Goal: Task Accomplishment & Management: Complete application form

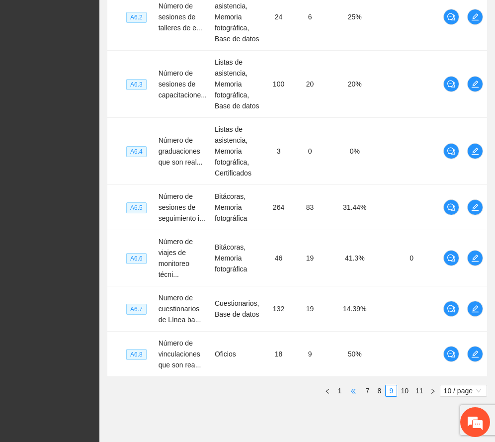
click at [350, 393] on span "•••" at bounding box center [354, 391] width 16 height 12
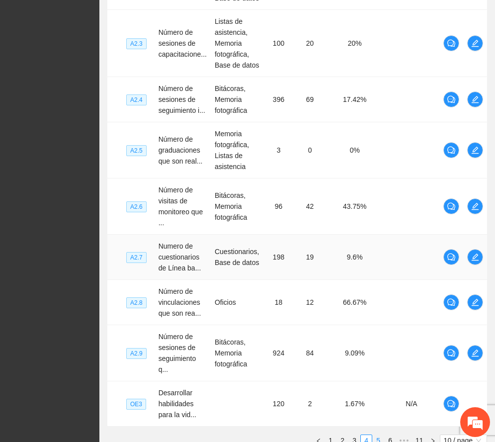
scroll to position [484, 0]
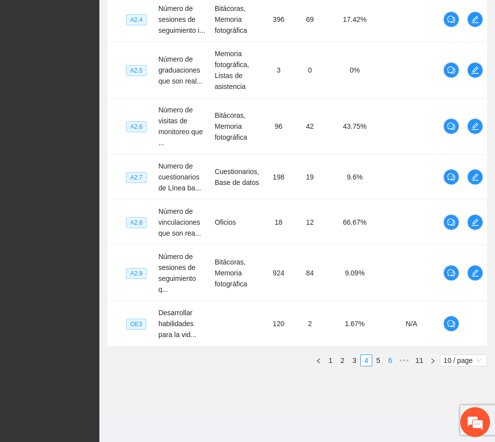
click at [390, 359] on link "6" at bounding box center [390, 360] width 11 height 11
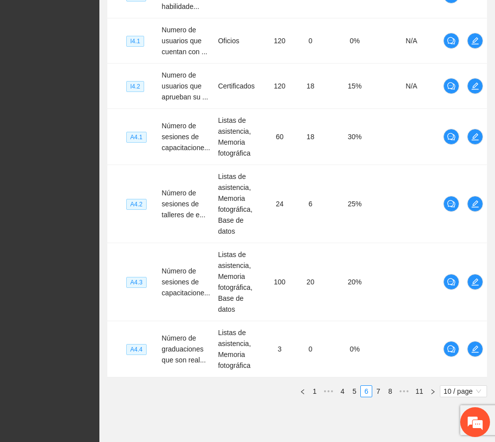
click at [377, 386] on link "7" at bounding box center [378, 391] width 11 height 11
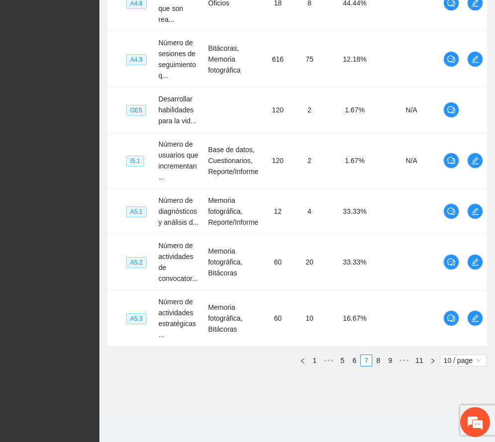
scroll to position [462, 0]
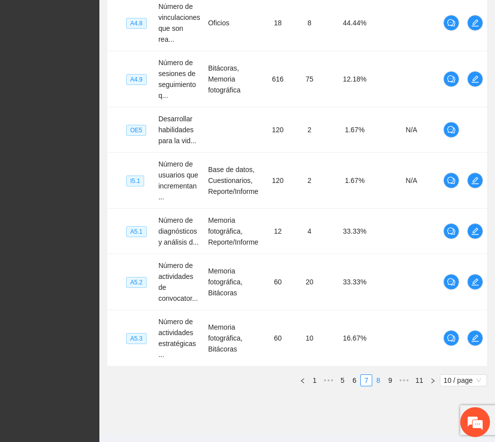
click at [377, 375] on link "8" at bounding box center [378, 380] width 11 height 11
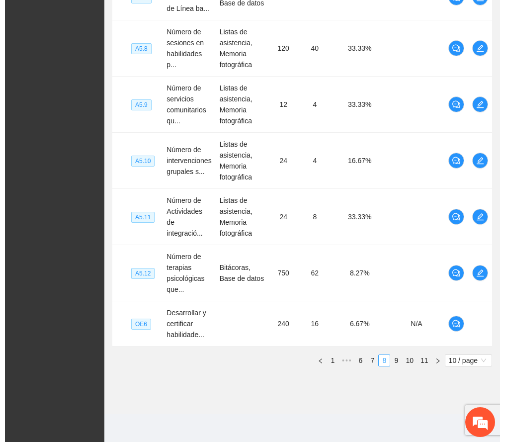
scroll to position [452, 0]
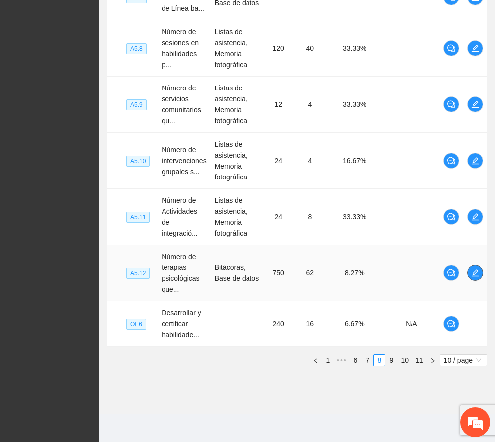
click at [476, 273] on icon "edit" at bounding box center [476, 273] width 8 height 8
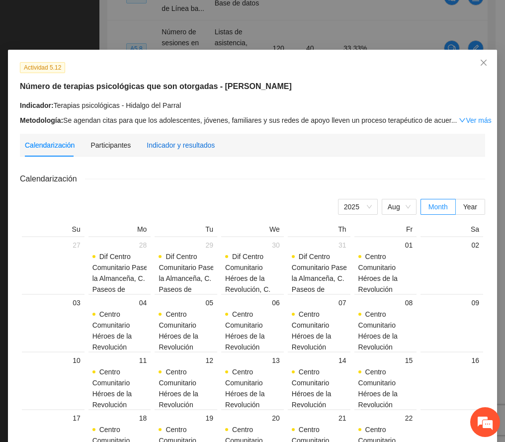
click at [156, 145] on div "Indicador y resultados" at bounding box center [181, 145] width 68 height 11
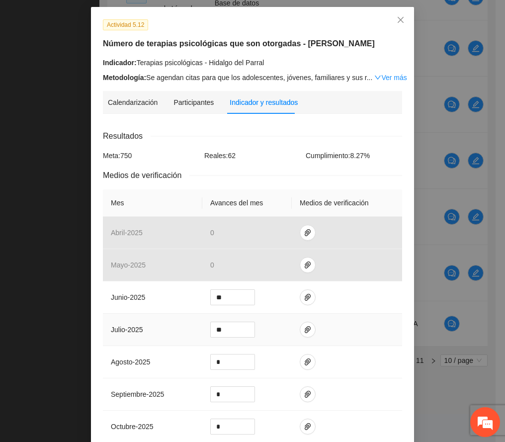
scroll to position [66, 0]
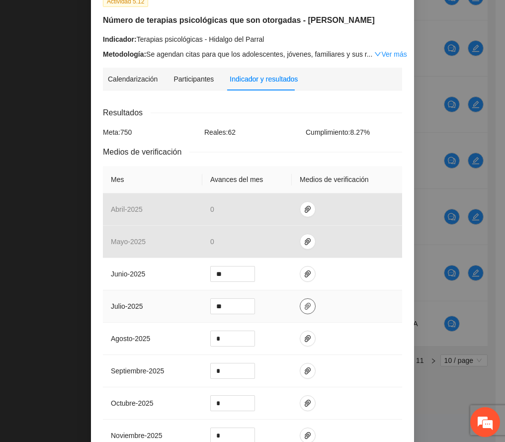
click at [300, 305] on span "paper-clip" at bounding box center [307, 306] width 15 height 8
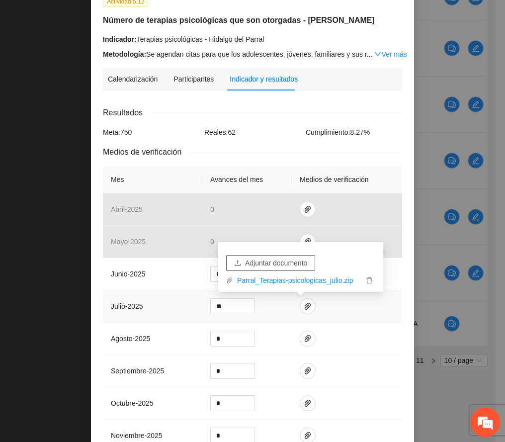
click at [282, 261] on span "Adjuntar documento" at bounding box center [276, 263] width 62 height 11
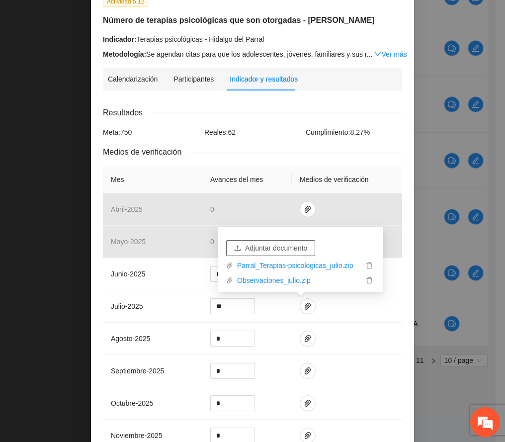
scroll to position [318, 0]
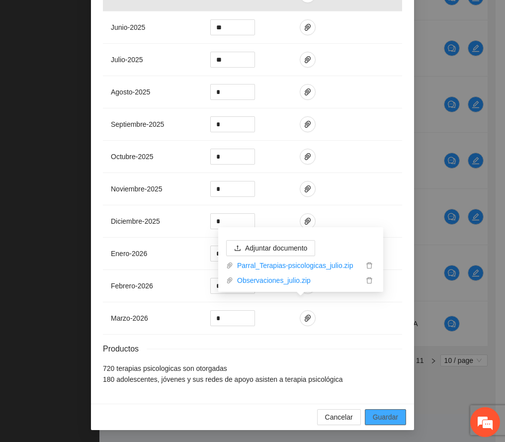
click at [380, 418] on span "Guardar" at bounding box center [385, 417] width 25 height 11
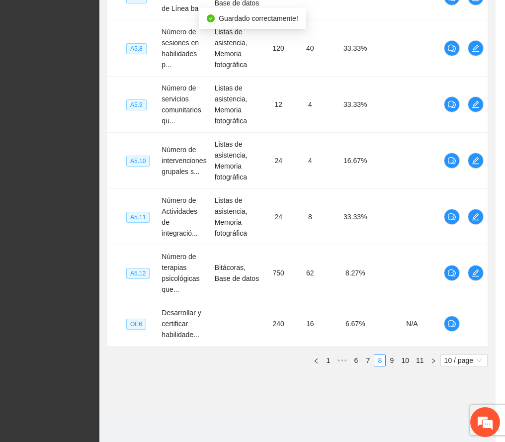
scroll to position [269, 0]
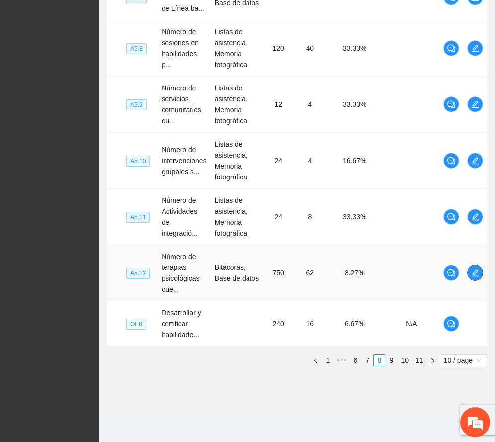
click at [470, 272] on span "edit" at bounding box center [475, 273] width 15 height 8
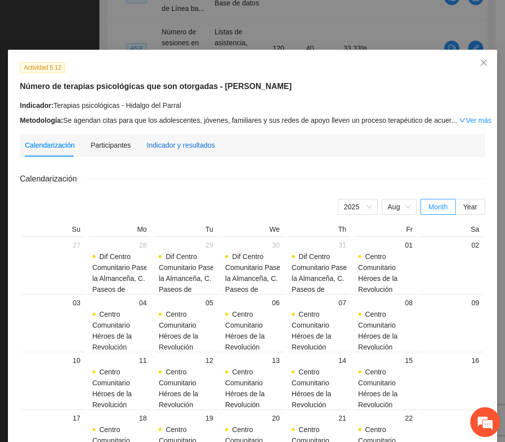
click at [194, 142] on div "Indicador y resultados" at bounding box center [181, 145] width 68 height 11
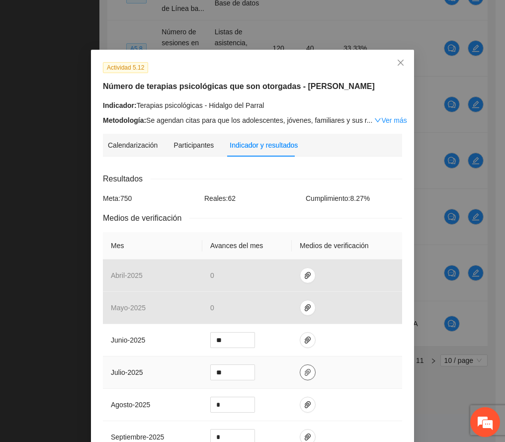
click at [304, 372] on icon "paper-clip" at bounding box center [308, 373] width 8 height 8
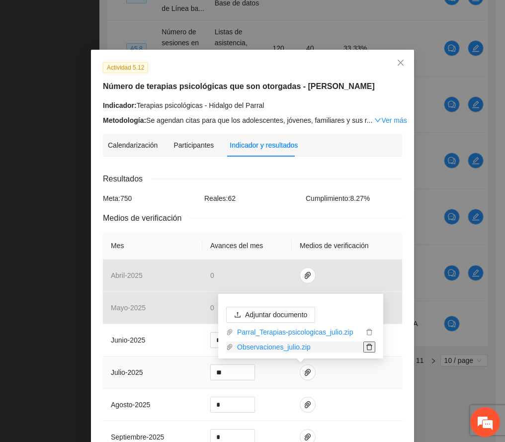
click at [368, 344] on icon "delete" at bounding box center [369, 347] width 7 height 7
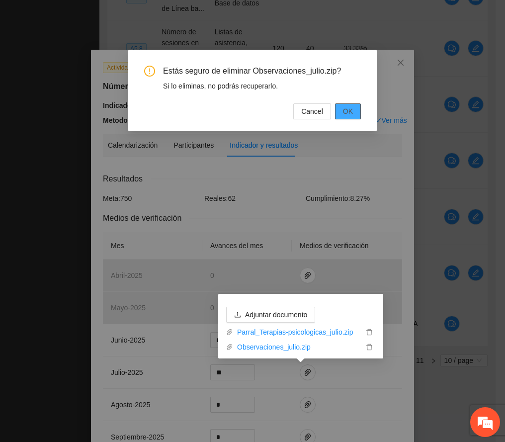
click at [347, 112] on span "OK" at bounding box center [348, 111] width 10 height 11
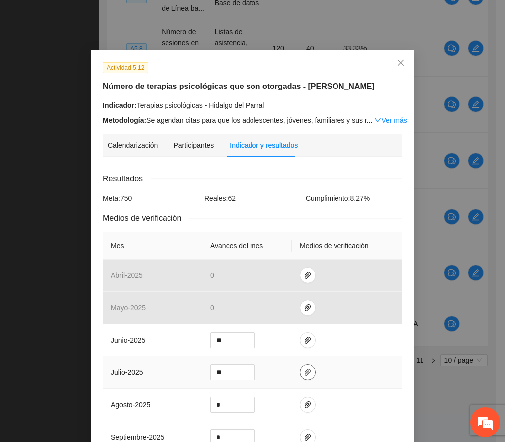
click at [304, 373] on icon "paper-clip" at bounding box center [308, 373] width 8 height 8
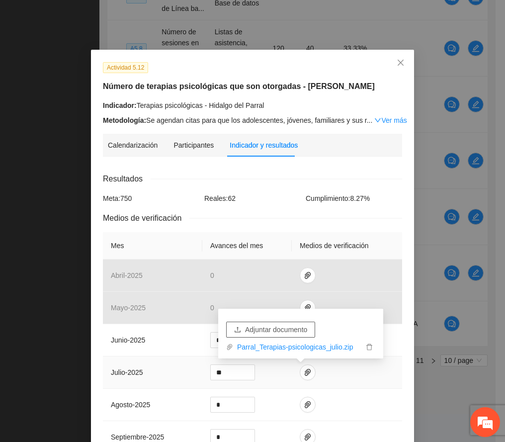
click at [279, 329] on span "Adjuntar documento" at bounding box center [276, 329] width 62 height 11
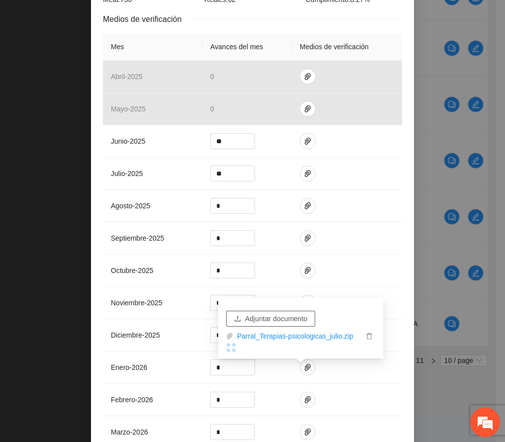
scroll to position [318, 0]
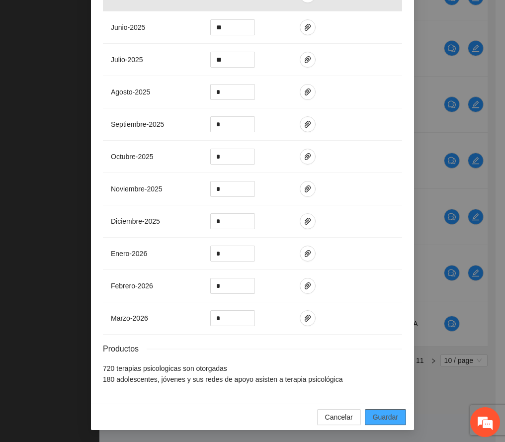
click at [386, 412] on span "Guardar" at bounding box center [385, 417] width 25 height 11
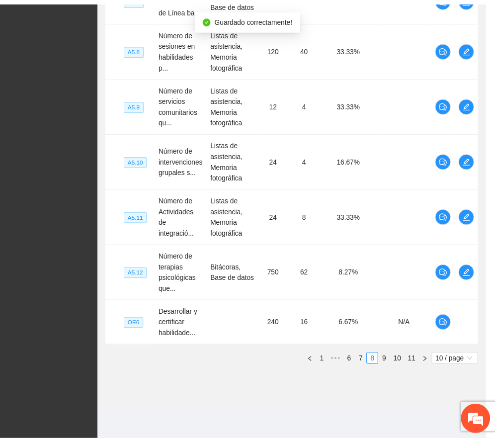
scroll to position [269, 0]
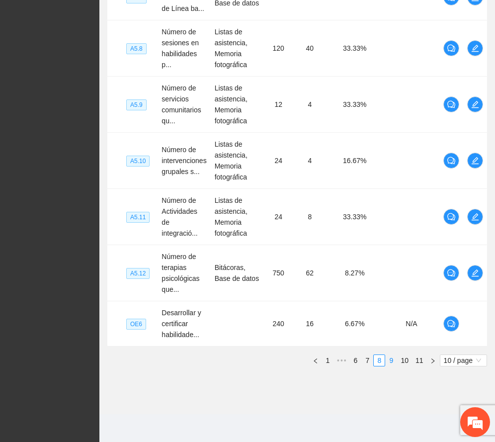
click at [390, 359] on link "9" at bounding box center [391, 360] width 11 height 11
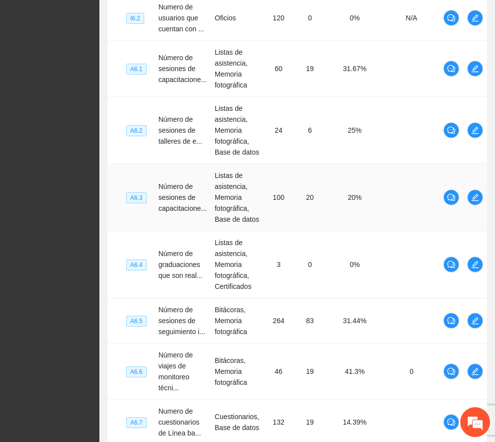
scroll to position [484, 0]
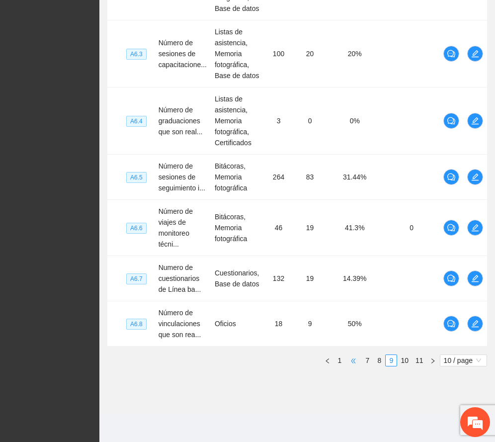
click at [354, 362] on span "•••" at bounding box center [354, 361] width 16 height 12
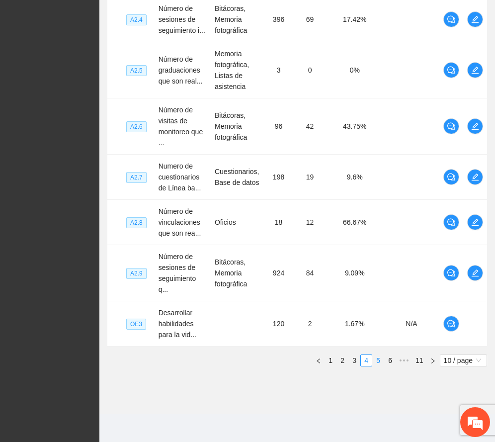
click at [373, 356] on link "5" at bounding box center [378, 360] width 11 height 11
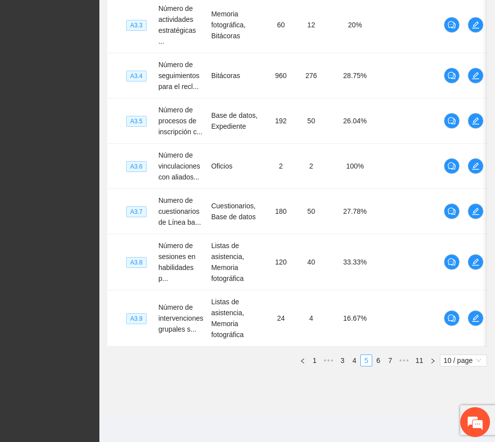
scroll to position [440, 0]
click at [379, 362] on link "6" at bounding box center [378, 360] width 11 height 11
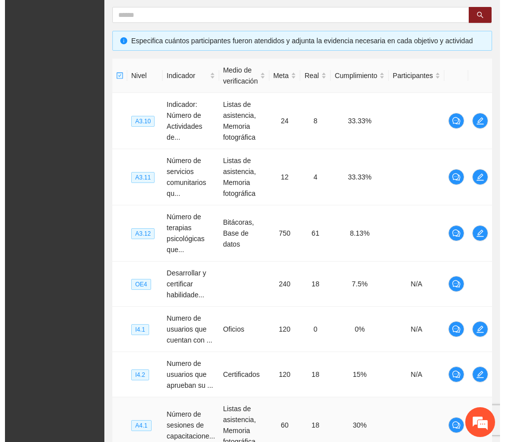
scroll to position [174, 0]
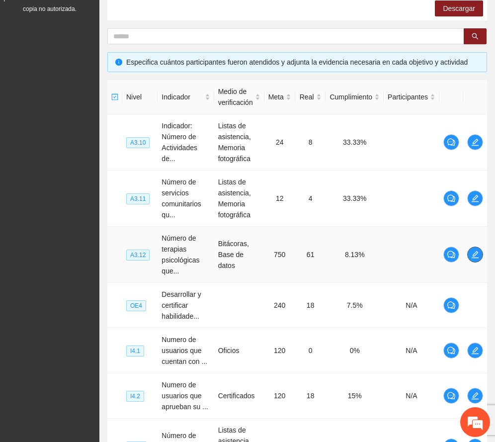
click at [476, 256] on icon "edit" at bounding box center [475, 254] width 7 height 7
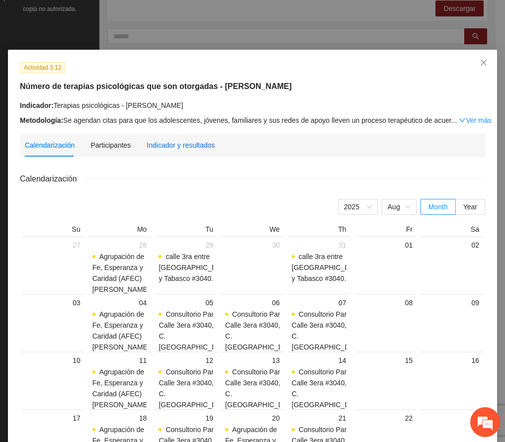
click at [189, 146] on div "Indicador y resultados" at bounding box center [181, 145] width 68 height 11
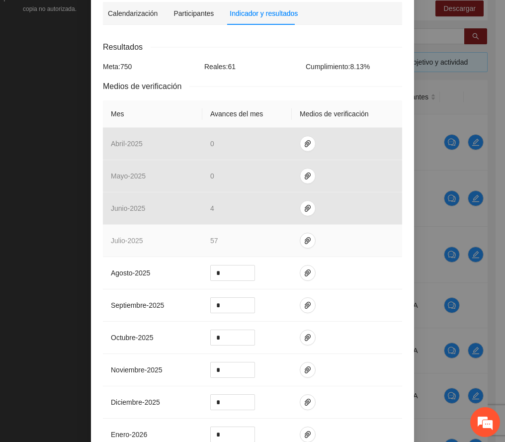
scroll to position [132, 0]
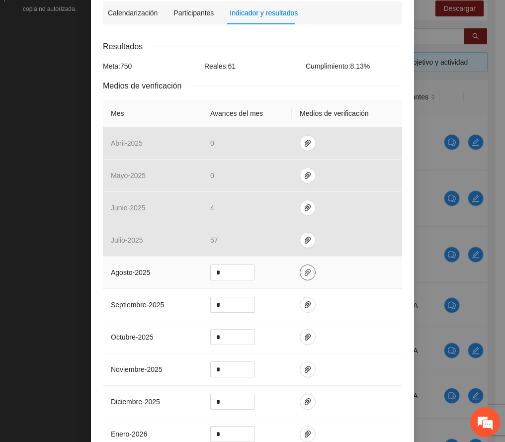
click at [304, 273] on icon "paper-clip" at bounding box center [308, 273] width 8 height 8
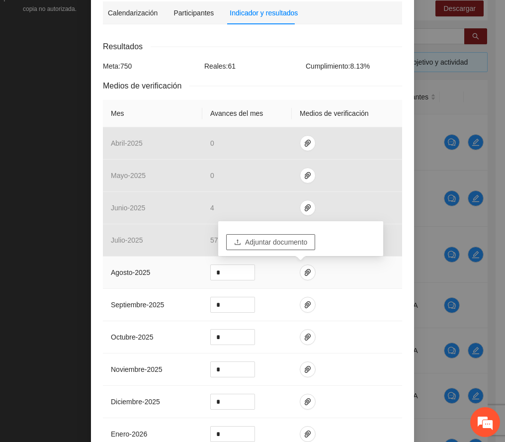
click at [289, 239] on span "Adjuntar documento" at bounding box center [276, 242] width 62 height 11
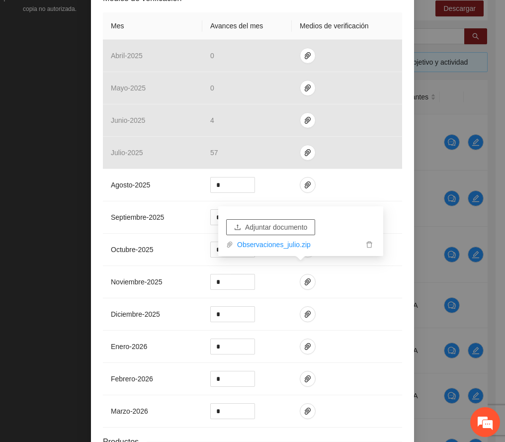
scroll to position [317, 0]
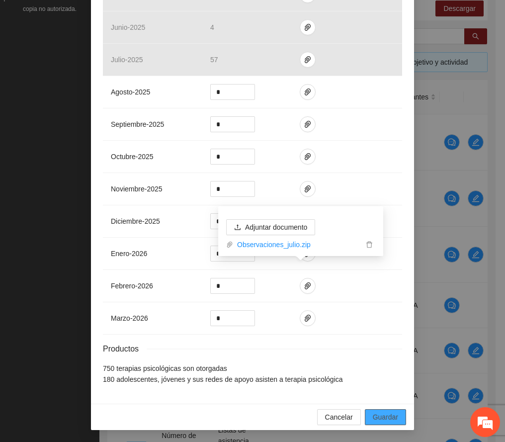
click at [385, 416] on span "Guardar" at bounding box center [385, 417] width 25 height 11
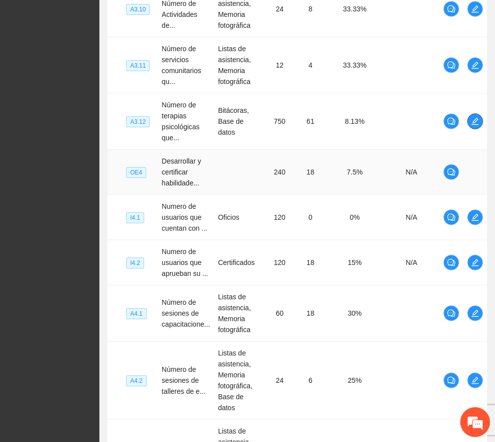
scroll to position [495, 0]
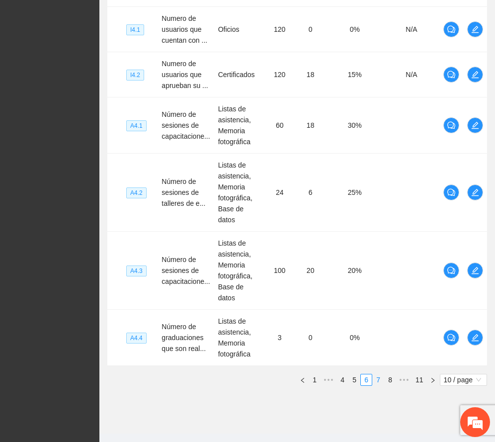
click at [378, 375] on link "7" at bounding box center [378, 380] width 11 height 11
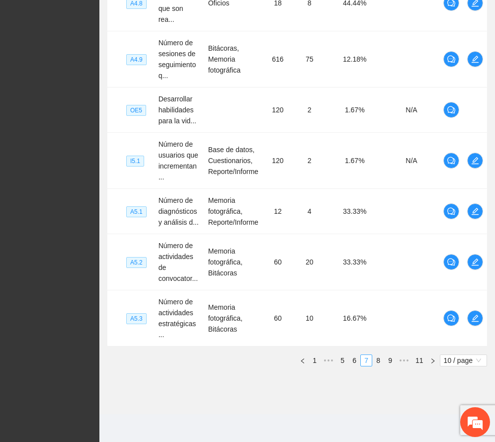
scroll to position [462, 0]
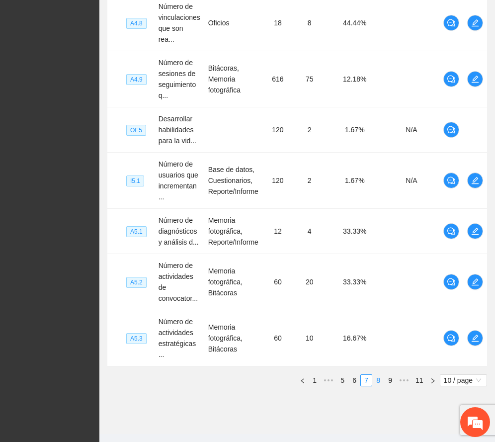
click at [378, 375] on link "8" at bounding box center [378, 380] width 11 height 11
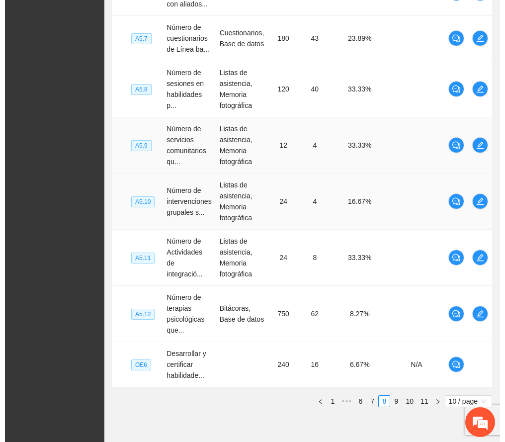
scroll to position [319, 0]
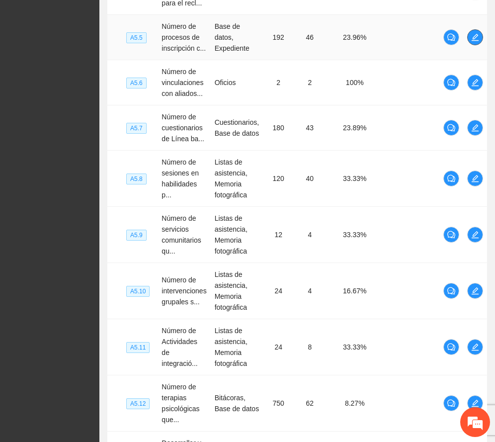
click at [478, 34] on icon "edit" at bounding box center [476, 37] width 8 height 8
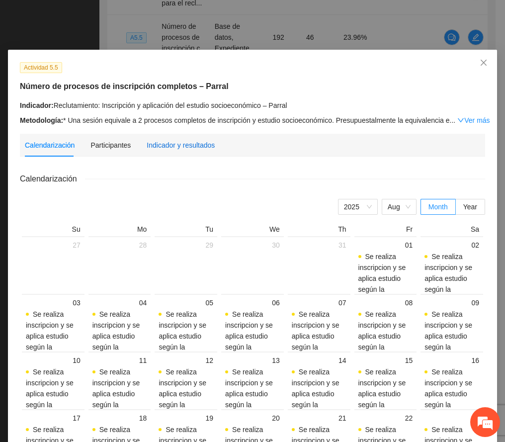
click at [180, 148] on div "Indicador y resultados" at bounding box center [181, 145] width 68 height 11
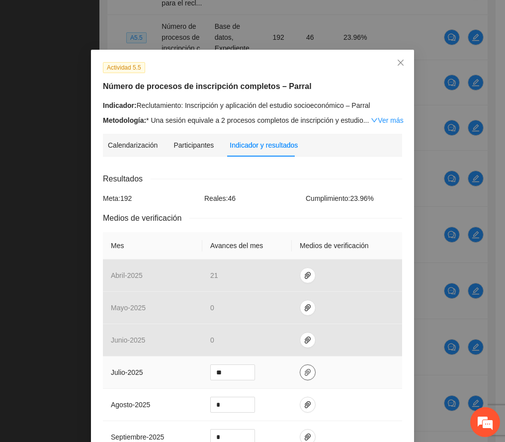
click at [304, 369] on icon "paper-clip" at bounding box center [308, 373] width 8 height 8
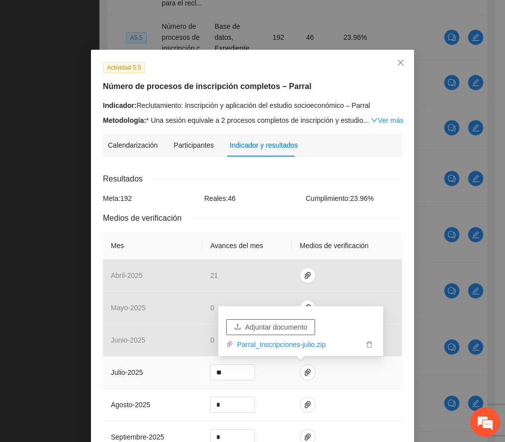
click at [271, 327] on span "Adjuntar documento" at bounding box center [276, 327] width 62 height 11
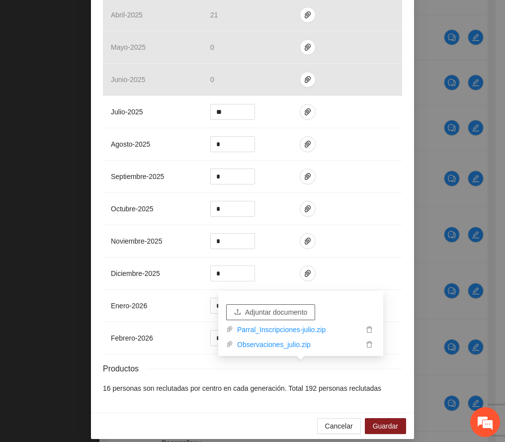
scroll to position [275, 0]
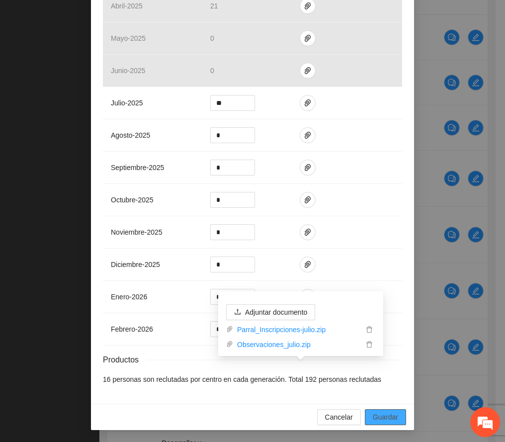
click at [386, 420] on span "Guardar" at bounding box center [385, 417] width 25 height 11
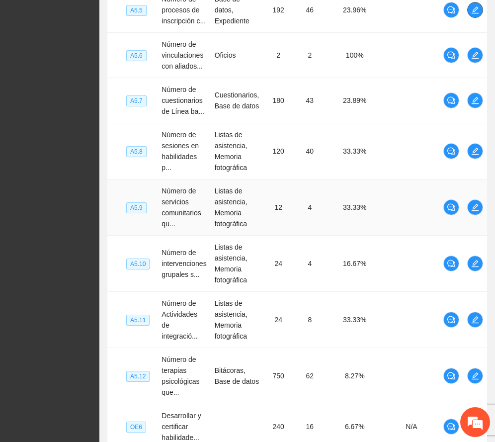
scroll to position [452, 0]
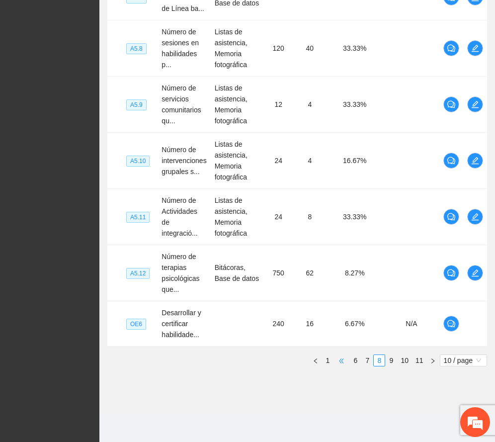
click at [339, 361] on span "•••" at bounding box center [342, 361] width 16 height 12
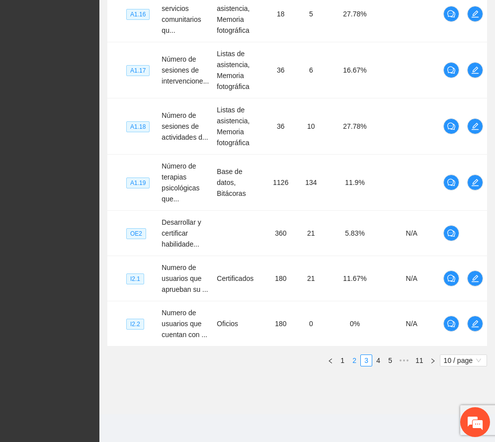
click at [355, 362] on link "2" at bounding box center [354, 360] width 11 height 11
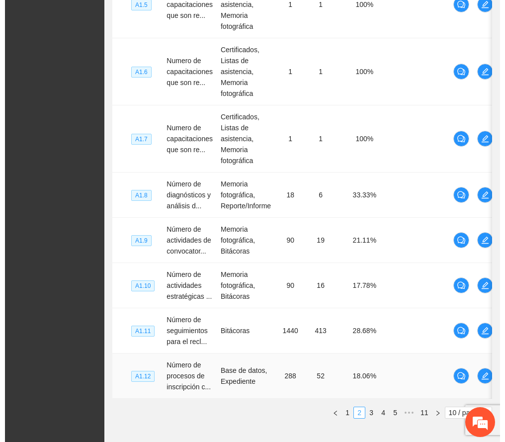
scroll to position [516, 0]
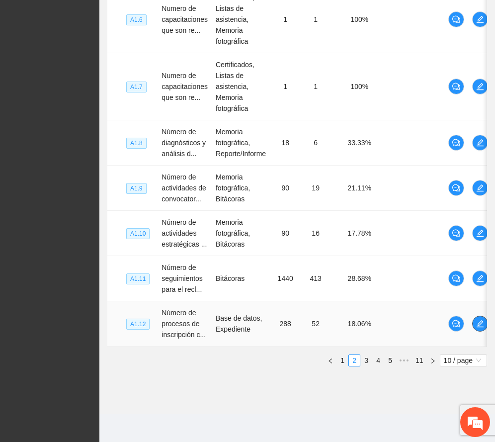
click at [480, 320] on icon "edit" at bounding box center [481, 324] width 8 height 8
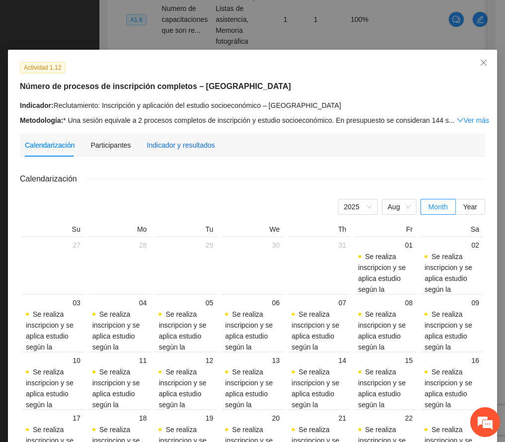
click at [193, 144] on div "Indicador y resultados" at bounding box center [181, 145] width 68 height 11
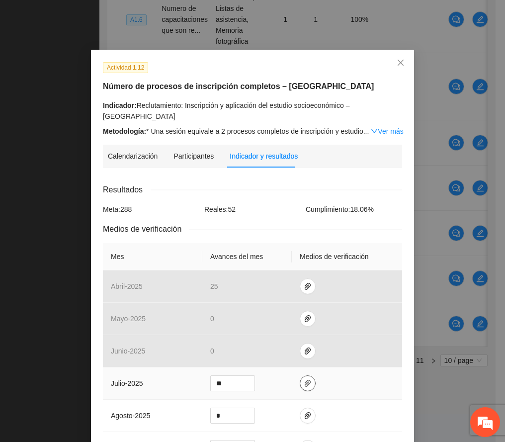
click at [304, 380] on icon "paper-clip" at bounding box center [308, 384] width 8 height 8
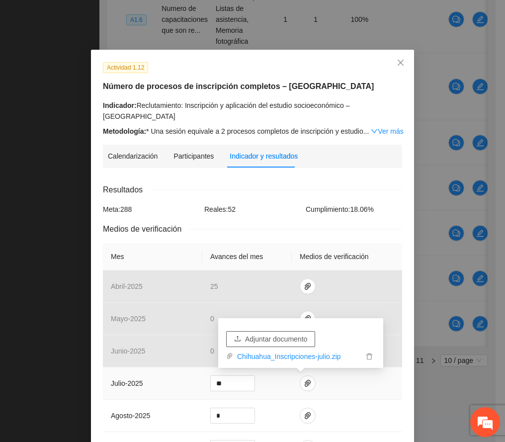
click at [293, 334] on span "Adjuntar documento" at bounding box center [276, 339] width 62 height 11
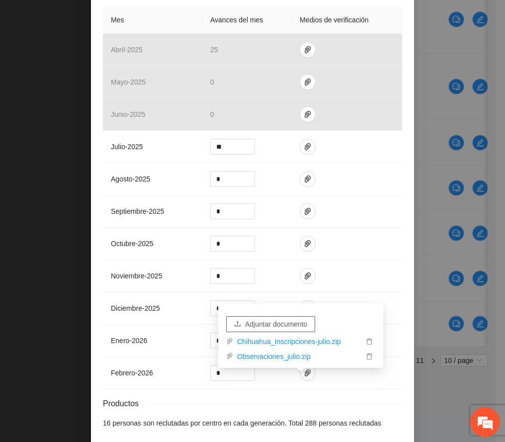
scroll to position [275, 0]
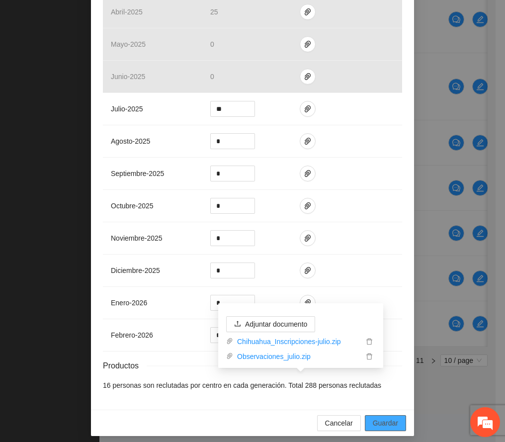
click at [384, 418] on span "Guardar" at bounding box center [385, 423] width 25 height 11
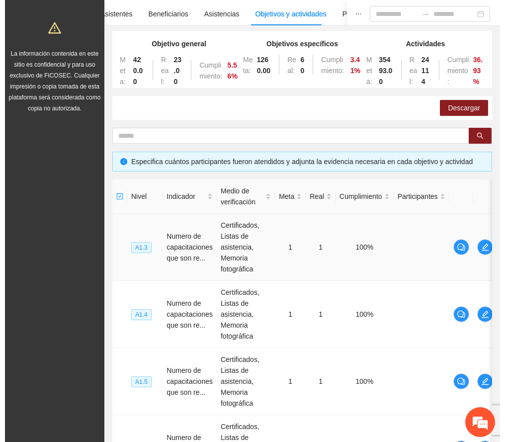
scroll to position [0, 0]
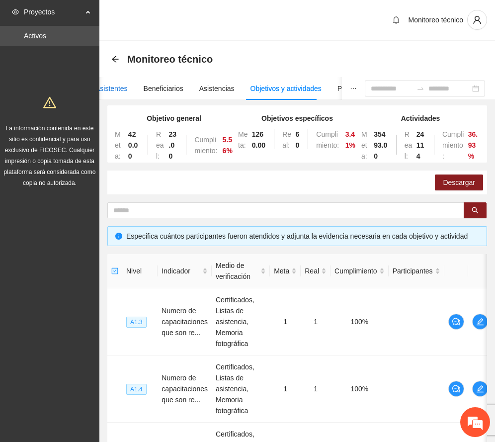
click at [116, 90] on div "Asistentes" at bounding box center [112, 88] width 32 height 11
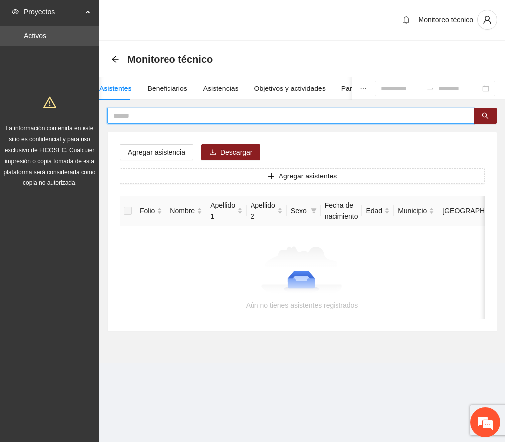
click at [160, 112] on input "text" at bounding box center [286, 115] width 347 height 11
type input "*******"
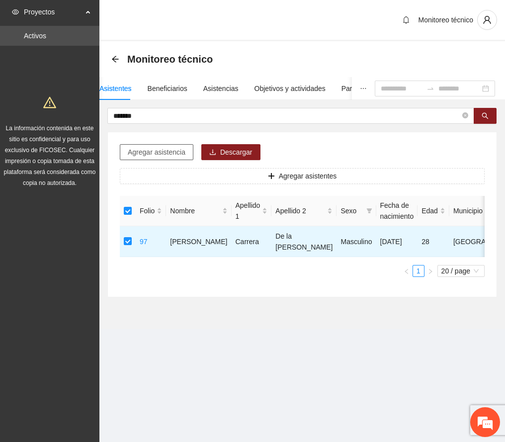
click at [166, 150] on span "Agregar asistencia" at bounding box center [157, 152] width 58 height 11
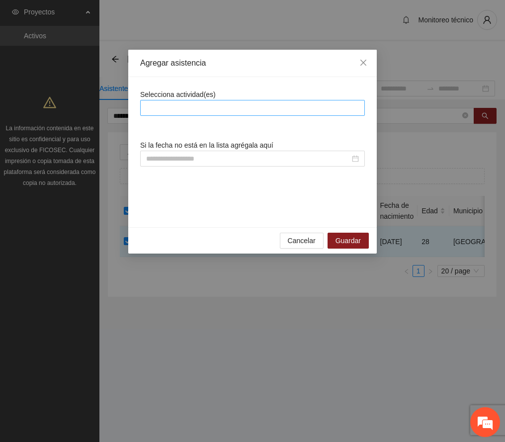
click at [239, 105] on div at bounding box center [253, 108] width 220 height 12
click at [311, 107] on div at bounding box center [253, 108] width 220 height 12
click at [314, 108] on div at bounding box center [253, 108] width 220 height 12
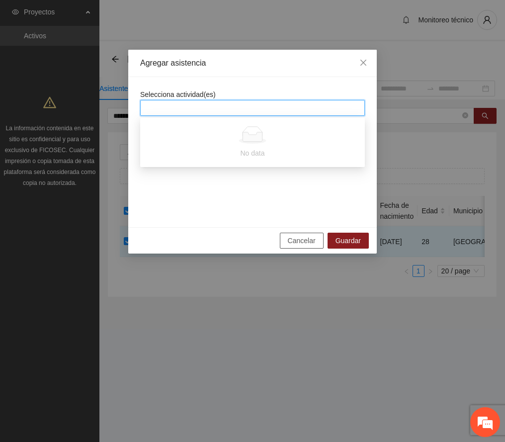
click at [306, 244] on span "Cancelar" at bounding box center [302, 240] width 28 height 11
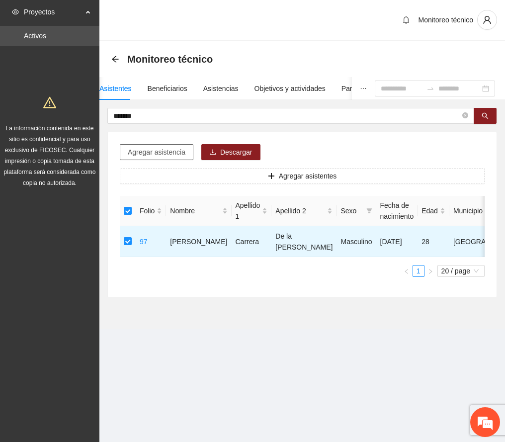
click at [171, 152] on span "Agregar asistencia" at bounding box center [157, 152] width 58 height 11
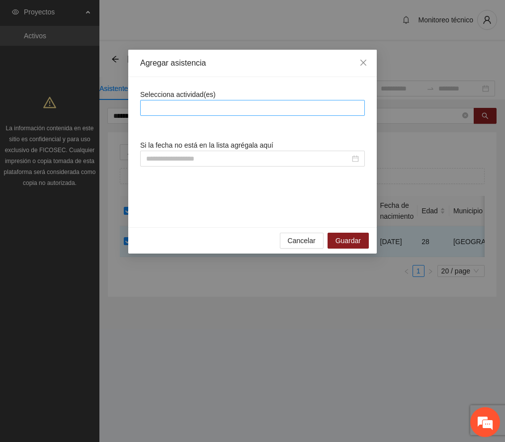
click at [215, 102] on div at bounding box center [253, 108] width 220 height 12
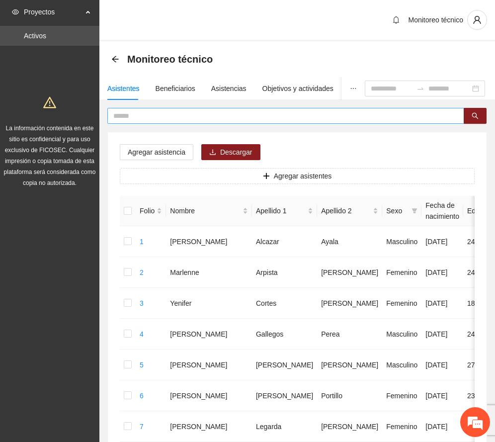
click at [172, 117] on input "text" at bounding box center [281, 115] width 337 height 11
type input "*******"
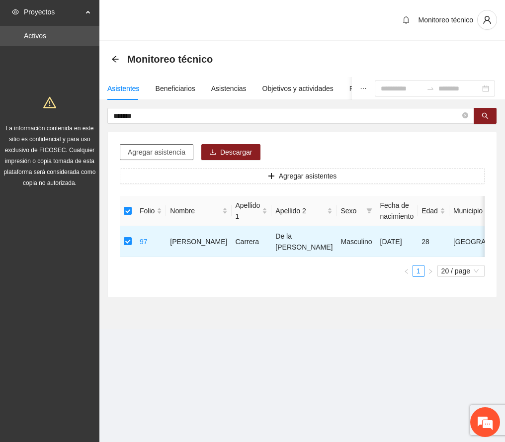
click at [163, 153] on span "Agregar asistencia" at bounding box center [157, 152] width 58 height 11
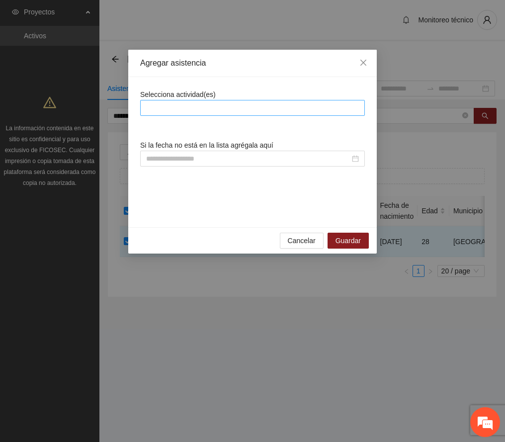
click at [176, 102] on div at bounding box center [253, 108] width 220 height 12
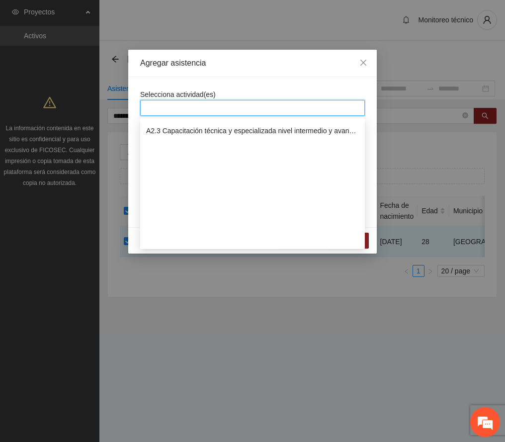
scroll to position [132, 0]
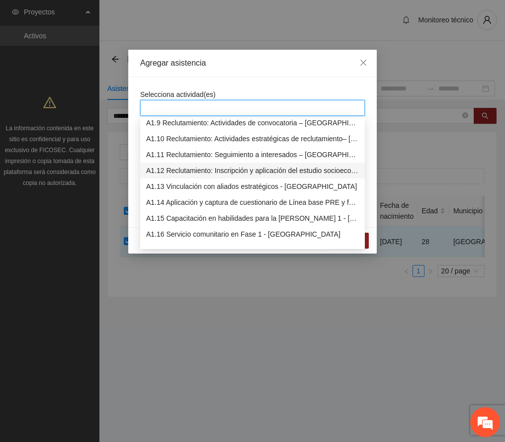
click at [259, 164] on div "A1.12 Reclutamiento: Inscripción y aplicación del estudio socioeconómico – [GEO…" at bounding box center [252, 171] width 225 height 16
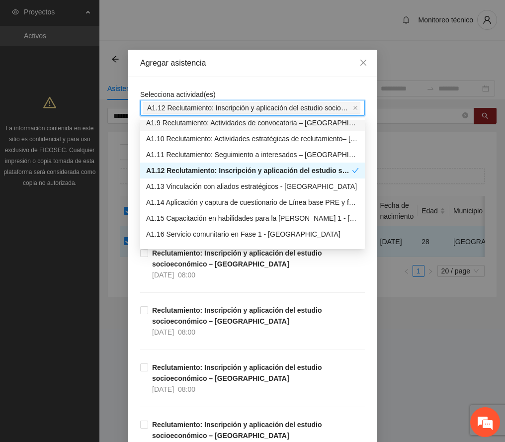
click at [293, 71] on div "Agregar asistencia" at bounding box center [252, 63] width 249 height 27
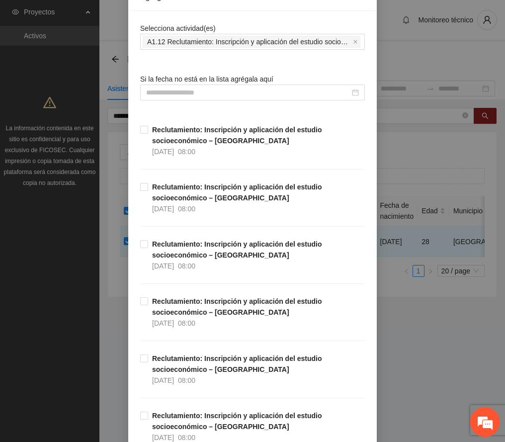
scroll to position [0, 0]
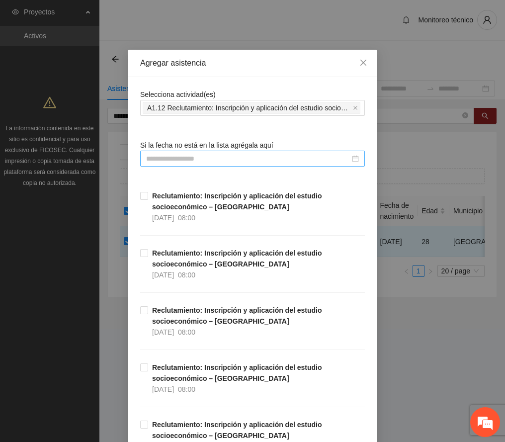
click at [190, 158] on input at bounding box center [248, 158] width 204 height 11
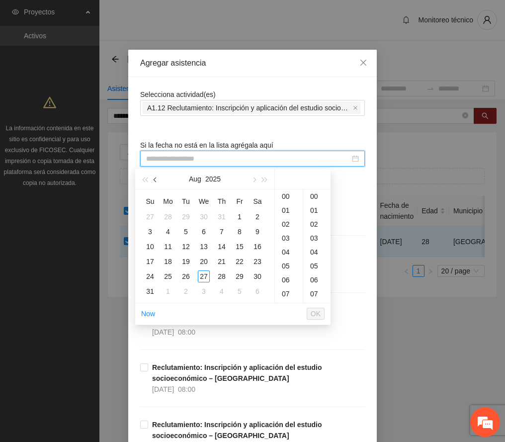
click at [160, 178] on button "button" at bounding box center [155, 179] width 11 height 20
click at [220, 215] on div "3" at bounding box center [222, 217] width 12 height 12
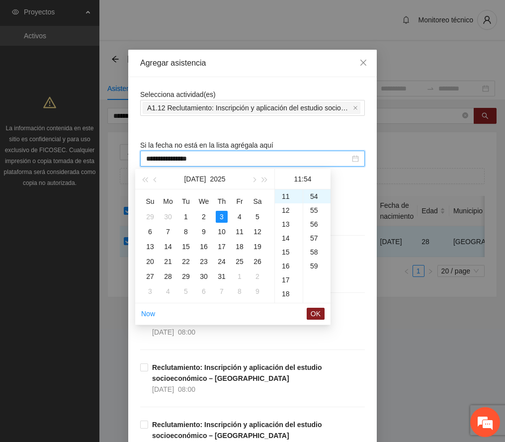
scroll to position [92, 0]
click at [290, 243] on div "10" at bounding box center [289, 244] width 28 height 14
click at [313, 195] on div "00" at bounding box center [316, 197] width 27 height 14
type input "**********"
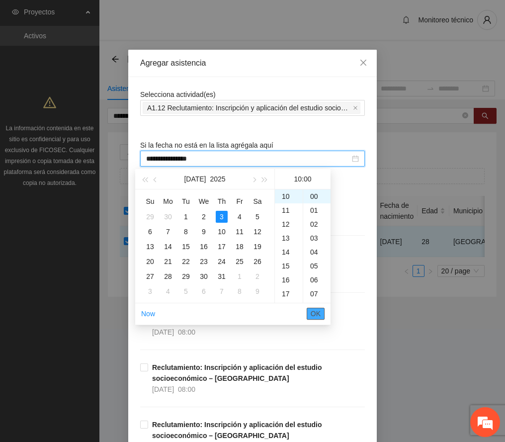
click at [311, 313] on span "OK" at bounding box center [316, 313] width 10 height 11
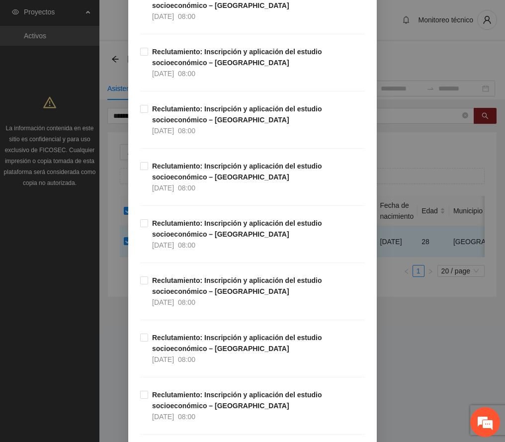
scroll to position [2462, 0]
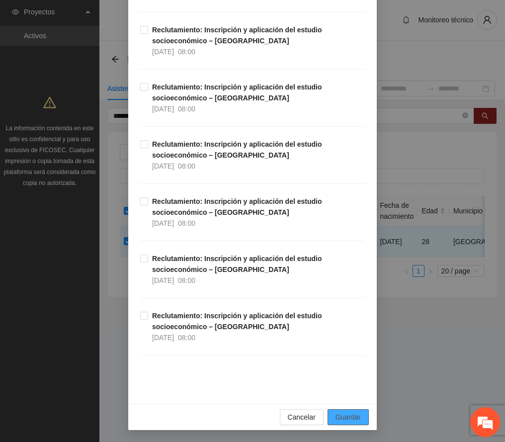
click at [350, 418] on span "Guardar" at bounding box center [348, 417] width 25 height 11
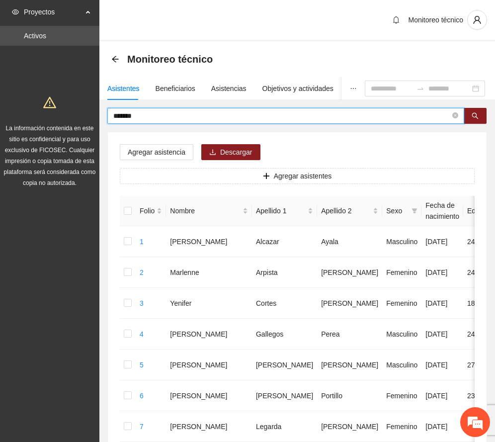
drag, startPoint x: 153, startPoint y: 115, endPoint x: 58, endPoint y: 105, distance: 96.0
type input "****"
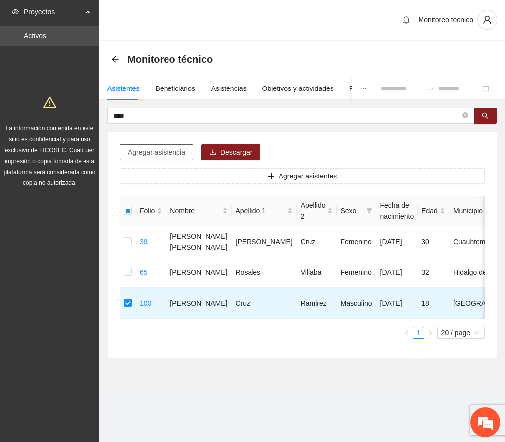
click at [154, 148] on span "Agregar asistencia" at bounding box center [157, 152] width 58 height 11
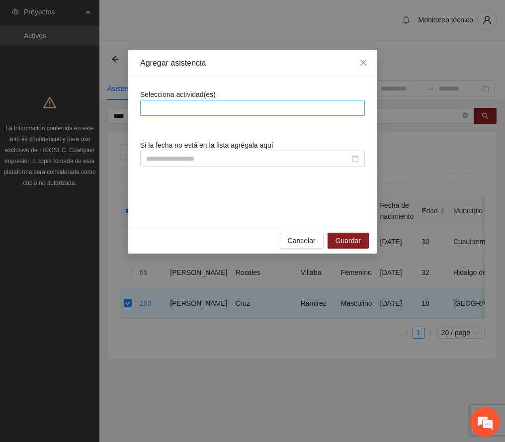
click at [192, 107] on div at bounding box center [253, 108] width 220 height 12
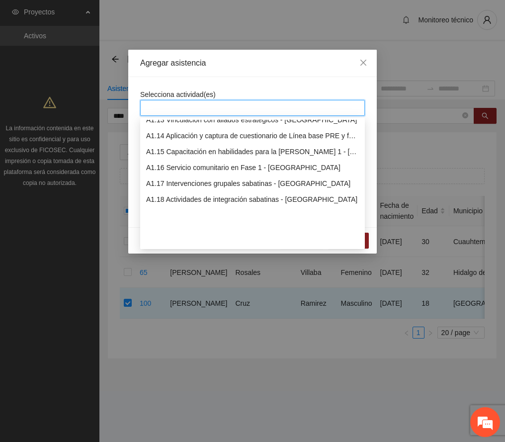
scroll to position [132, 0]
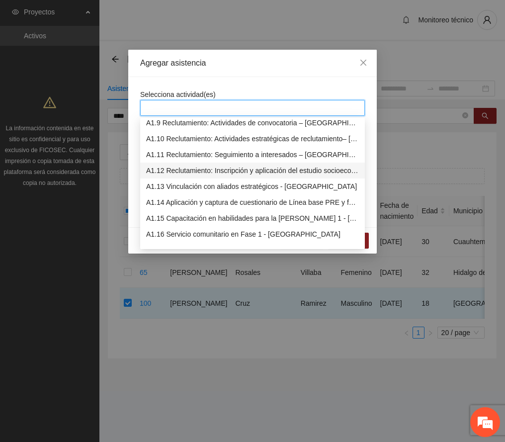
click at [226, 171] on div "A1.12 Reclutamiento: Inscripción y aplicación del estudio socioeconómico – [GEO…" at bounding box center [252, 170] width 213 height 11
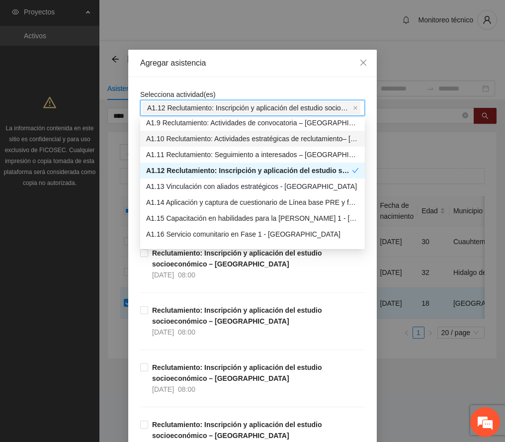
click at [269, 64] on div "Agregar asistencia" at bounding box center [252, 63] width 225 height 11
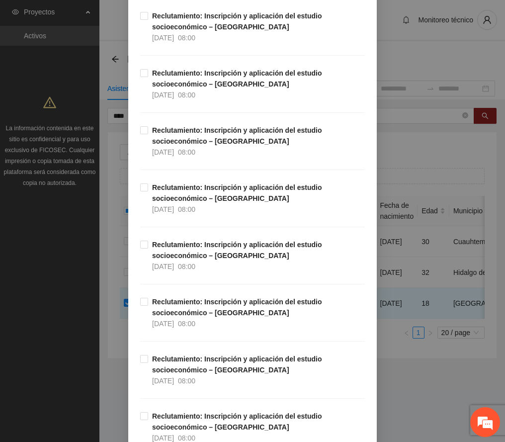
scroll to position [0, 0]
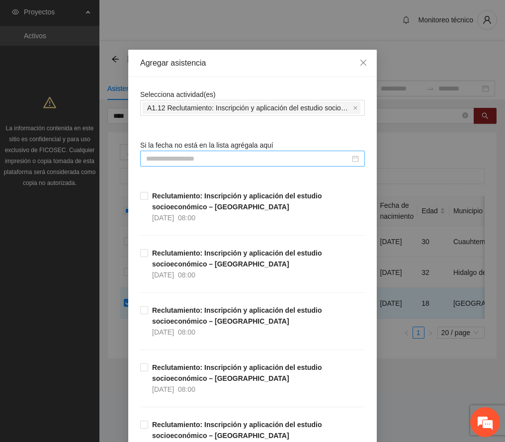
click at [188, 158] on input at bounding box center [248, 158] width 204 height 11
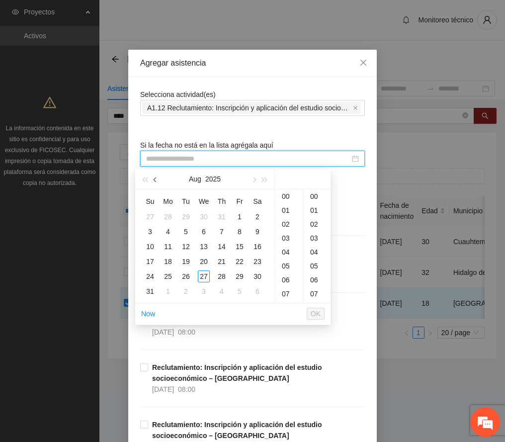
click at [157, 179] on span "button" at bounding box center [156, 180] width 5 height 5
click at [243, 214] on div "4" at bounding box center [240, 217] width 12 height 12
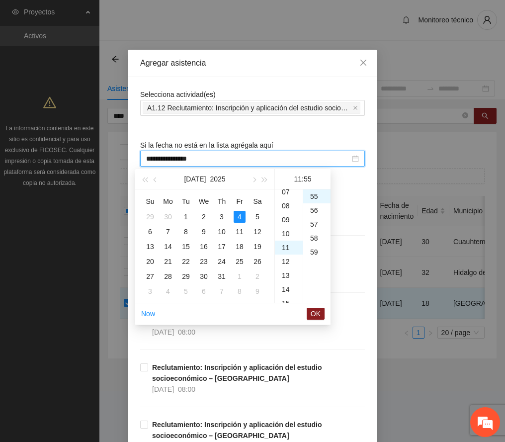
scroll to position [140, 0]
click at [286, 207] on div "11" at bounding box center [289, 209] width 28 height 14
click at [315, 196] on div "00" at bounding box center [316, 197] width 27 height 14
type input "**********"
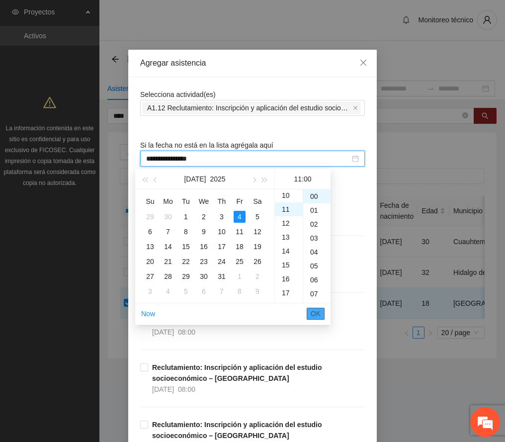
click at [312, 312] on span "OK" at bounding box center [316, 313] width 10 height 11
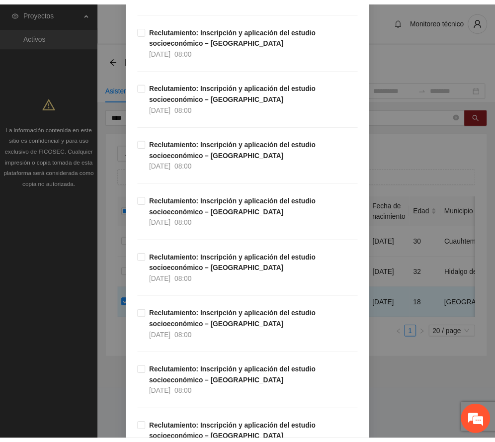
scroll to position [2462, 0]
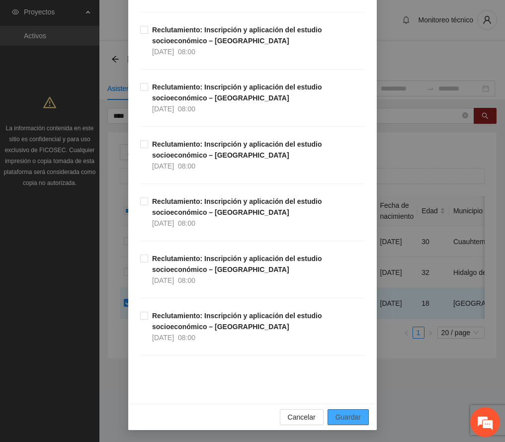
click at [351, 415] on span "Guardar" at bounding box center [348, 417] width 25 height 11
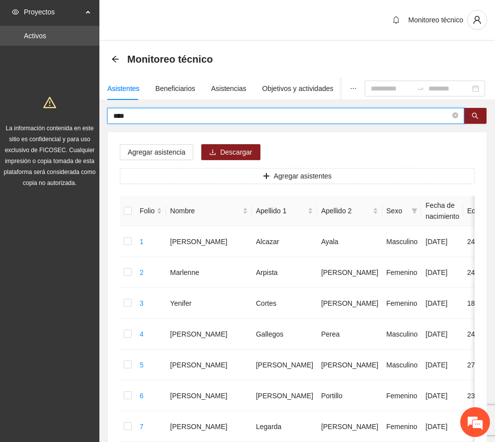
drag, startPoint x: 134, startPoint y: 118, endPoint x: 88, endPoint y: 112, distance: 46.1
drag, startPoint x: 140, startPoint y: 118, endPoint x: 74, endPoint y: 102, distance: 67.5
type input "********"
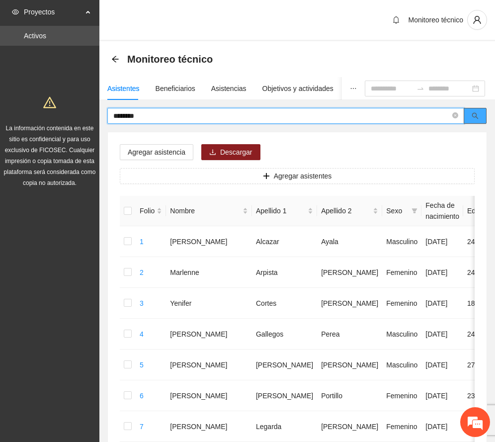
click at [478, 116] on icon "search" at bounding box center [475, 115] width 7 height 7
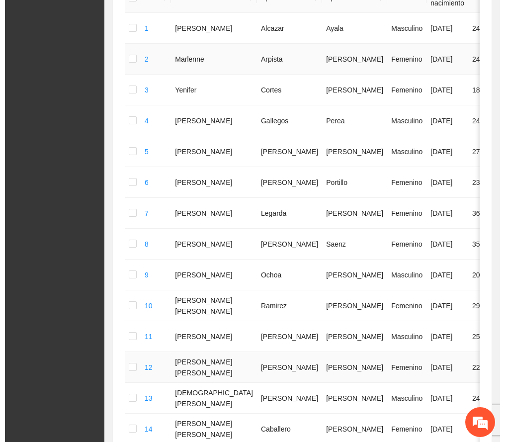
scroll to position [0, 0]
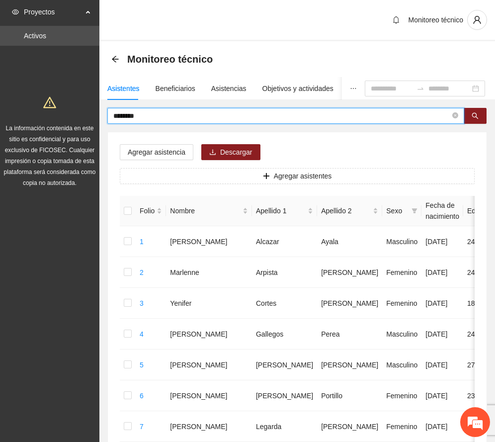
drag, startPoint x: 174, startPoint y: 116, endPoint x: 84, endPoint y: 114, distance: 89.6
type input "******"
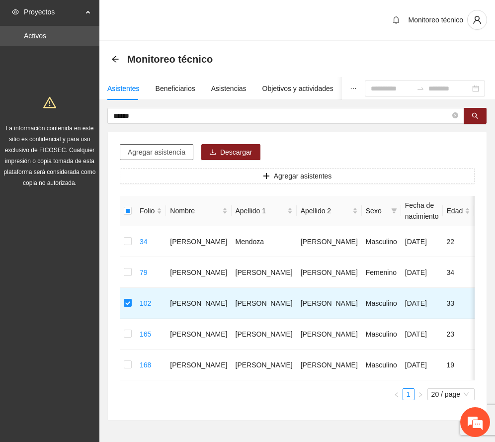
click at [144, 152] on span "Agregar asistencia" at bounding box center [157, 152] width 58 height 11
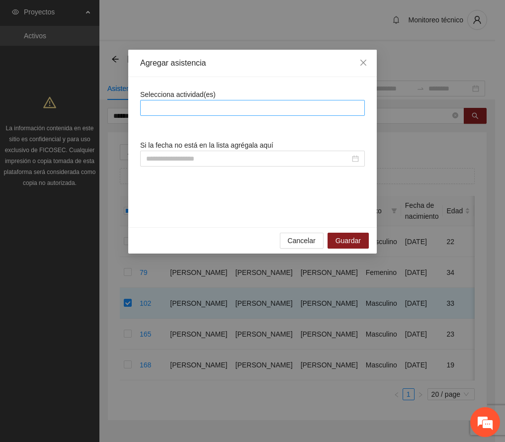
click at [223, 112] on div at bounding box center [253, 108] width 220 height 12
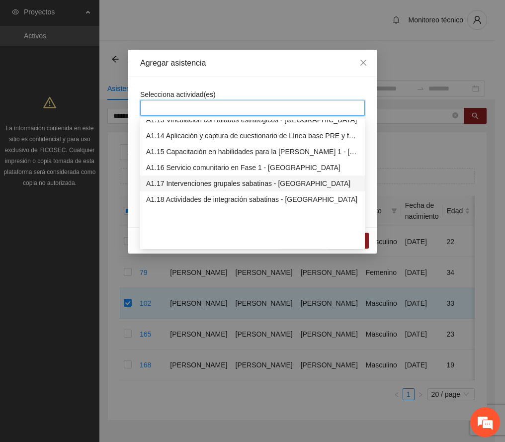
scroll to position [132, 0]
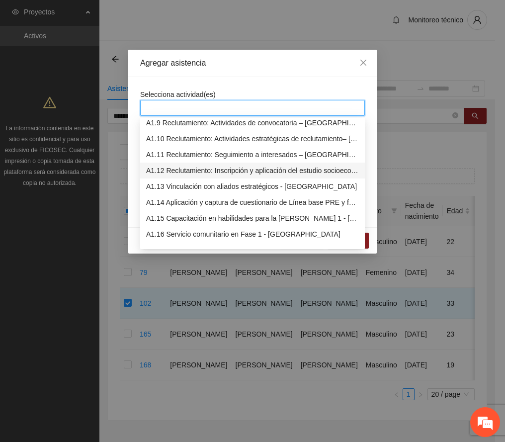
click at [208, 171] on div "A1.12 Reclutamiento: Inscripción y aplicación del estudio socioeconómico – [GEO…" at bounding box center [252, 170] width 213 height 11
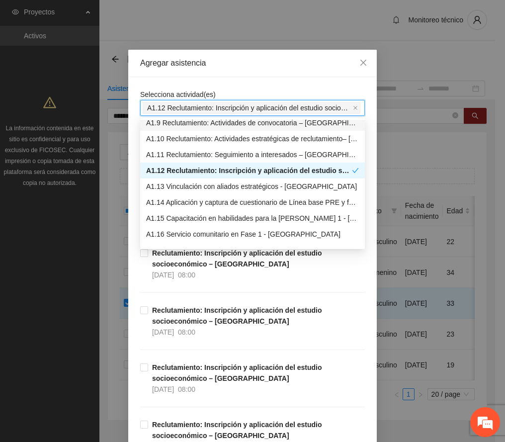
click at [249, 66] on div "Agregar asistencia" at bounding box center [252, 63] width 225 height 11
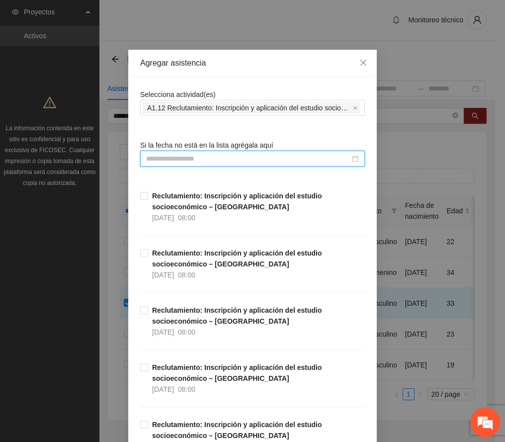
click at [213, 160] on input at bounding box center [248, 158] width 204 height 11
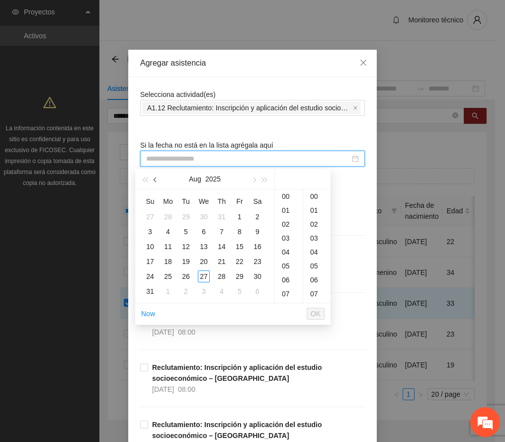
click at [157, 180] on span "button" at bounding box center [156, 180] width 5 height 5
click at [238, 215] on div "4" at bounding box center [240, 217] width 12 height 12
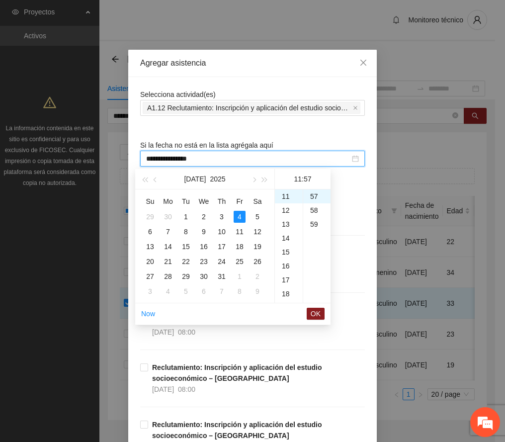
scroll to position [114, 0]
click at [289, 220] on div "10" at bounding box center [289, 221] width 28 height 14
click at [315, 195] on div "00" at bounding box center [316, 197] width 27 height 14
type input "**********"
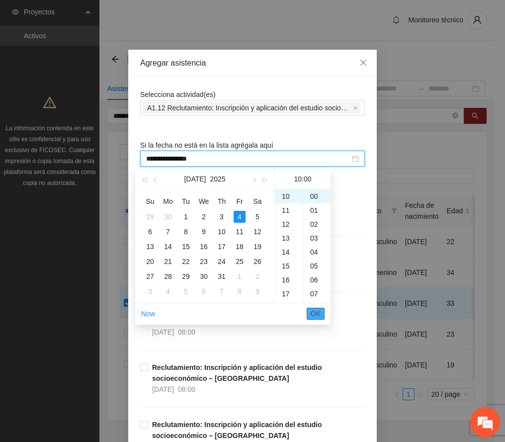
click at [317, 314] on span "OK" at bounding box center [316, 313] width 10 height 11
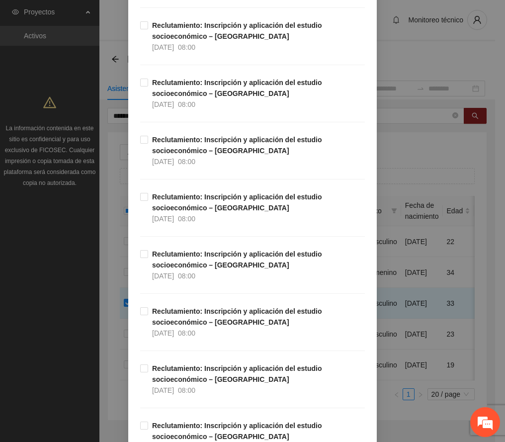
scroll to position [2462, 0]
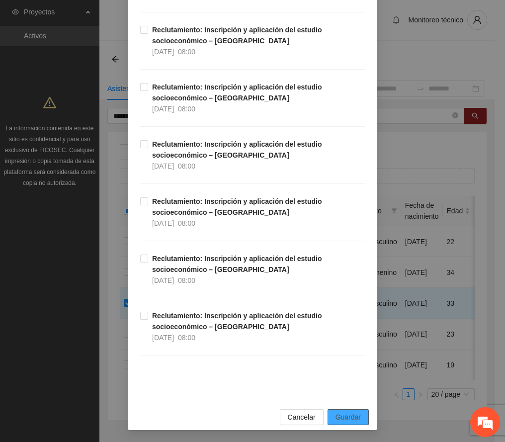
click at [341, 413] on span "Guardar" at bounding box center [348, 417] width 25 height 11
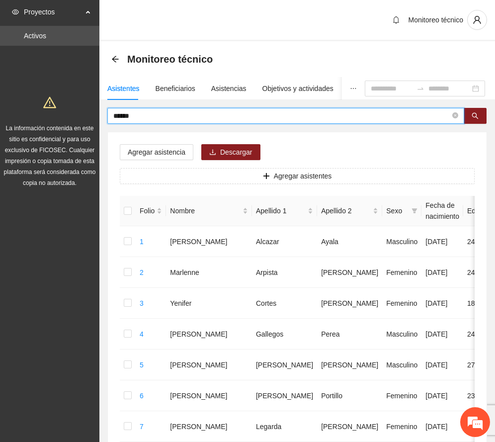
drag, startPoint x: 172, startPoint y: 113, endPoint x: 51, endPoint y: 120, distance: 121.1
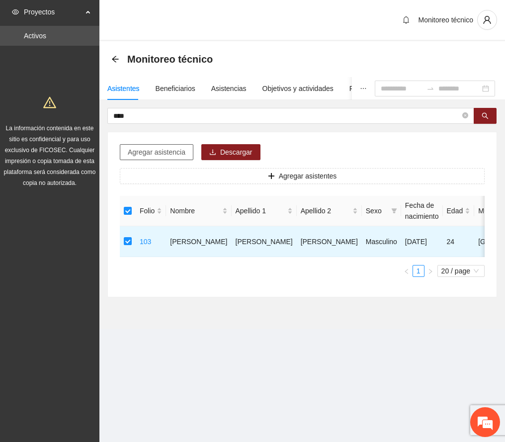
click at [165, 154] on span "Agregar asistencia" at bounding box center [157, 152] width 58 height 11
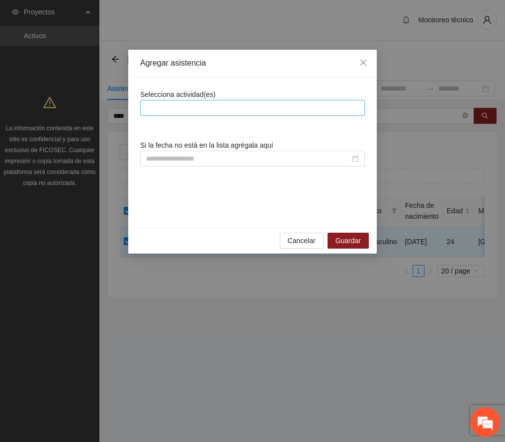
click at [198, 107] on div at bounding box center [253, 108] width 220 height 12
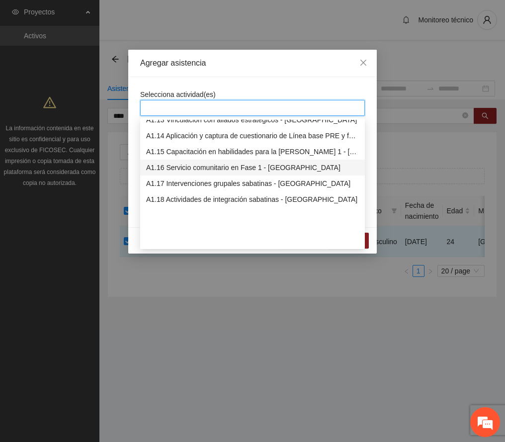
scroll to position [132, 0]
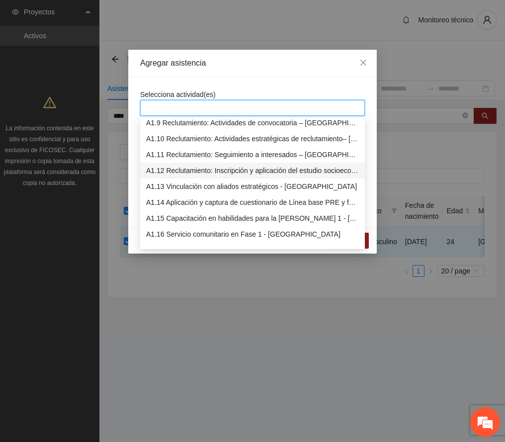
click at [230, 171] on div "A1.12 Reclutamiento: Inscripción y aplicación del estudio socioeconómico – [GEO…" at bounding box center [252, 170] width 213 height 11
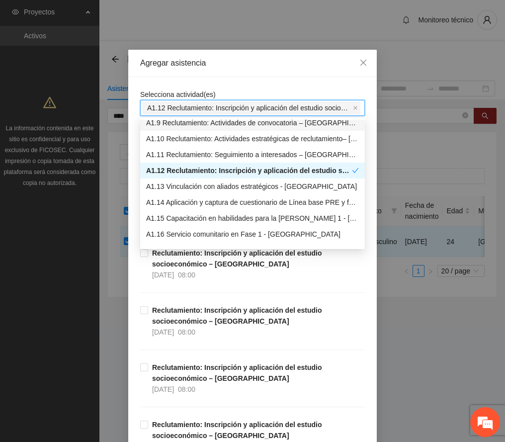
click at [252, 64] on div "Agregar asistencia" at bounding box center [252, 63] width 225 height 11
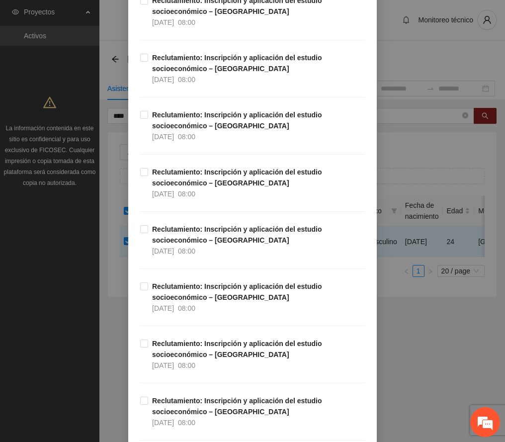
scroll to position [2189, 0]
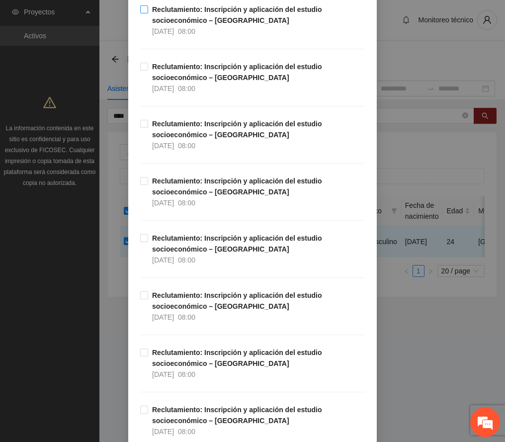
drag, startPoint x: 199, startPoint y: 24, endPoint x: 204, endPoint y: 36, distance: 13.4
click at [198, 24] on strong "Reclutamiento: Inscripción y aplicación del estudio socioeconómico – [GEOGRAPHI…" at bounding box center [237, 14] width 170 height 19
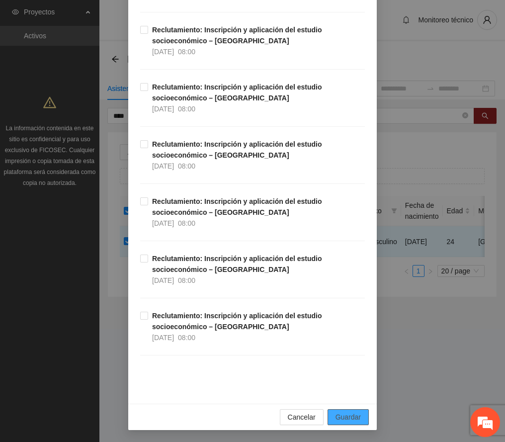
click at [343, 418] on span "Guardar" at bounding box center [348, 417] width 25 height 11
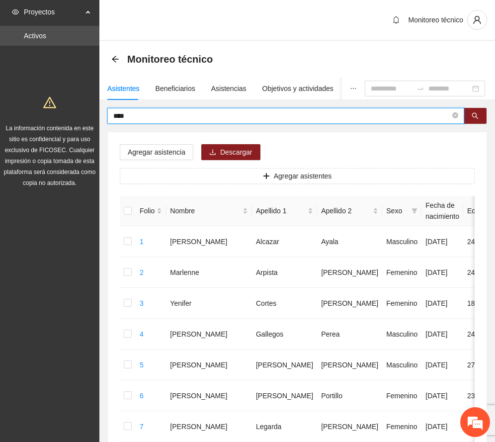
drag, startPoint x: 146, startPoint y: 114, endPoint x: 64, endPoint y: 120, distance: 82.8
type input "****"
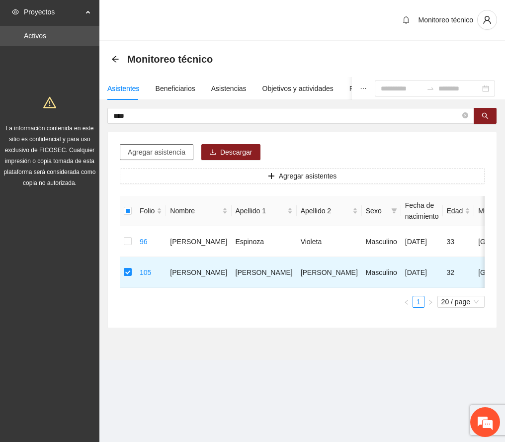
click at [154, 145] on button "Agregar asistencia" at bounding box center [157, 152] width 74 height 16
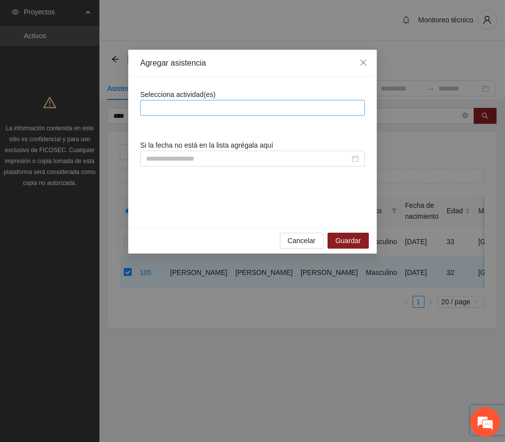
click at [192, 102] on div at bounding box center [253, 108] width 220 height 12
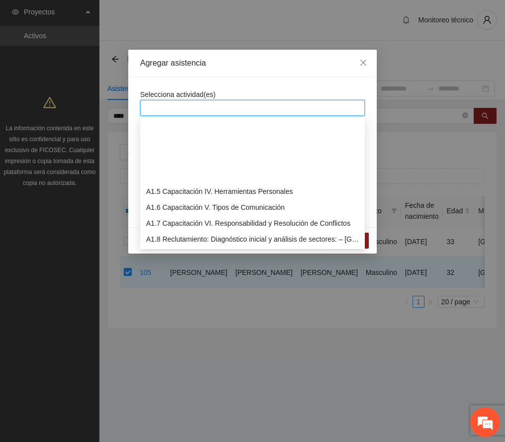
scroll to position [66, 0]
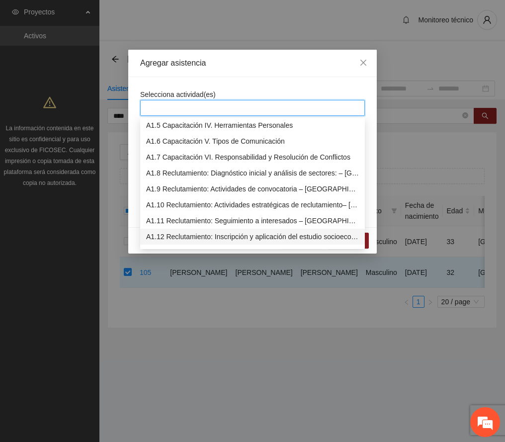
click at [213, 238] on div "A1.12 Reclutamiento: Inscripción y aplicación del estudio socioeconómico – [GEO…" at bounding box center [252, 236] width 213 height 11
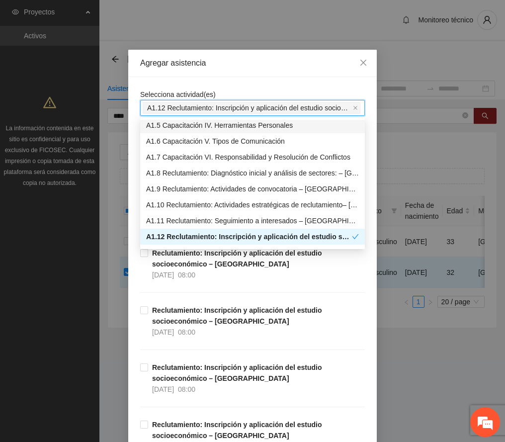
click at [230, 62] on div "Agregar asistencia" at bounding box center [252, 63] width 225 height 11
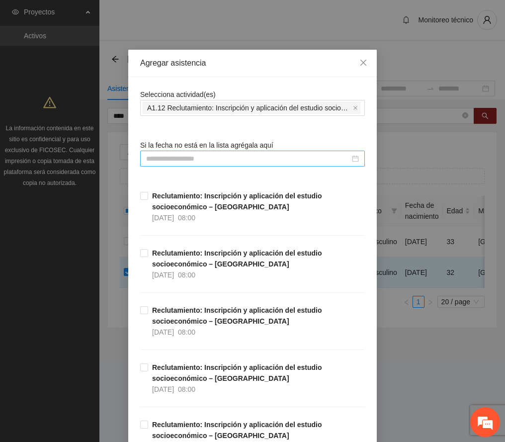
click at [188, 162] on input at bounding box center [248, 158] width 204 height 11
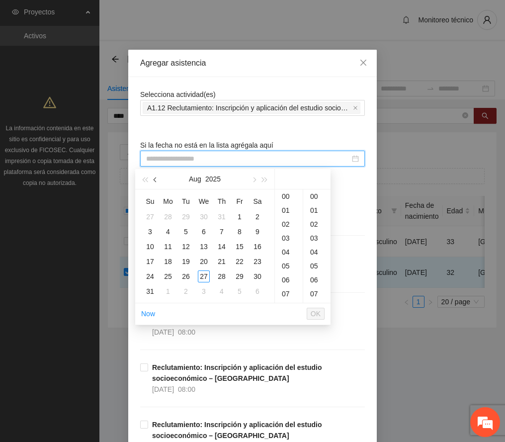
click at [156, 178] on span "button" at bounding box center [156, 180] width 5 height 5
click at [168, 229] on div "7" at bounding box center [168, 232] width 12 height 12
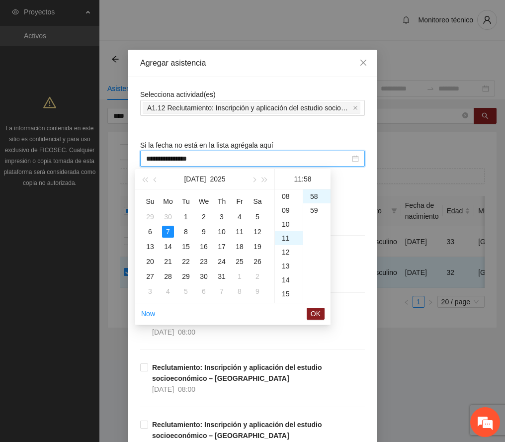
scroll to position [105, 0]
click at [283, 229] on div "10" at bounding box center [289, 230] width 28 height 14
click at [312, 193] on div "00" at bounding box center [316, 197] width 27 height 14
type input "**********"
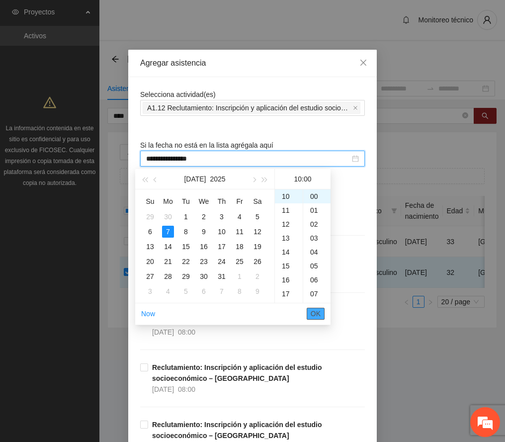
click at [319, 311] on span "OK" at bounding box center [316, 313] width 10 height 11
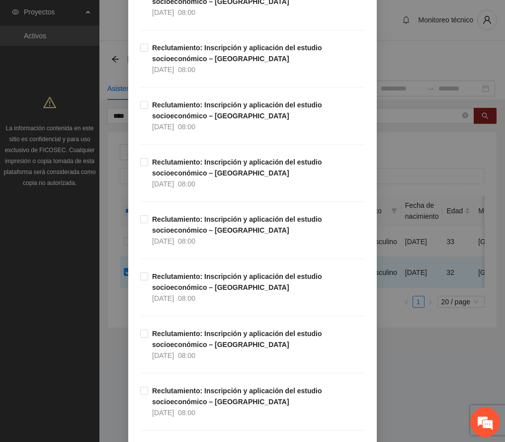
scroll to position [2462, 0]
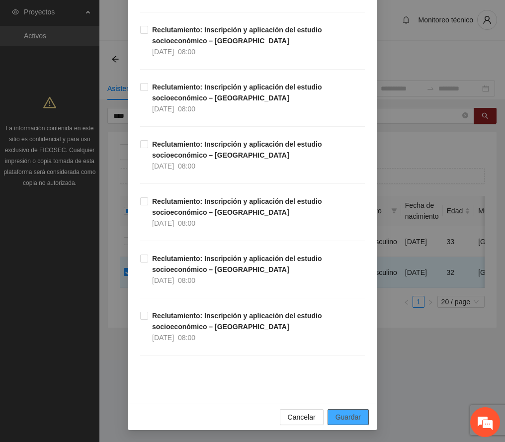
click at [344, 418] on span "Guardar" at bounding box center [348, 417] width 25 height 11
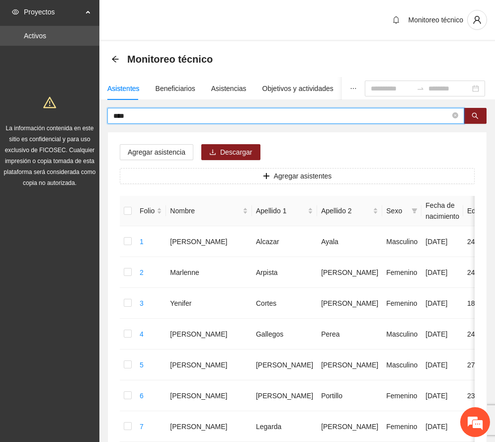
drag, startPoint x: 140, startPoint y: 116, endPoint x: 54, endPoint y: 106, distance: 86.6
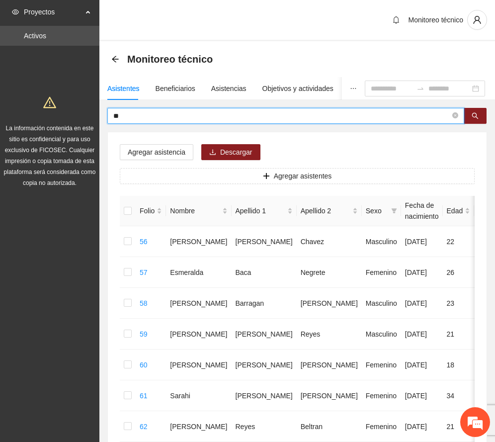
type input "*"
type input "*********"
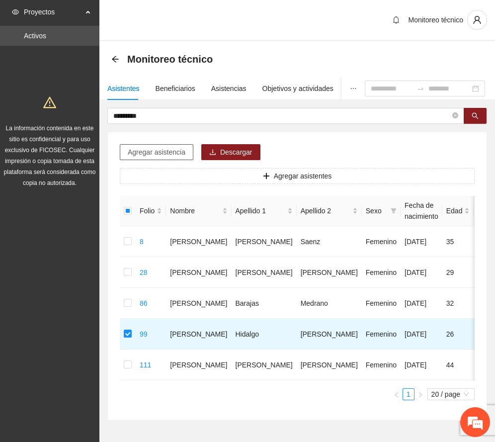
click at [145, 156] on span "Agregar asistencia" at bounding box center [157, 152] width 58 height 11
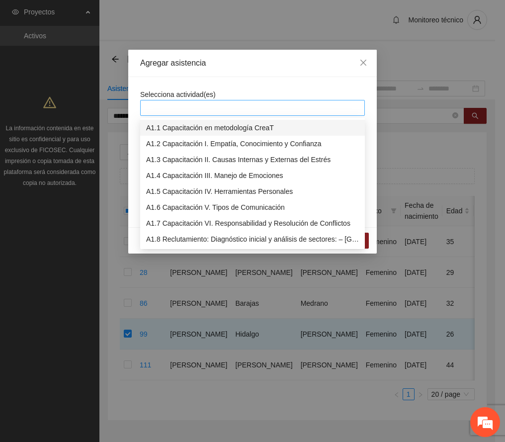
click at [199, 109] on div at bounding box center [253, 108] width 220 height 12
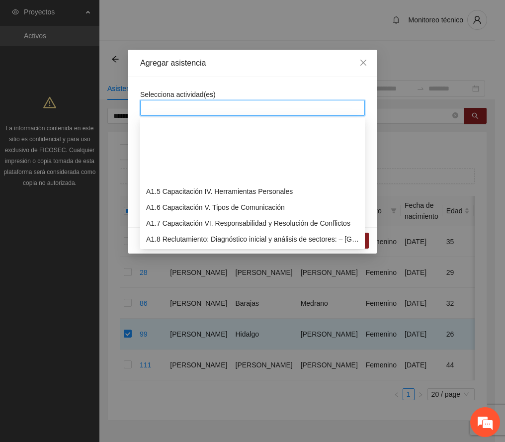
scroll to position [66, 0]
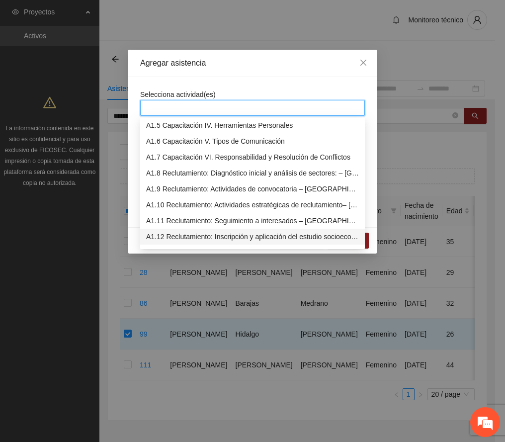
click at [245, 236] on div "A1.12 Reclutamiento: Inscripción y aplicación del estudio socioeconómico – [GEO…" at bounding box center [252, 236] width 213 height 11
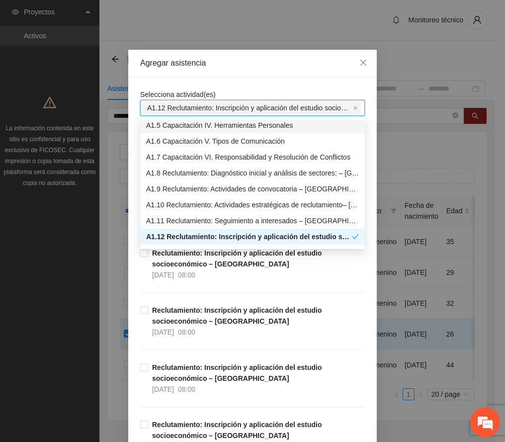
click at [283, 58] on div "Agregar asistencia" at bounding box center [252, 63] width 225 height 11
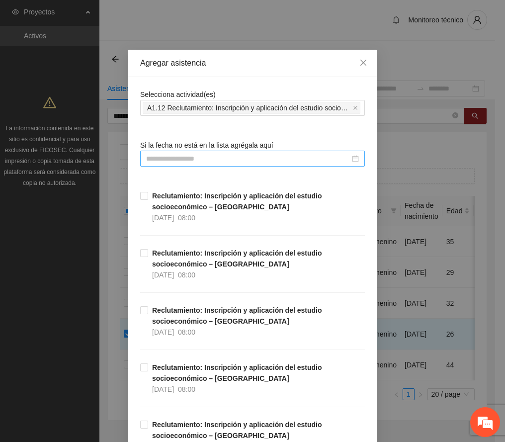
click at [194, 160] on input at bounding box center [248, 158] width 204 height 11
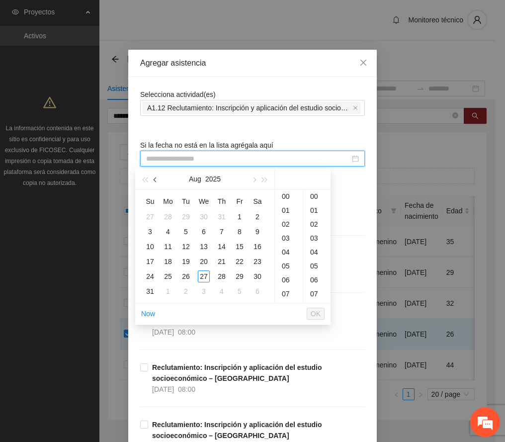
click at [156, 183] on button "button" at bounding box center [155, 179] width 11 height 20
click at [186, 214] on div "1" at bounding box center [186, 217] width 12 height 12
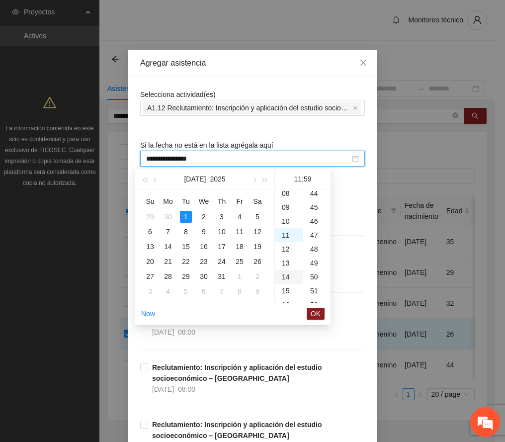
scroll to position [821, 0]
click at [290, 194] on div "11" at bounding box center [289, 197] width 28 height 14
click at [316, 194] on div "00" at bounding box center [316, 197] width 27 height 14
type input "**********"
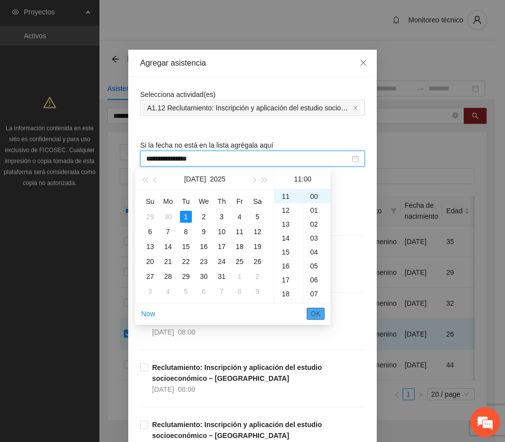
click at [312, 312] on span "OK" at bounding box center [316, 313] width 10 height 11
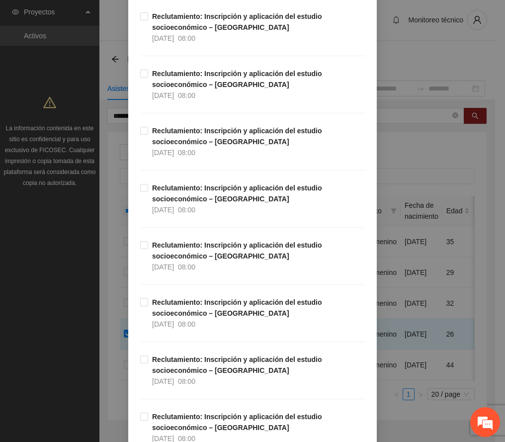
scroll to position [2462, 0]
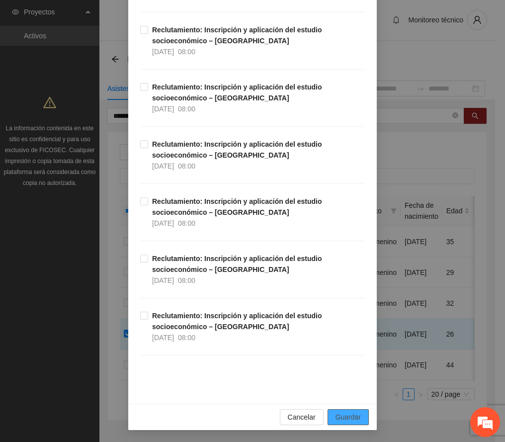
click at [336, 412] on span "Guardar" at bounding box center [348, 417] width 25 height 11
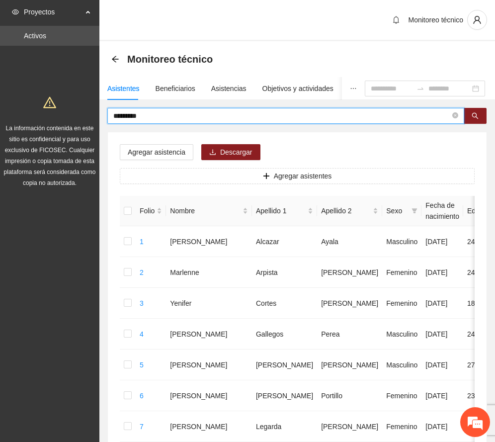
drag, startPoint x: 172, startPoint y: 116, endPoint x: 50, endPoint y: 131, distance: 123.3
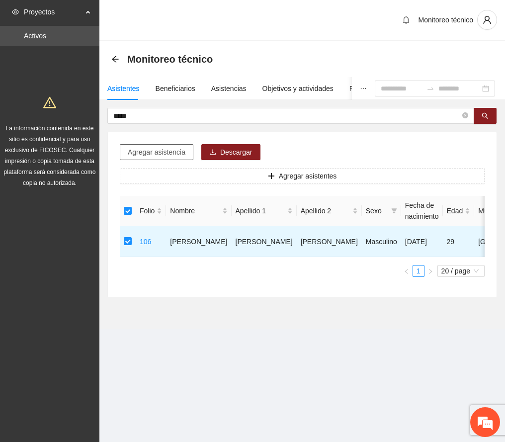
click at [167, 150] on span "Agregar asistencia" at bounding box center [157, 152] width 58 height 11
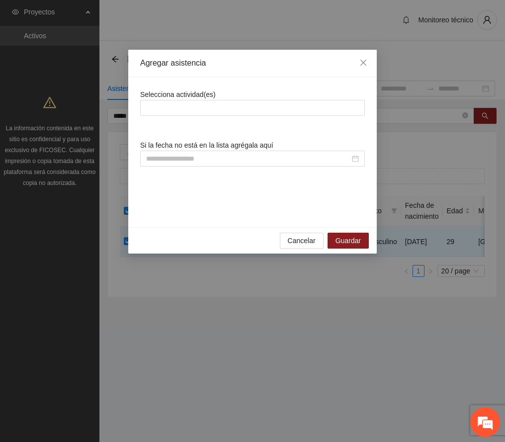
click at [190, 99] on div "Selecciona actividad(es)" at bounding box center [252, 102] width 225 height 27
click at [192, 110] on div at bounding box center [253, 108] width 220 height 12
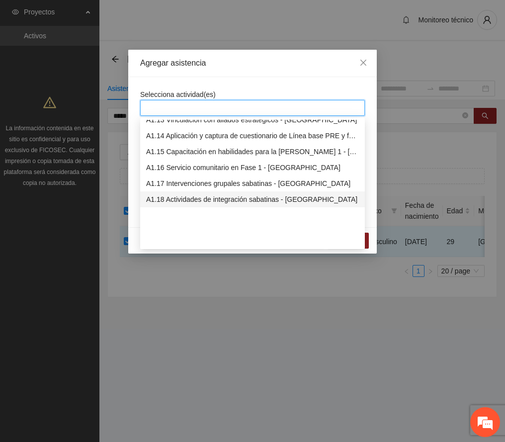
scroll to position [132, 0]
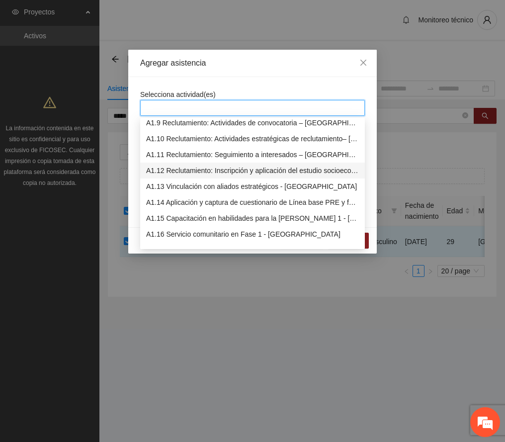
click at [200, 170] on div "A1.12 Reclutamiento: Inscripción y aplicación del estudio socioeconómico – [GEO…" at bounding box center [252, 170] width 213 height 11
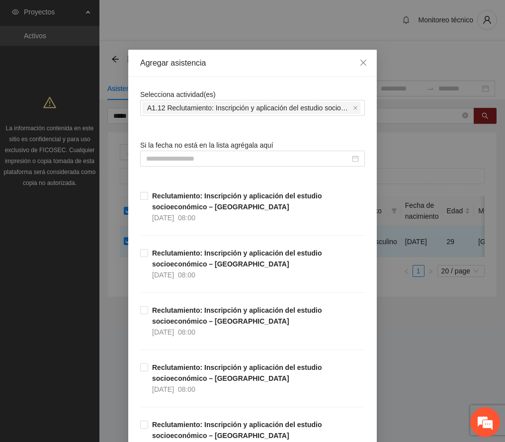
click at [240, 66] on div "Agregar asistencia" at bounding box center [252, 63] width 225 height 11
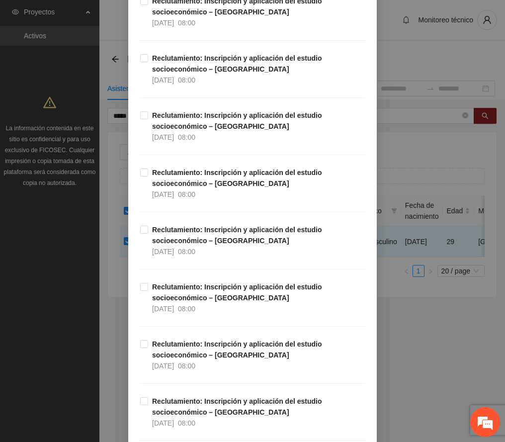
scroll to position [2056, 0]
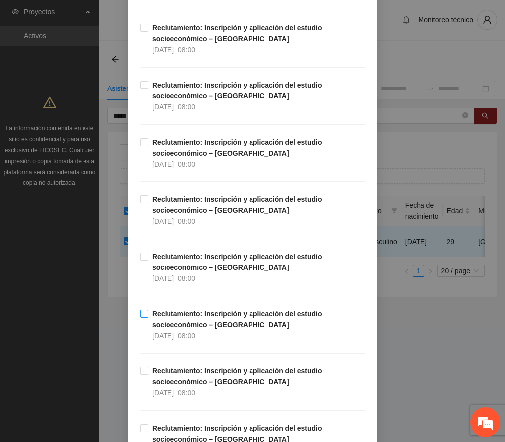
click at [197, 320] on strong "Reclutamiento: Inscripción y aplicación del estudio socioeconómico – [GEOGRAPHI…" at bounding box center [237, 319] width 170 height 19
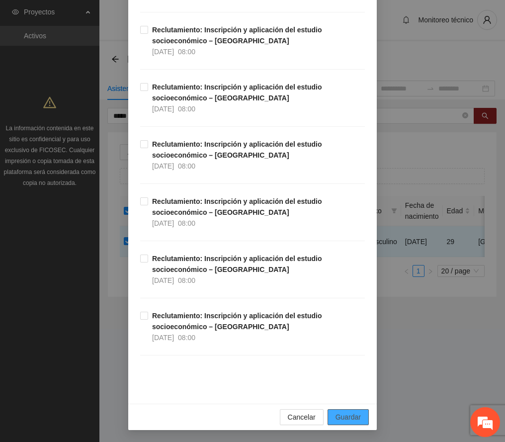
click at [348, 417] on span "Guardar" at bounding box center [348, 417] width 25 height 11
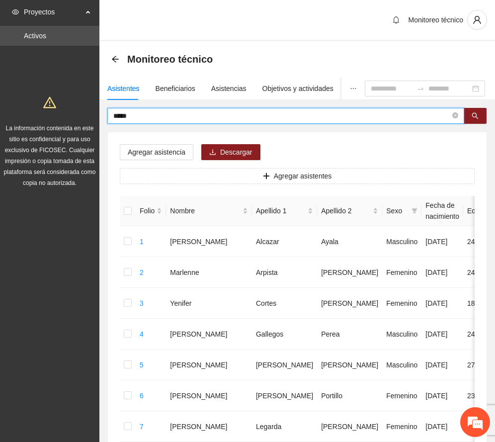
drag, startPoint x: 96, startPoint y: 112, endPoint x: -5, endPoint y: 108, distance: 101.6
click at [0, 108] on html "Proyectos Activos La información contenida en este sitio es confidencial y para…" at bounding box center [247, 221] width 495 height 442
type input "*****"
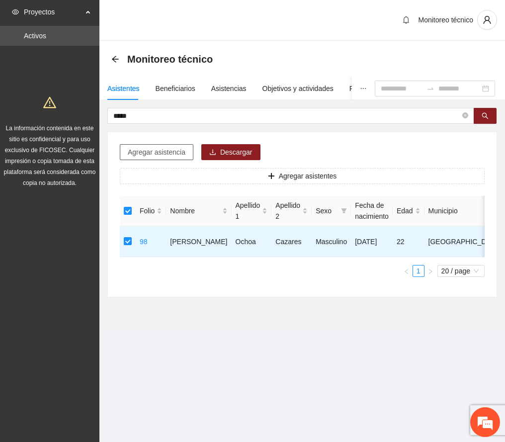
click at [144, 148] on span "Agregar asistencia" at bounding box center [157, 152] width 58 height 11
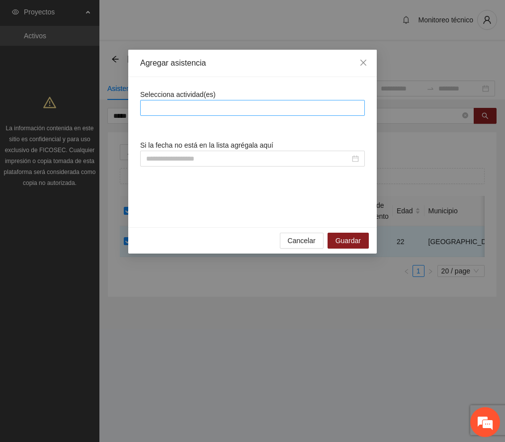
click at [217, 108] on div at bounding box center [253, 108] width 220 height 12
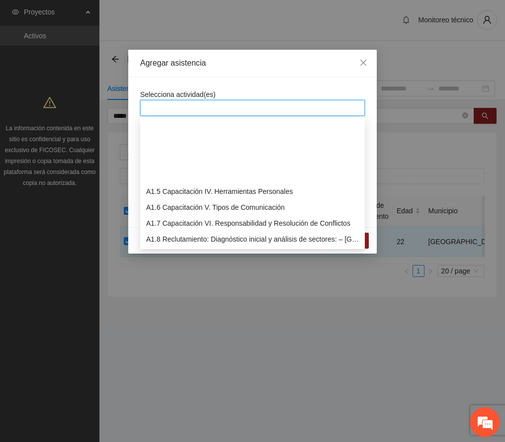
scroll to position [132, 0]
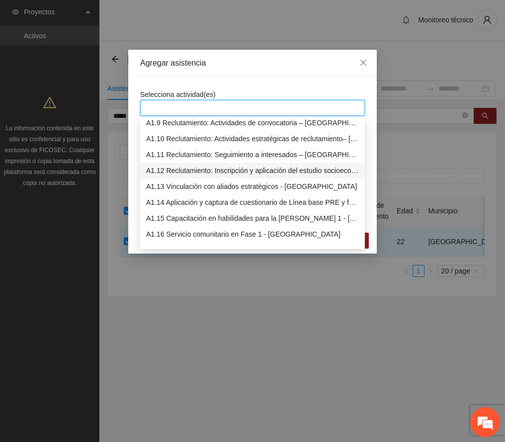
click at [215, 172] on div "A1.12 Reclutamiento: Inscripción y aplicación del estudio socioeconómico – [GEO…" at bounding box center [252, 170] width 213 height 11
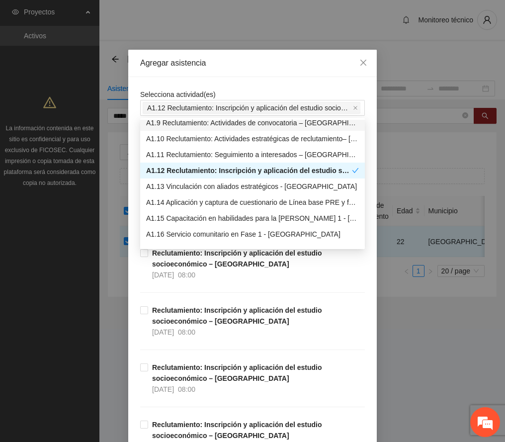
click at [245, 76] on div "Agregar asistencia" at bounding box center [252, 63] width 249 height 27
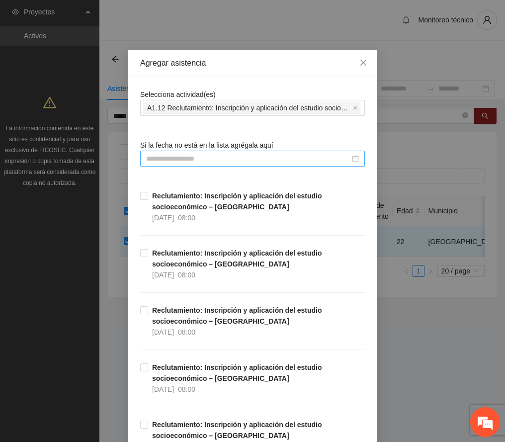
click at [201, 156] on input at bounding box center [248, 158] width 204 height 11
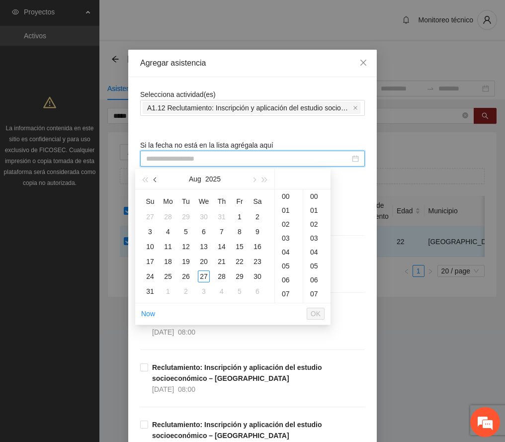
click at [156, 177] on button "button" at bounding box center [155, 179] width 11 height 20
click at [221, 217] on div "3" at bounding box center [222, 217] width 12 height 12
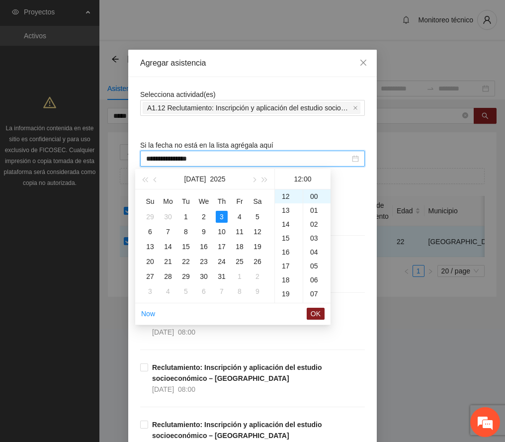
type input "**********"
click at [317, 312] on span "OK" at bounding box center [316, 313] width 10 height 11
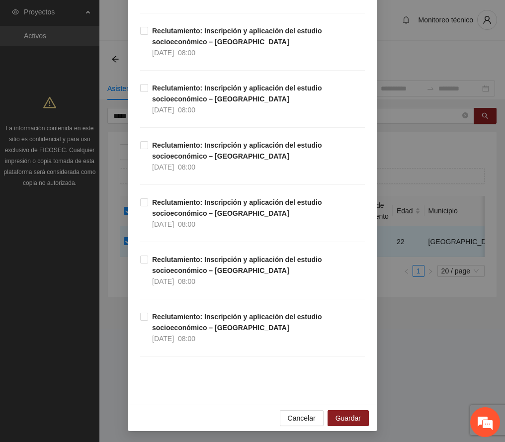
scroll to position [2462, 0]
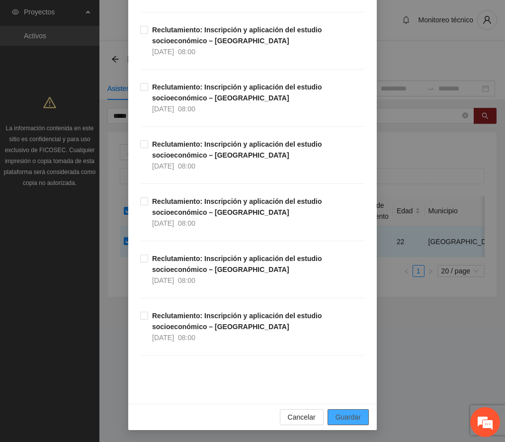
click at [353, 415] on span "Guardar" at bounding box center [348, 417] width 25 height 11
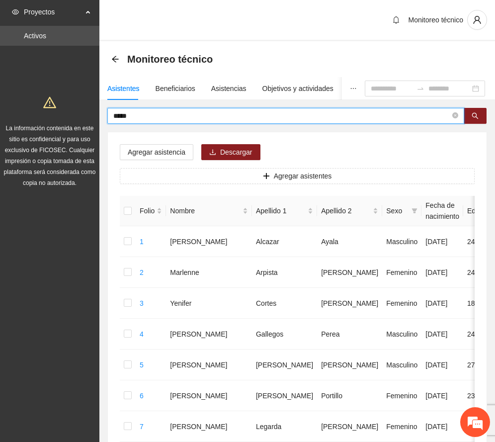
drag, startPoint x: 151, startPoint y: 111, endPoint x: 35, endPoint y: 108, distance: 116.5
type input "****"
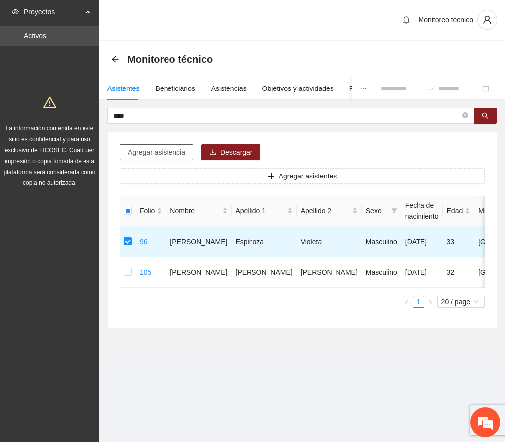
click at [164, 154] on span "Agregar asistencia" at bounding box center [157, 152] width 58 height 11
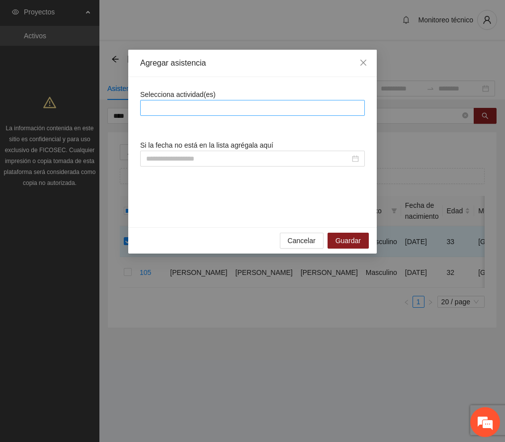
click at [185, 104] on div at bounding box center [253, 108] width 220 height 12
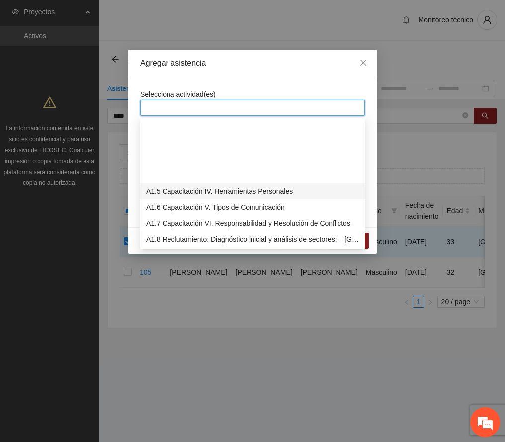
scroll to position [66, 0]
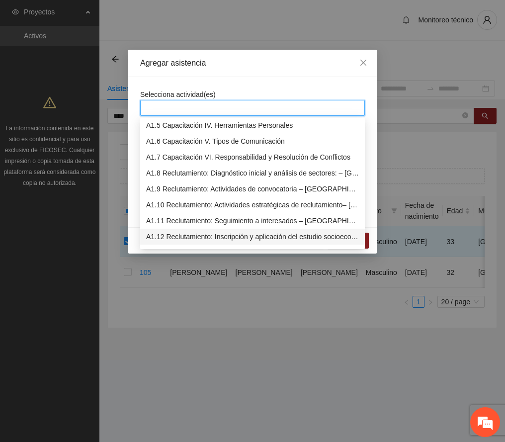
click at [207, 239] on div "A1.12 Reclutamiento: Inscripción y aplicación del estudio socioeconómico – [GEO…" at bounding box center [252, 236] width 213 height 11
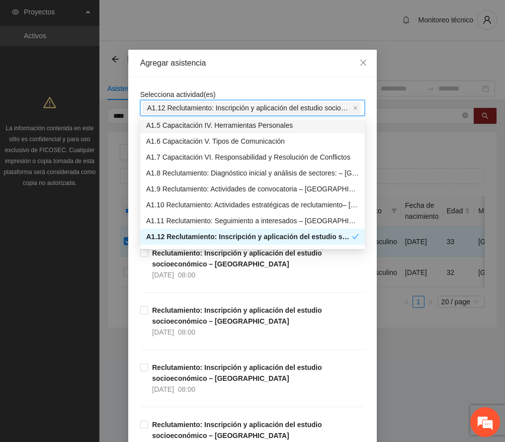
click at [249, 64] on div "Agregar asistencia" at bounding box center [252, 63] width 225 height 11
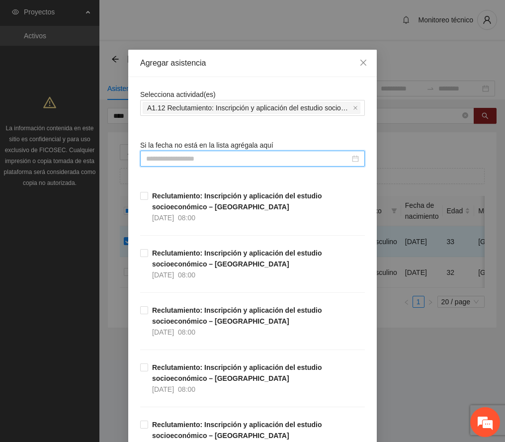
click at [206, 157] on input at bounding box center [248, 158] width 204 height 11
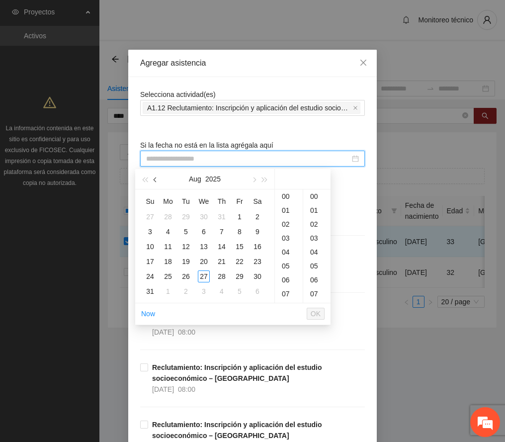
click at [156, 178] on span "button" at bounding box center [156, 180] width 5 height 5
click at [241, 217] on div "4" at bounding box center [240, 217] width 12 height 12
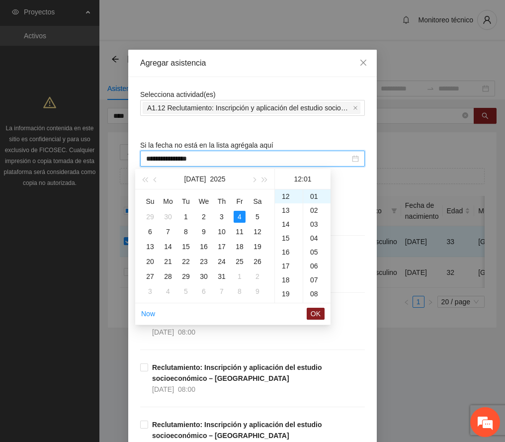
scroll to position [0, 0]
click at [313, 195] on div "00" at bounding box center [316, 197] width 27 height 14
type input "**********"
click at [315, 313] on span "OK" at bounding box center [316, 313] width 10 height 11
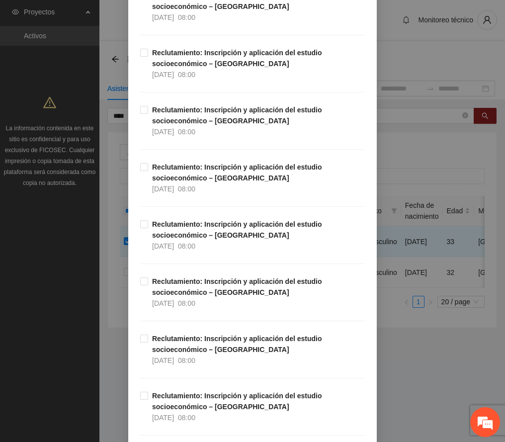
scroll to position [2462, 0]
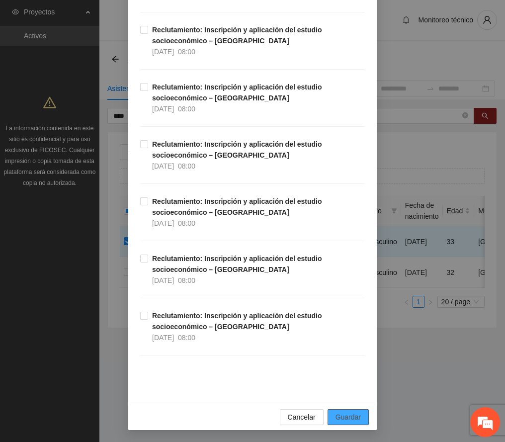
click at [350, 412] on span "Guardar" at bounding box center [348, 417] width 25 height 11
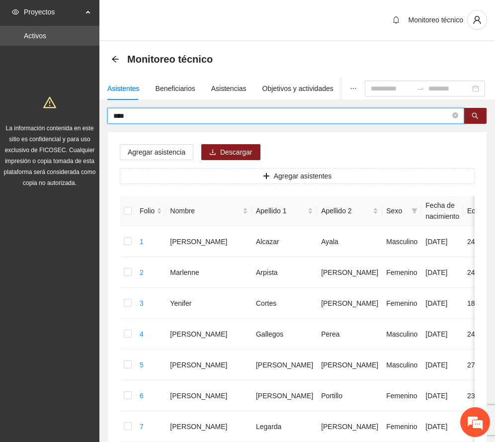
drag, startPoint x: 141, startPoint y: 115, endPoint x: 57, endPoint y: 120, distance: 84.7
type input "******"
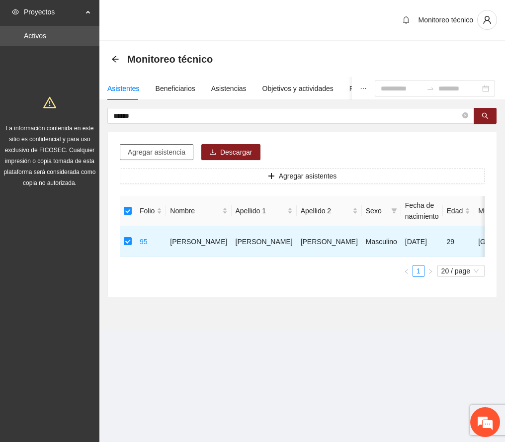
click at [149, 152] on span "Agregar asistencia" at bounding box center [157, 152] width 58 height 11
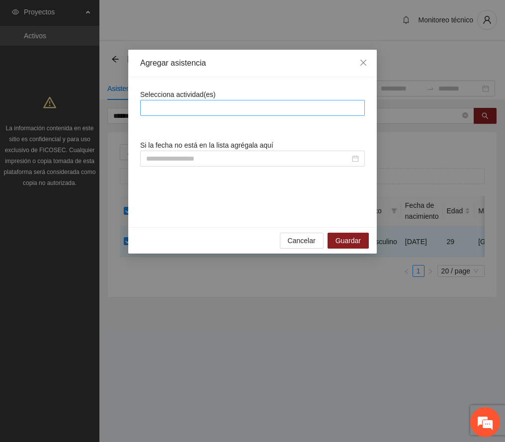
click at [202, 104] on div at bounding box center [253, 108] width 220 height 12
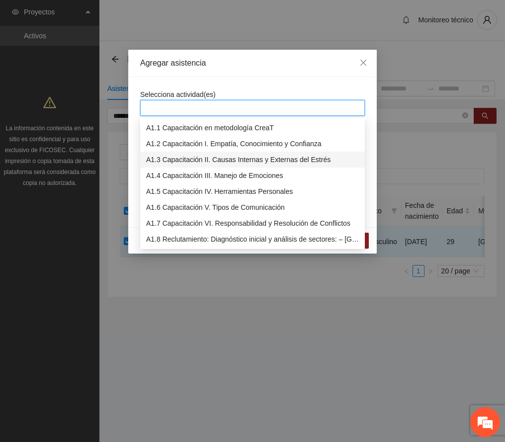
scroll to position [66, 0]
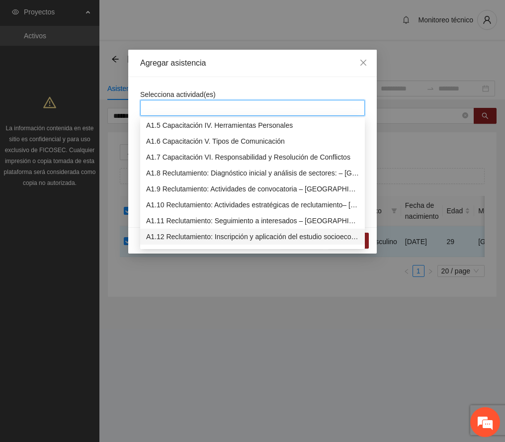
click at [215, 233] on div "A1.12 Reclutamiento: Inscripción y aplicación del estudio socioeconómico – [GEO…" at bounding box center [252, 236] width 213 height 11
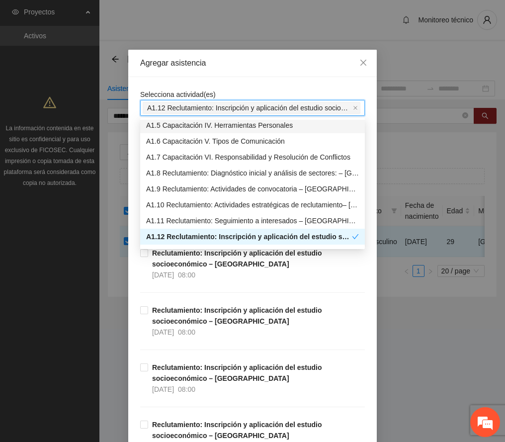
click at [255, 50] on div "Agregar asistencia" at bounding box center [252, 63] width 249 height 27
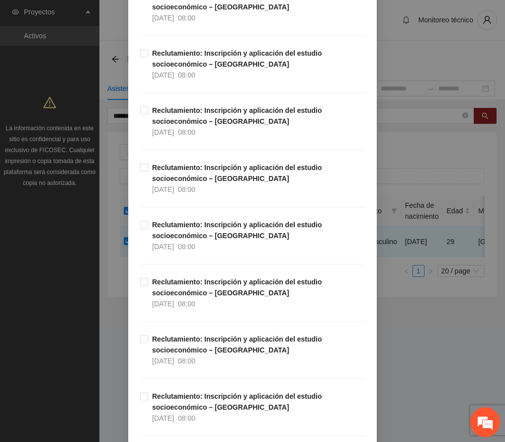
scroll to position [0, 0]
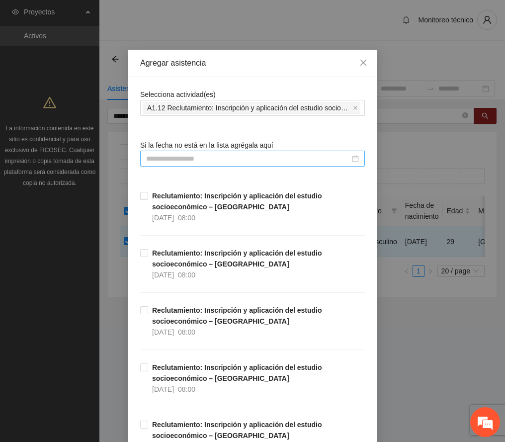
click at [192, 157] on input at bounding box center [248, 158] width 204 height 11
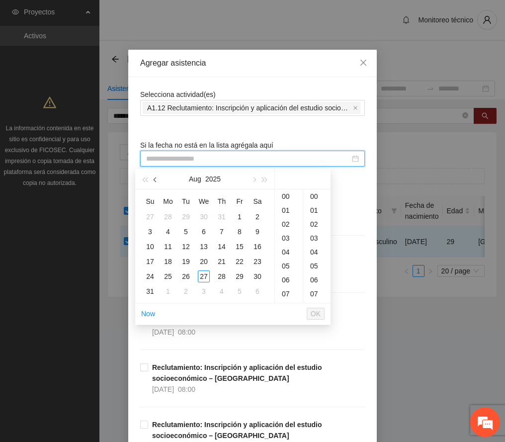
click at [155, 178] on span "button" at bounding box center [156, 180] width 5 height 5
click at [148, 273] on div "27" at bounding box center [150, 277] width 12 height 12
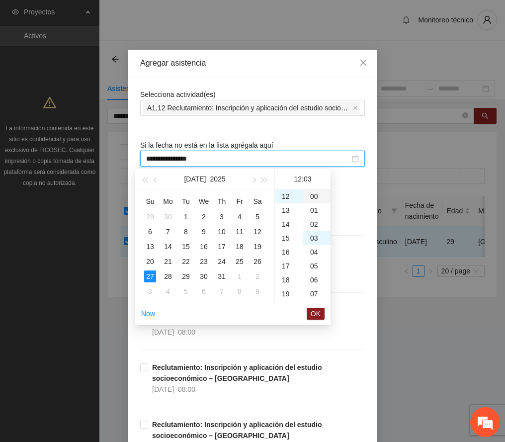
click at [314, 192] on div "00" at bounding box center [316, 197] width 27 height 14
type input "**********"
click at [314, 313] on span "OK" at bounding box center [316, 313] width 10 height 11
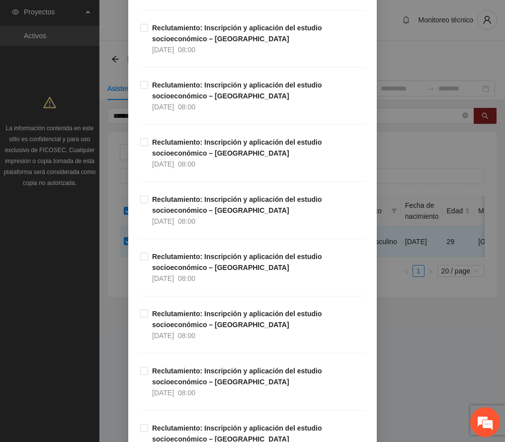
scroll to position [2462, 0]
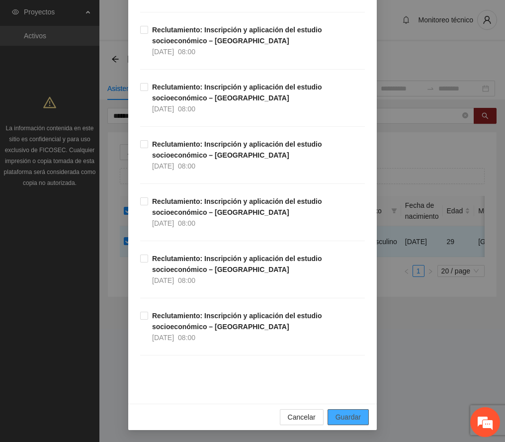
click at [343, 414] on span "Guardar" at bounding box center [348, 417] width 25 height 11
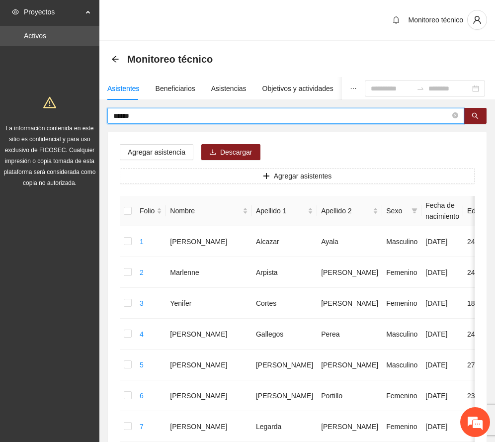
drag, startPoint x: 138, startPoint y: 115, endPoint x: 36, endPoint y: 120, distance: 102.6
type input "******"
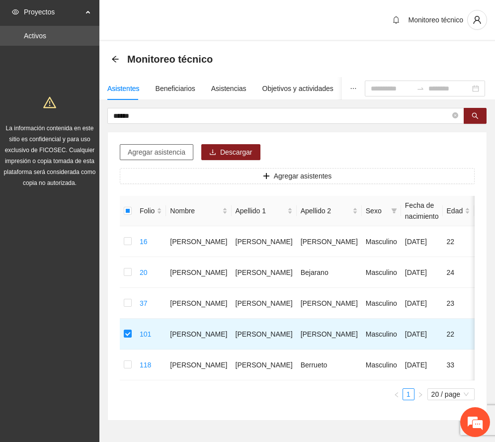
click at [180, 151] on span "Agregar asistencia" at bounding box center [157, 152] width 58 height 11
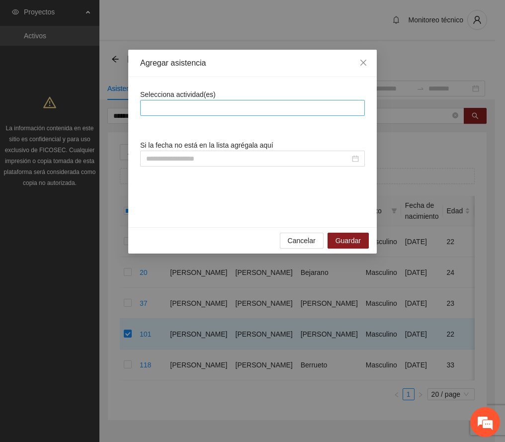
click at [213, 109] on div at bounding box center [253, 108] width 220 height 12
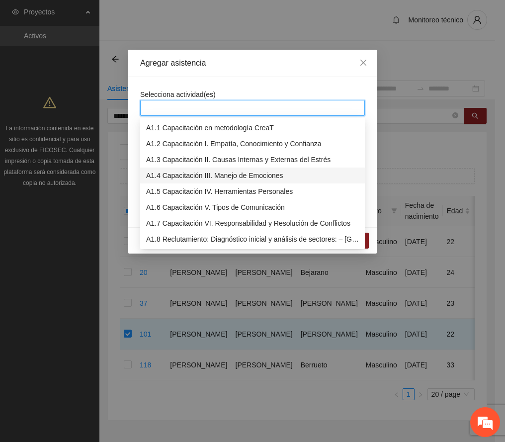
scroll to position [66, 0]
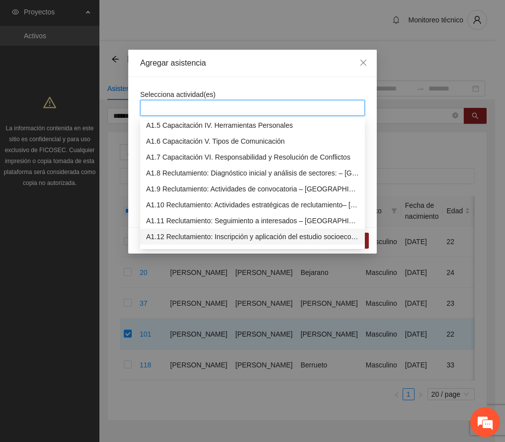
click at [223, 235] on div "A1.12 Reclutamiento: Inscripción y aplicación del estudio socioeconómico – [GEO…" at bounding box center [252, 236] width 213 height 11
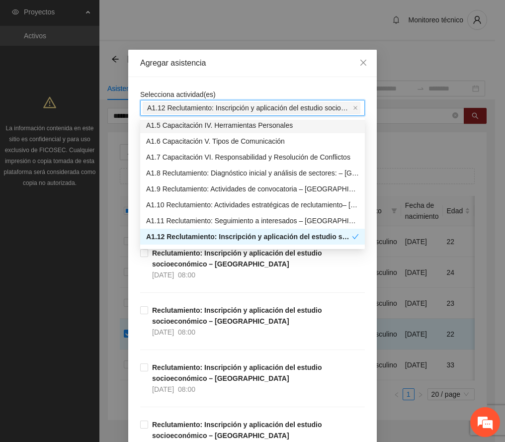
click at [253, 67] on div "Agregar asistencia" at bounding box center [252, 63] width 225 height 11
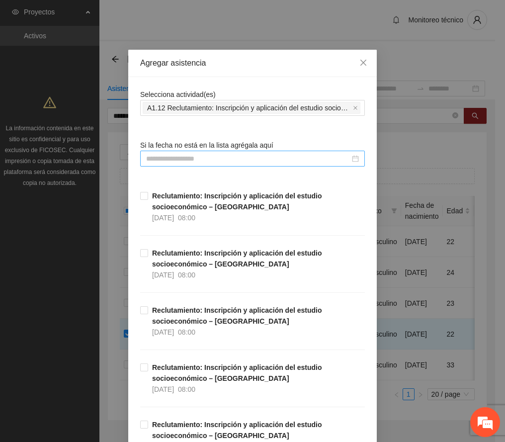
click at [197, 156] on input at bounding box center [248, 158] width 204 height 11
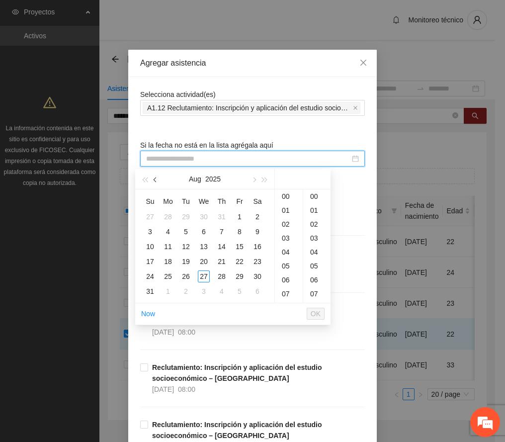
click at [157, 179] on span "button" at bounding box center [156, 180] width 5 height 5
click at [150, 229] on div "6" at bounding box center [150, 232] width 12 height 12
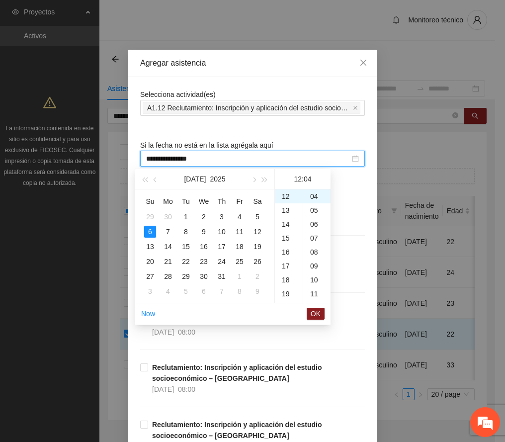
scroll to position [0, 0]
click at [317, 194] on div "00" at bounding box center [316, 197] width 27 height 14
type input "**********"
click at [316, 309] on span "OK" at bounding box center [316, 313] width 10 height 11
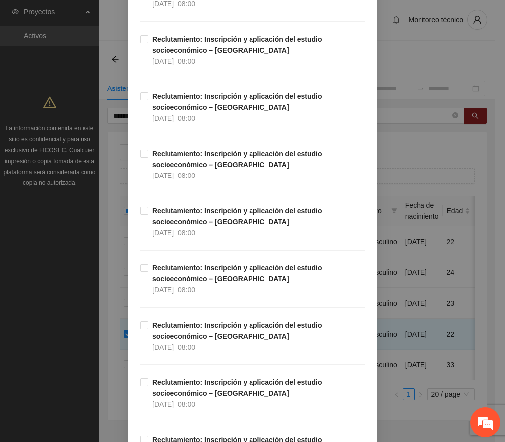
scroll to position [2462, 0]
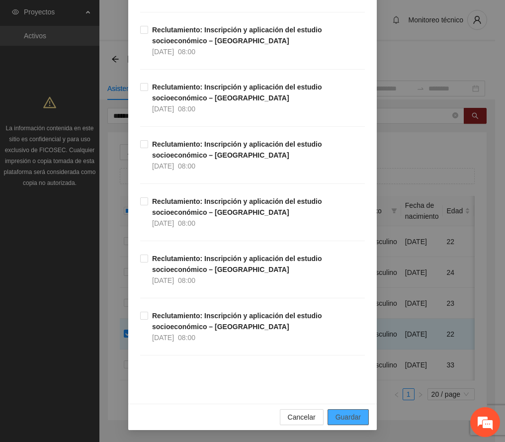
click at [345, 417] on span "Guardar" at bounding box center [348, 417] width 25 height 11
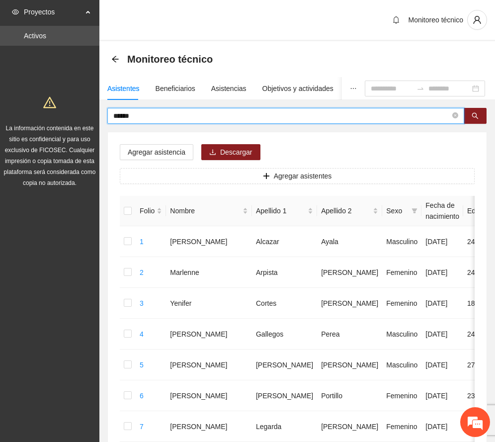
drag, startPoint x: 147, startPoint y: 116, endPoint x: 21, endPoint y: 124, distance: 126.6
type input "*********"
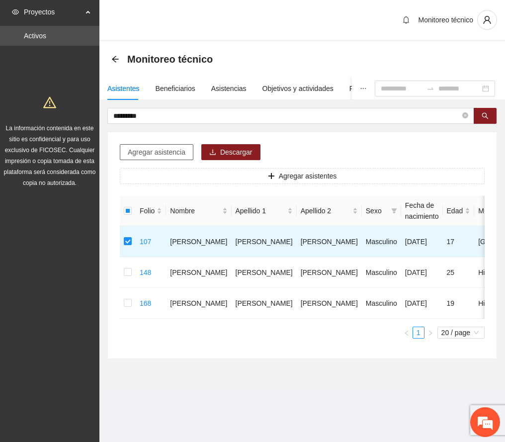
click at [179, 151] on span "Agregar asistencia" at bounding box center [157, 152] width 58 height 11
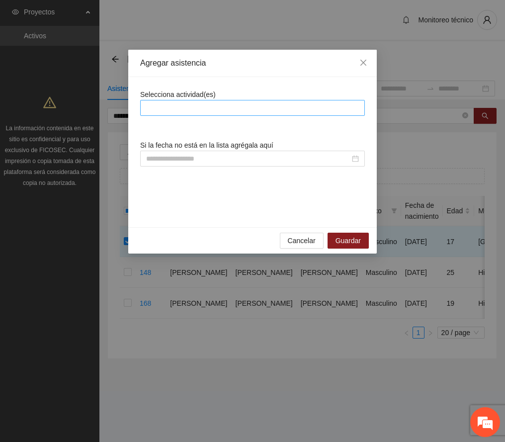
click at [212, 106] on div at bounding box center [253, 108] width 220 height 12
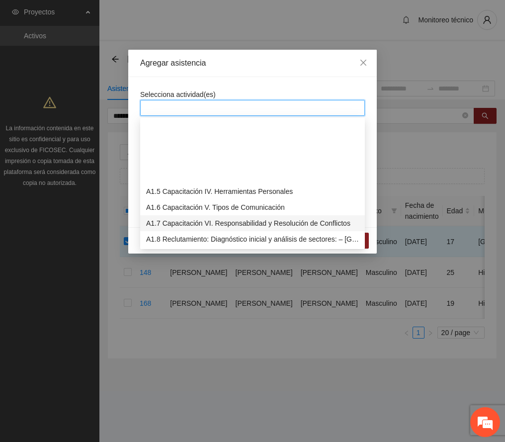
scroll to position [66, 0]
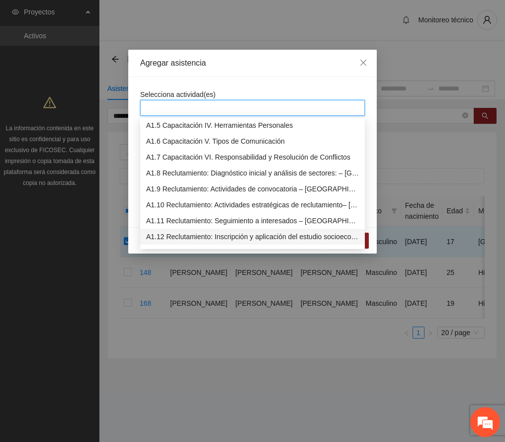
click at [239, 234] on div "A1.12 Reclutamiento: Inscripción y aplicación del estudio socioeconómico – [GEO…" at bounding box center [252, 236] width 213 height 11
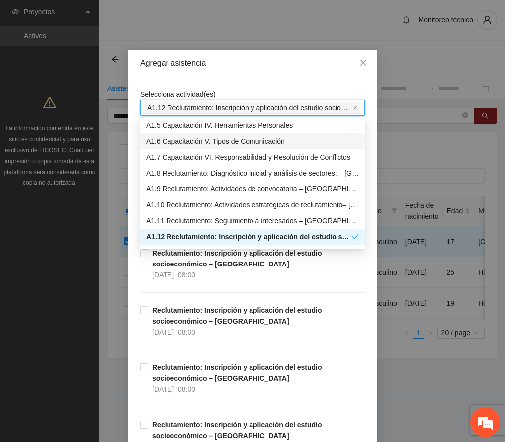
click at [277, 61] on div "Agregar asistencia" at bounding box center [252, 63] width 225 height 11
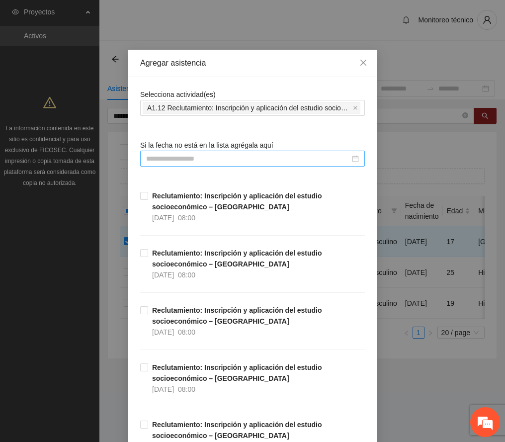
click at [209, 160] on input at bounding box center [248, 158] width 204 height 11
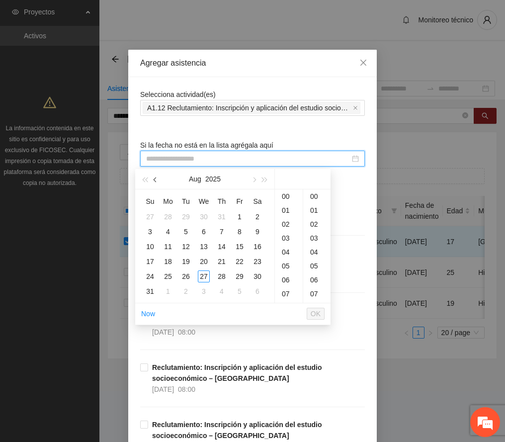
click at [155, 177] on button "button" at bounding box center [155, 179] width 11 height 20
click at [166, 230] on div "7" at bounding box center [168, 232] width 12 height 12
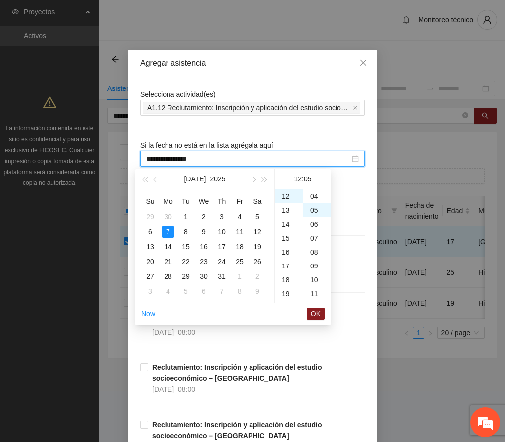
scroll to position [0, 0]
click at [317, 194] on div "00" at bounding box center [316, 197] width 27 height 14
type input "**********"
drag, startPoint x: 317, startPoint y: 310, endPoint x: 301, endPoint y: 320, distance: 18.8
click at [317, 311] on span "OK" at bounding box center [316, 313] width 10 height 11
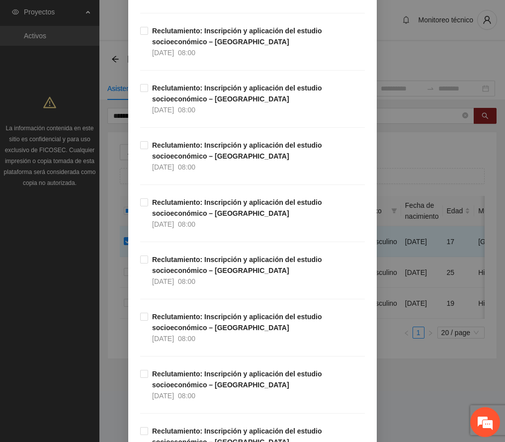
scroll to position [2462, 0]
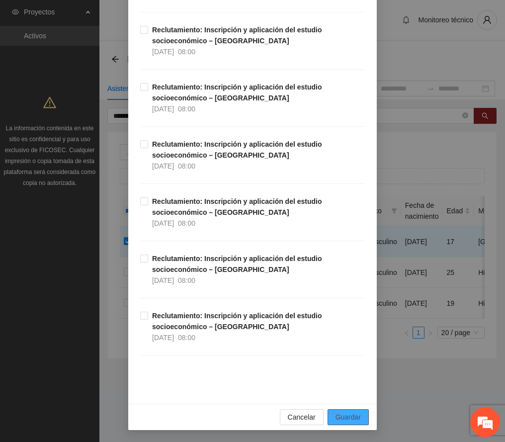
click at [349, 412] on span "Guardar" at bounding box center [348, 417] width 25 height 11
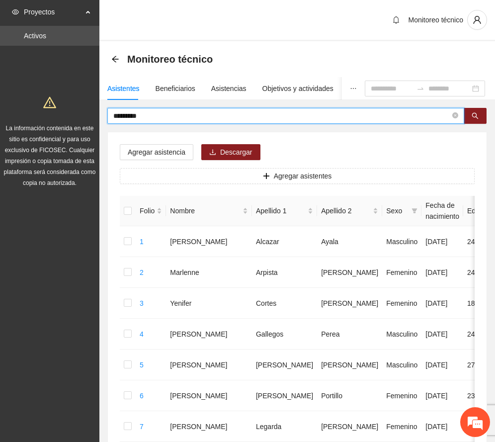
drag, startPoint x: 160, startPoint y: 117, endPoint x: 11, endPoint y: 120, distance: 148.8
type input "*******"
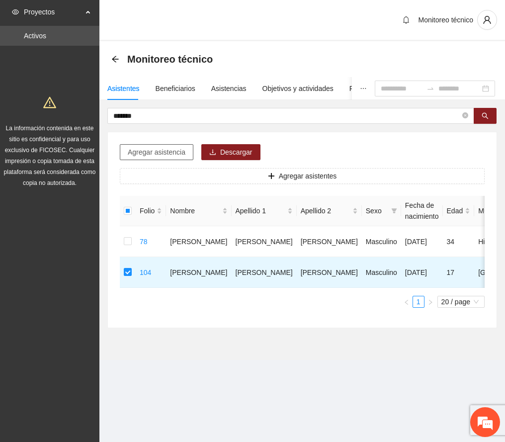
click at [165, 152] on span "Agregar asistencia" at bounding box center [157, 152] width 58 height 11
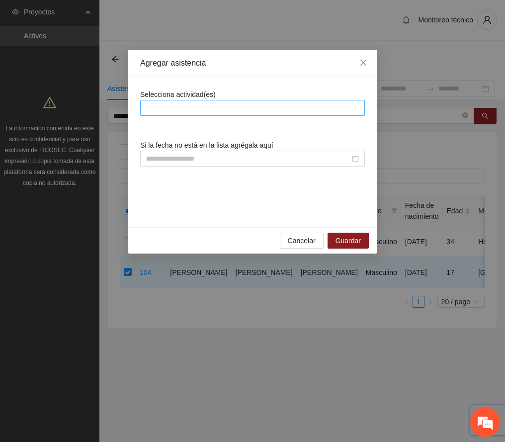
click at [203, 112] on div at bounding box center [253, 108] width 220 height 12
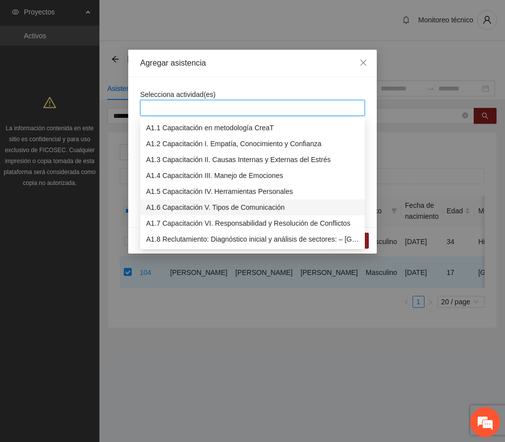
scroll to position [66, 0]
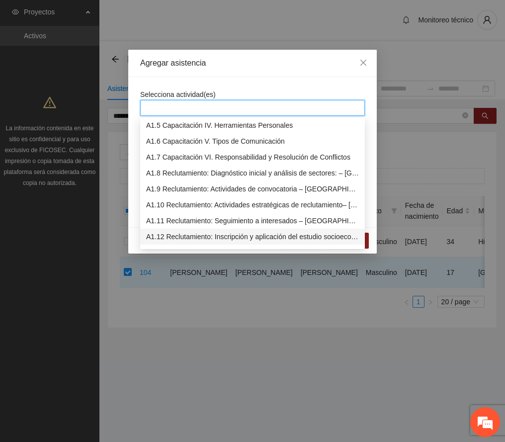
click at [253, 235] on div "A1.12 Reclutamiento: Inscripción y aplicación del estudio socioeconómico – [GEO…" at bounding box center [252, 236] width 213 height 11
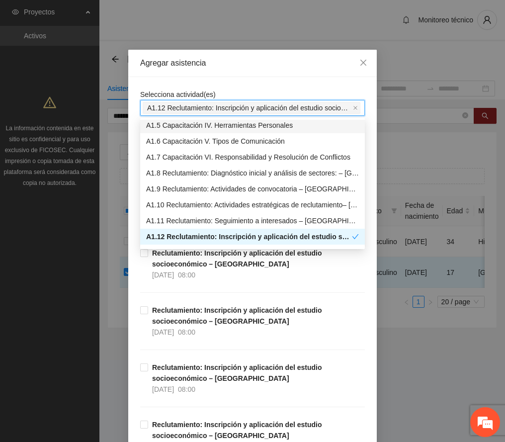
click at [269, 69] on div "Agregar asistencia" at bounding box center [252, 63] width 249 height 27
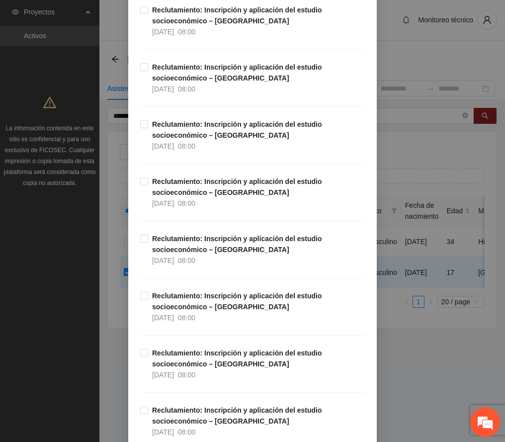
scroll to position [0, 0]
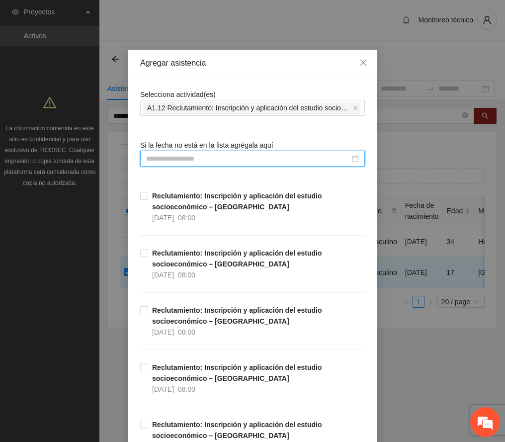
click at [201, 160] on input at bounding box center [248, 158] width 204 height 11
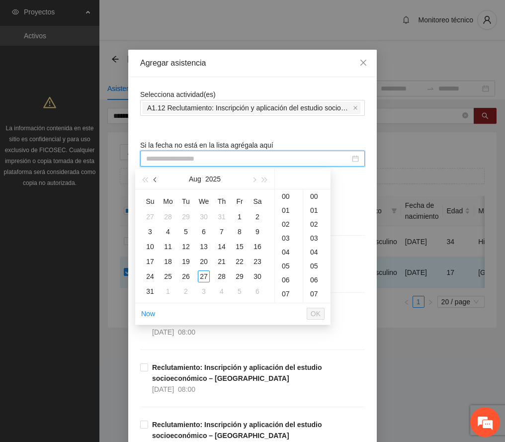
click at [158, 181] on button "button" at bounding box center [155, 179] width 11 height 20
click at [201, 260] on div "25" at bounding box center [204, 262] width 12 height 12
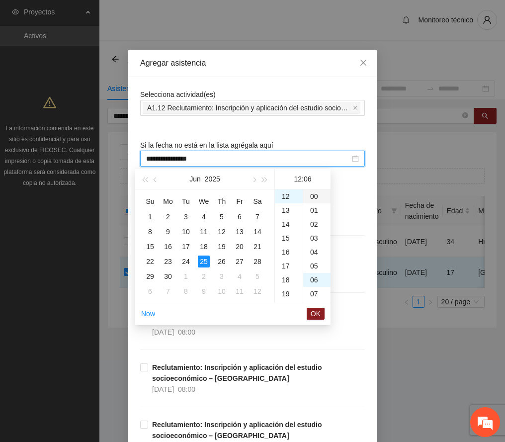
click at [314, 195] on div "00" at bounding box center [316, 197] width 27 height 14
type input "**********"
click at [316, 310] on span "OK" at bounding box center [316, 313] width 10 height 11
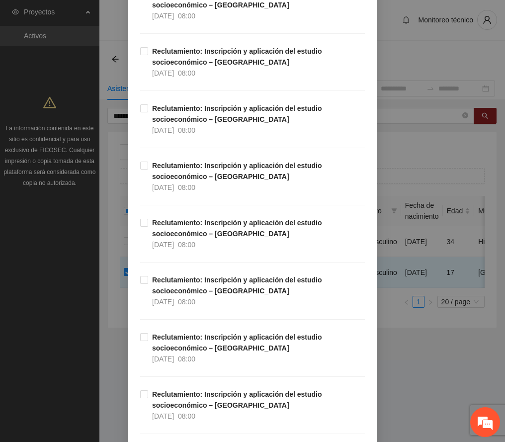
scroll to position [2462, 0]
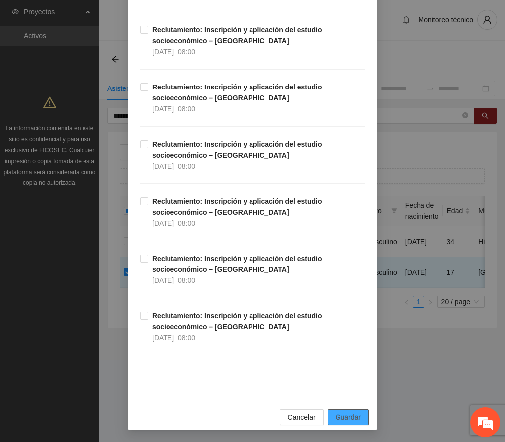
click at [338, 416] on span "Guardar" at bounding box center [348, 417] width 25 height 11
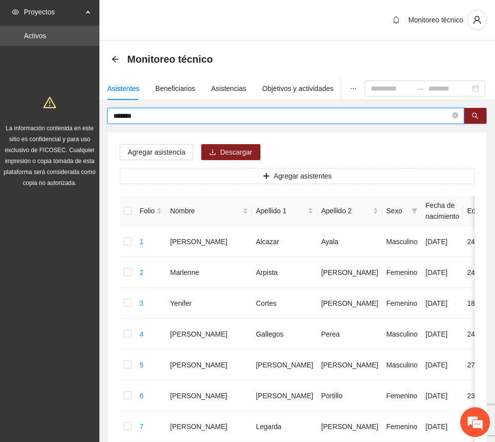
drag, startPoint x: 177, startPoint y: 112, endPoint x: 68, endPoint y: 115, distance: 109.0
type input "****"
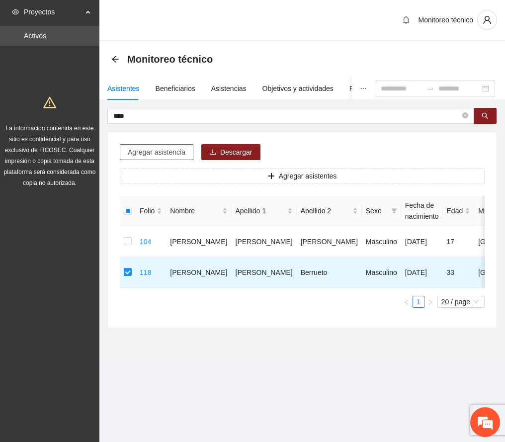
click at [168, 154] on span "Agregar asistencia" at bounding box center [157, 152] width 58 height 11
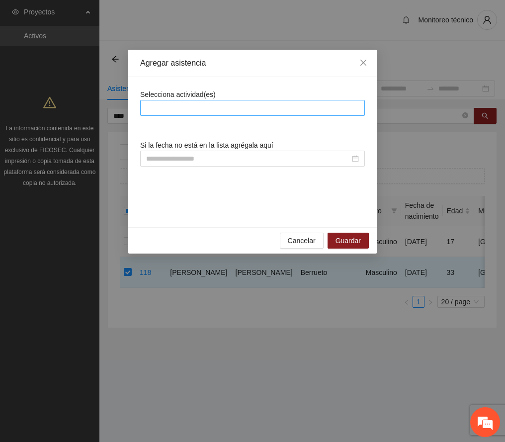
click at [201, 110] on div at bounding box center [253, 108] width 220 height 12
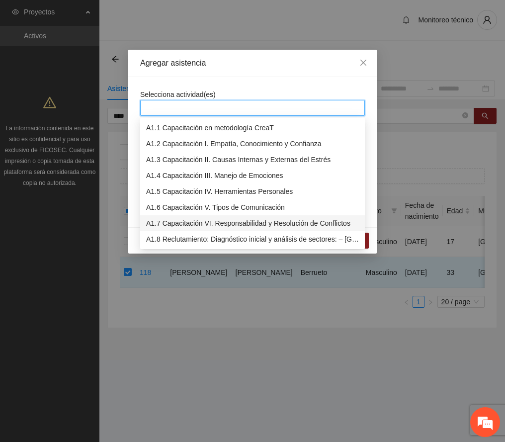
scroll to position [66, 0]
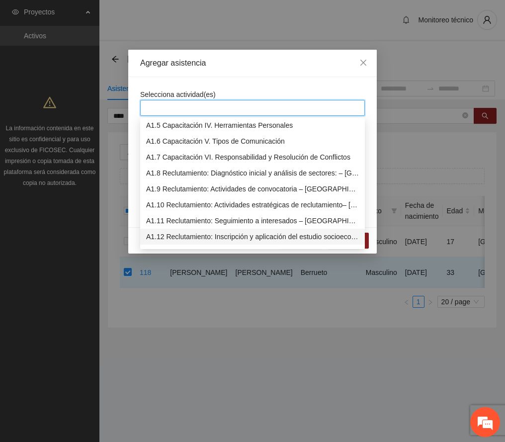
click at [247, 237] on div "A1.12 Reclutamiento: Inscripción y aplicación del estudio socioeconómico – [GEO…" at bounding box center [252, 236] width 213 height 11
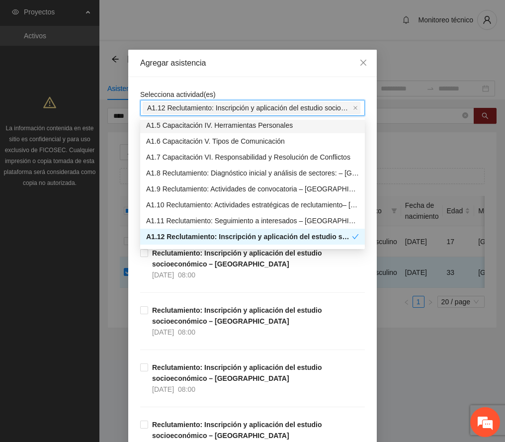
click at [256, 63] on div "Agregar asistencia" at bounding box center [252, 63] width 225 height 11
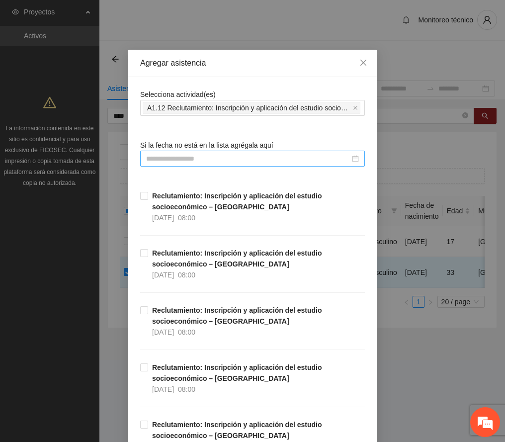
click at [212, 156] on input at bounding box center [248, 158] width 204 height 11
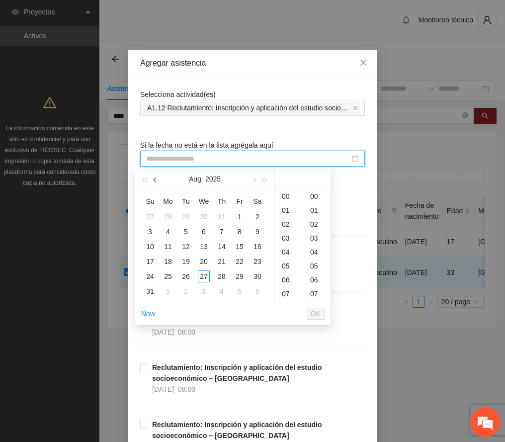
click at [156, 179] on span "button" at bounding box center [156, 180] width 5 height 5
click at [257, 215] on div "5" at bounding box center [258, 217] width 12 height 12
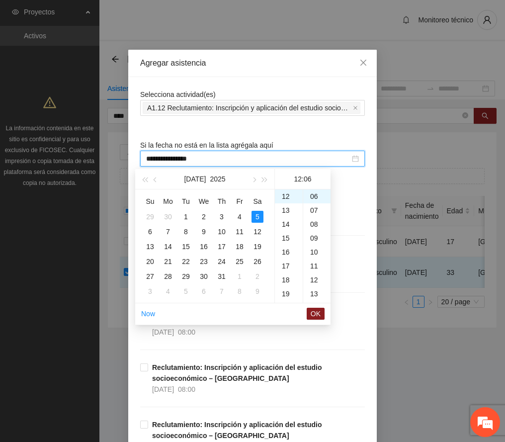
scroll to position [0, 0]
click at [313, 195] on div "00" at bounding box center [316, 197] width 27 height 14
type input "**********"
click at [317, 313] on span "OK" at bounding box center [316, 313] width 10 height 11
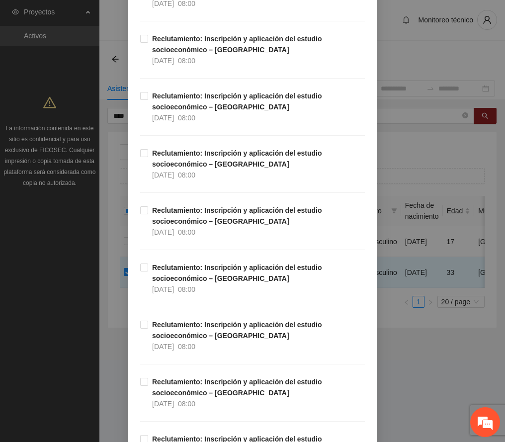
scroll to position [2462, 0]
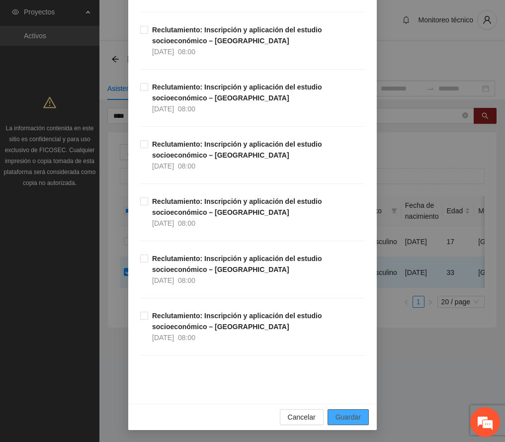
click at [348, 418] on span "Guardar" at bounding box center [348, 417] width 25 height 11
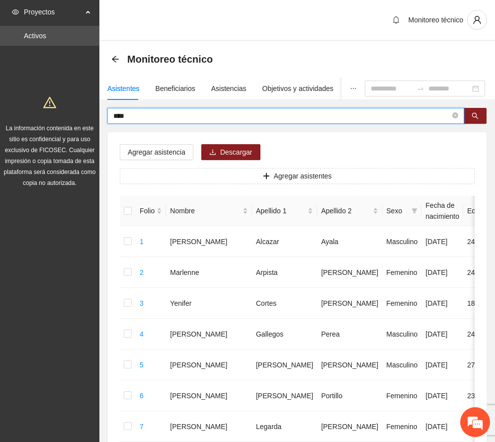
drag, startPoint x: 157, startPoint y: 117, endPoint x: 46, endPoint y: 114, distance: 111.0
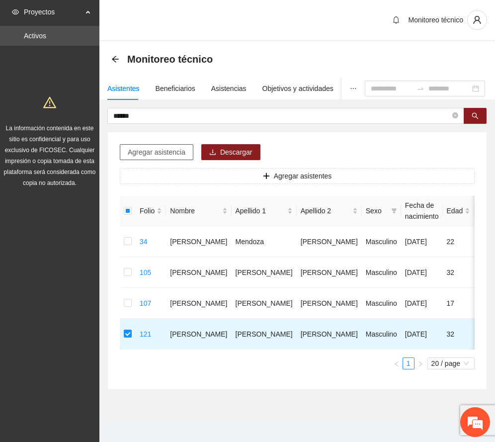
click at [167, 150] on span "Agregar asistencia" at bounding box center [157, 152] width 58 height 11
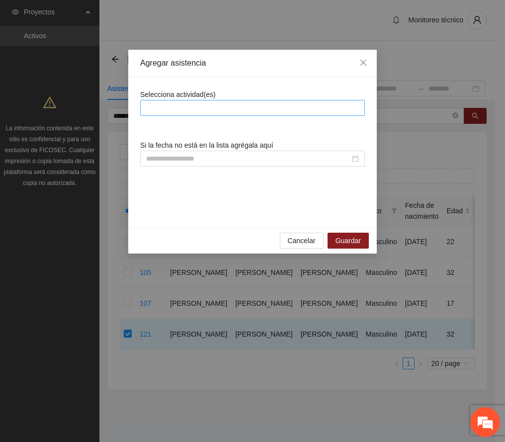
click at [200, 108] on div at bounding box center [253, 108] width 220 height 12
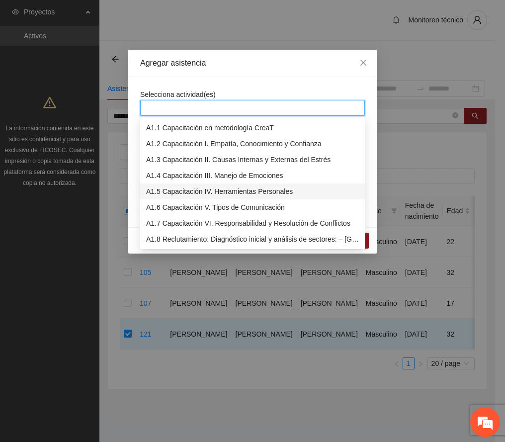
scroll to position [66, 0]
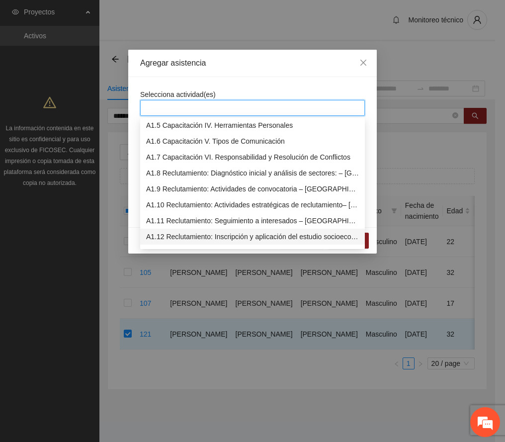
click at [251, 235] on div "A1.12 Reclutamiento: Inscripción y aplicación del estudio socioeconómico – [GEO…" at bounding box center [252, 236] width 213 height 11
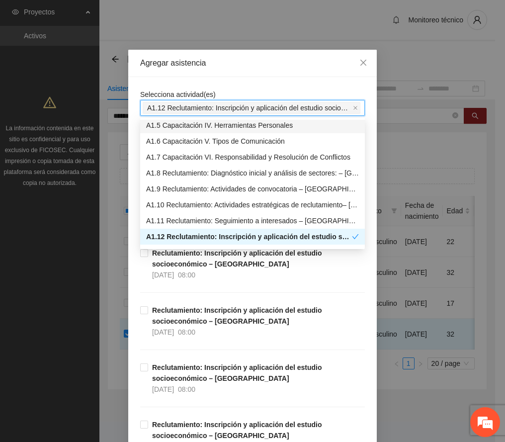
click at [260, 63] on div "Agregar asistencia" at bounding box center [252, 63] width 225 height 11
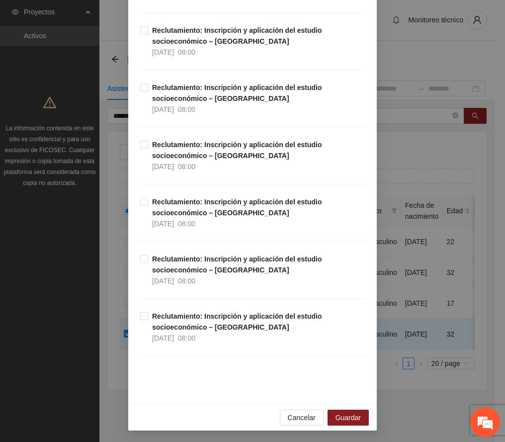
scroll to position [2122, 0]
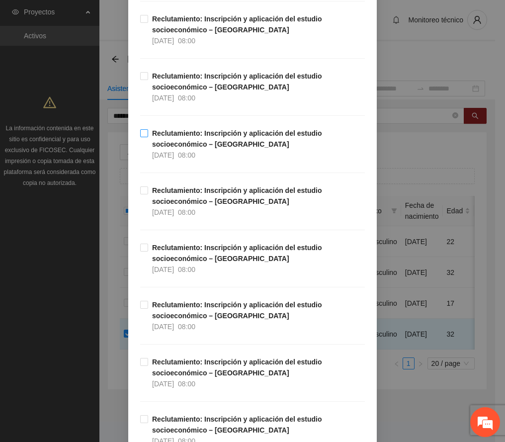
click at [236, 142] on strong "Reclutamiento: Inscripción y aplicación del estudio socioeconómico – [GEOGRAPHI…" at bounding box center [237, 138] width 170 height 19
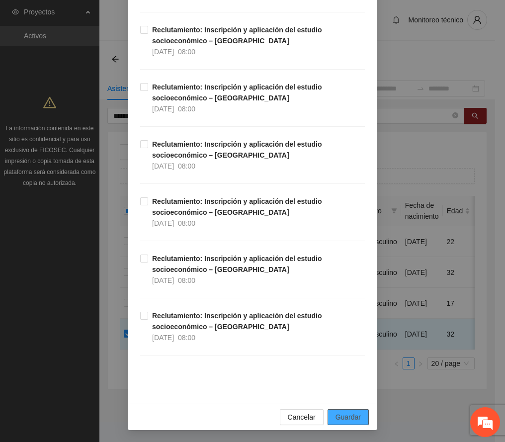
click at [337, 418] on span "Guardar" at bounding box center [348, 417] width 25 height 11
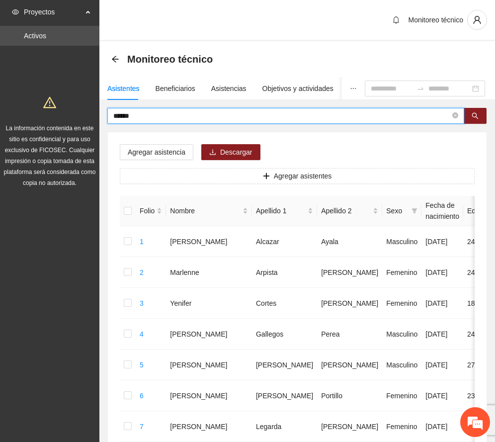
drag, startPoint x: 164, startPoint y: 114, endPoint x: 11, endPoint y: 110, distance: 152.8
type input "********"
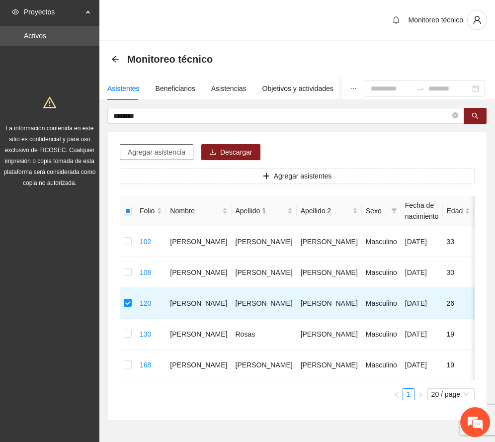
click at [172, 154] on span "Agregar asistencia" at bounding box center [157, 152] width 58 height 11
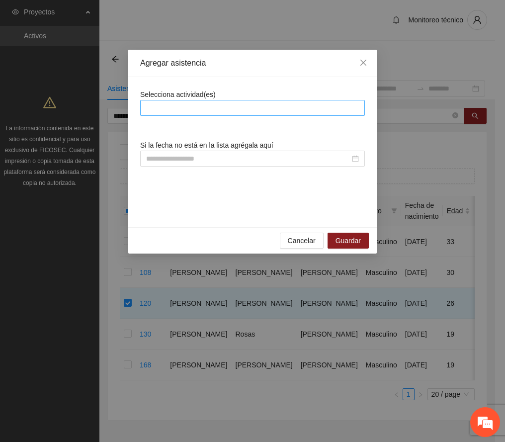
click at [210, 105] on div at bounding box center [253, 108] width 220 height 12
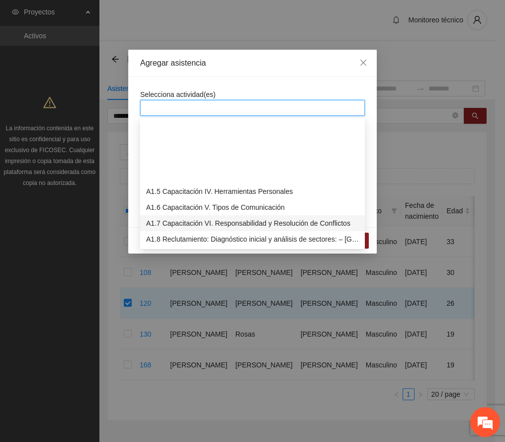
scroll to position [66, 0]
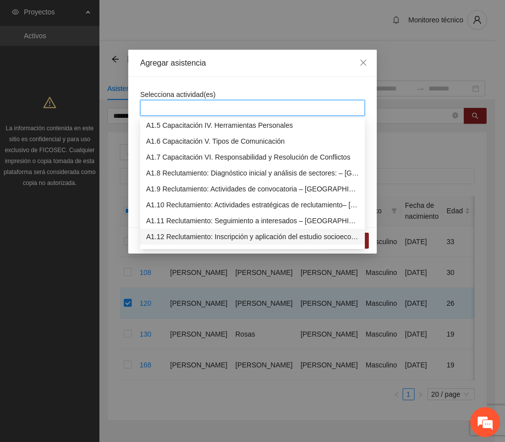
click at [197, 232] on div "A1.12 Reclutamiento: Inscripción y aplicación del estudio socioeconómico – [GEO…" at bounding box center [252, 236] width 213 height 11
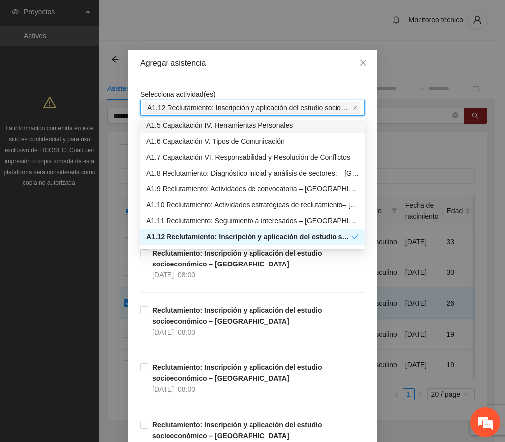
click at [247, 62] on div "Agregar asistencia" at bounding box center [252, 63] width 225 height 11
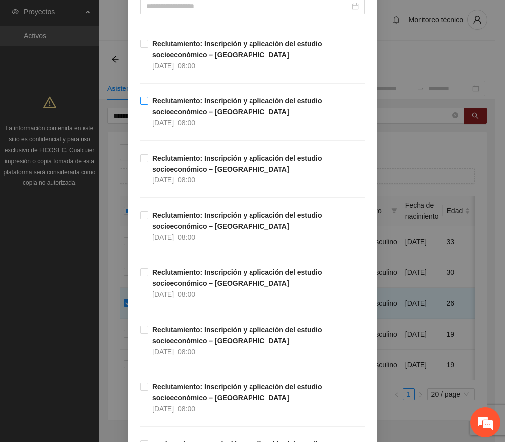
scroll to position [0, 0]
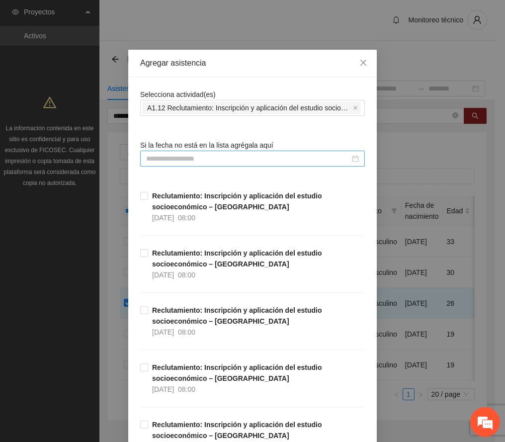
click at [200, 151] on div at bounding box center [252, 159] width 225 height 16
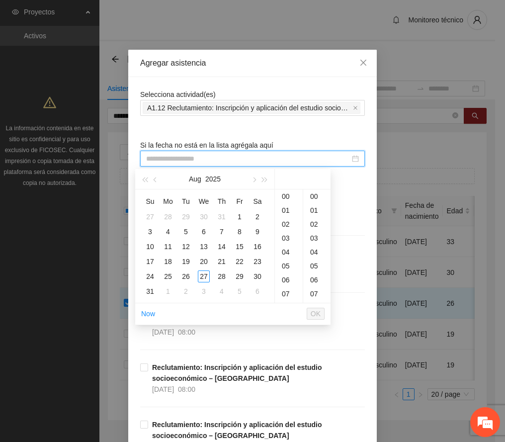
click at [198, 152] on div at bounding box center [252, 159] width 225 height 16
click at [158, 178] on button "button" at bounding box center [155, 179] width 11 height 20
click at [169, 275] on div "28" at bounding box center [168, 277] width 12 height 12
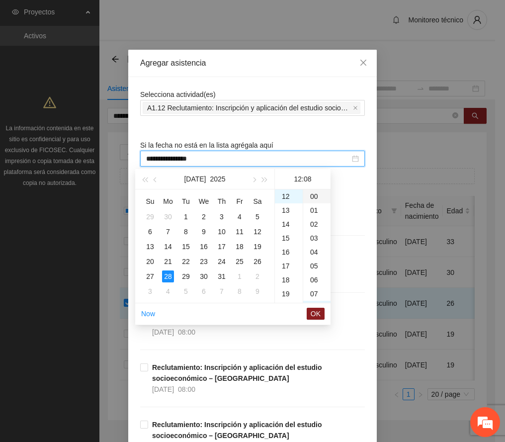
click at [317, 193] on div "00" at bounding box center [316, 197] width 27 height 14
type input "**********"
click at [319, 309] on span "OK" at bounding box center [316, 313] width 10 height 11
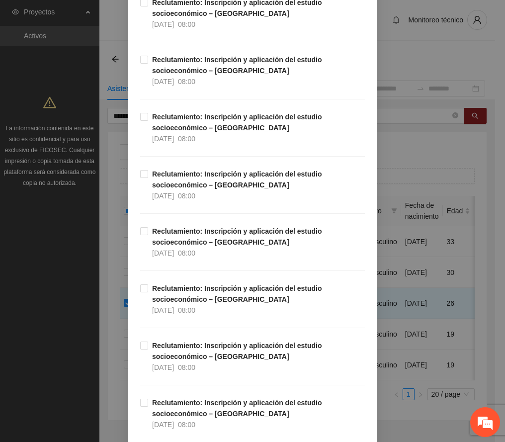
scroll to position [2462, 0]
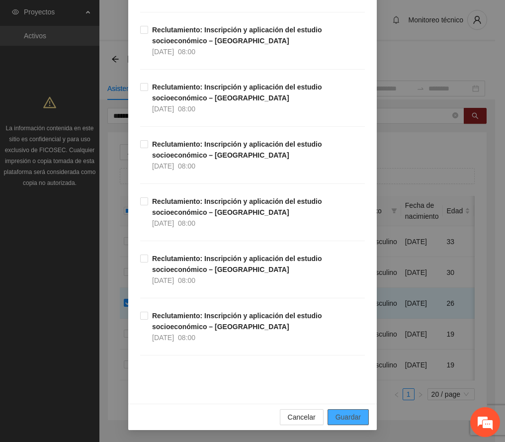
click at [344, 420] on span "Guardar" at bounding box center [348, 417] width 25 height 11
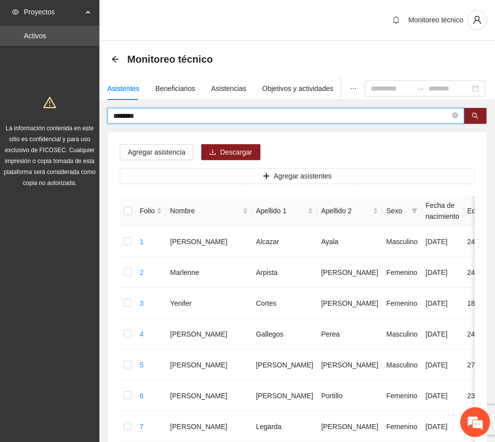
drag, startPoint x: 152, startPoint y: 118, endPoint x: 11, endPoint y: 119, distance: 141.3
type input "*****"
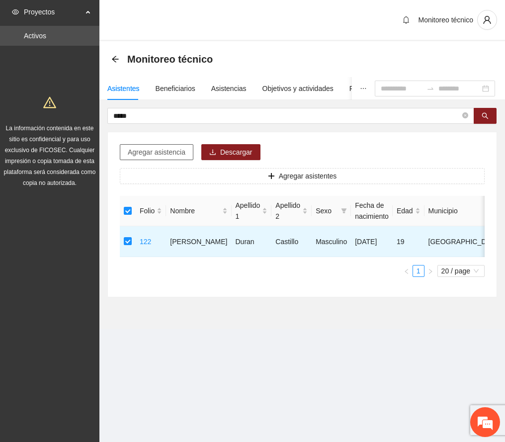
click at [170, 148] on span "Agregar asistencia" at bounding box center [157, 152] width 58 height 11
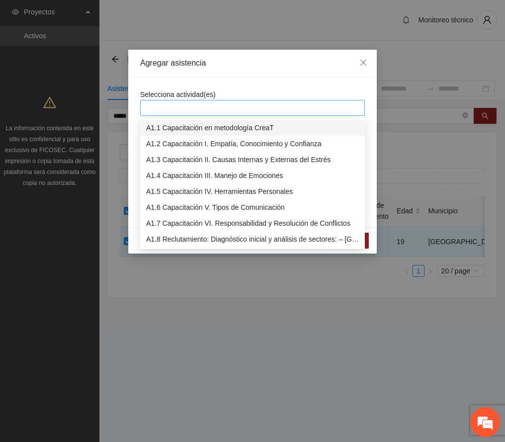
drag, startPoint x: 213, startPoint y: 108, endPoint x: 221, endPoint y: 114, distance: 9.6
click at [213, 108] on div at bounding box center [253, 108] width 220 height 12
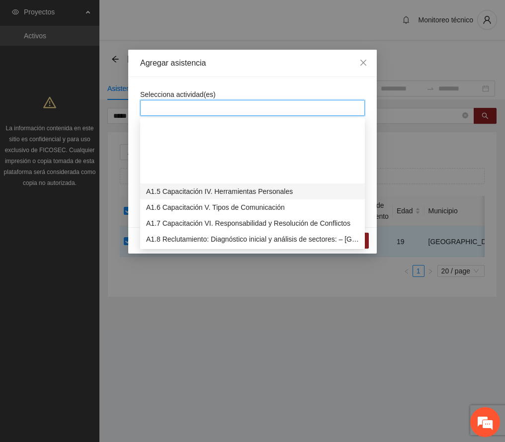
scroll to position [132, 0]
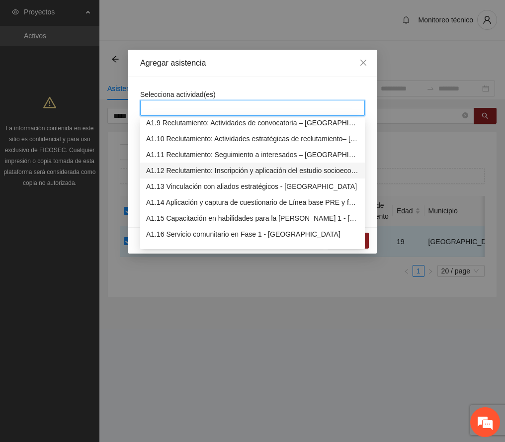
click at [255, 170] on div "A1.12 Reclutamiento: Inscripción y aplicación del estudio socioeconómico – [GEO…" at bounding box center [252, 170] width 213 height 11
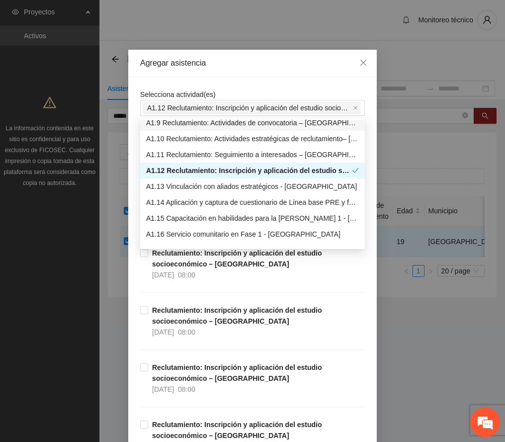
click at [273, 66] on div "Agregar asistencia" at bounding box center [252, 63] width 225 height 11
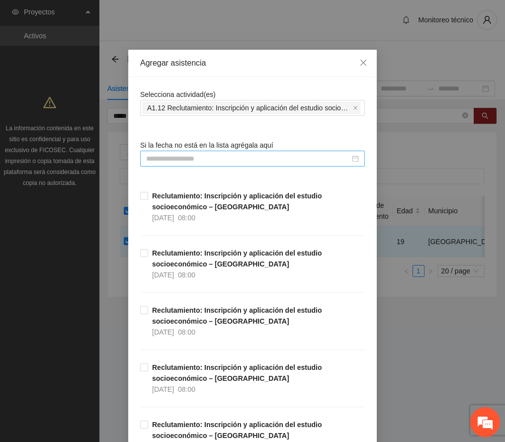
click at [216, 158] on input at bounding box center [248, 158] width 204 height 11
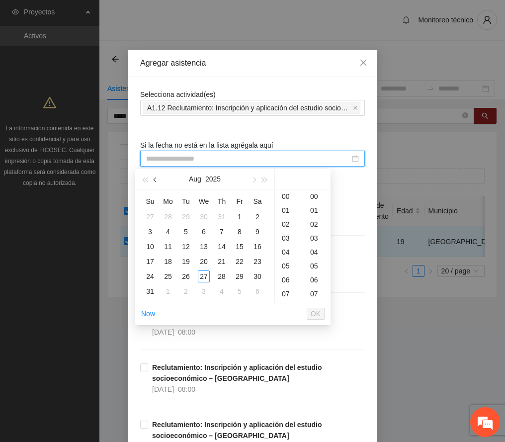
click at [156, 180] on span "button" at bounding box center [156, 180] width 5 height 5
click at [170, 275] on div "28" at bounding box center [168, 277] width 12 height 12
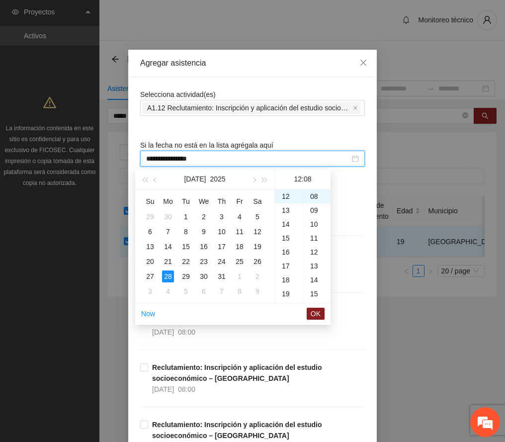
scroll to position [0, 0]
click at [315, 195] on div "00" at bounding box center [316, 197] width 27 height 14
type input "**********"
click at [308, 314] on button "OK" at bounding box center [316, 314] width 18 height 12
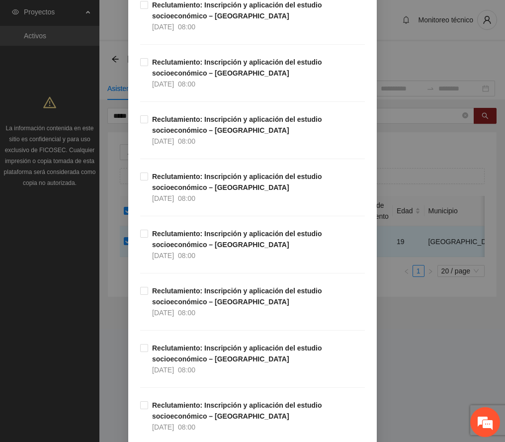
scroll to position [2462, 0]
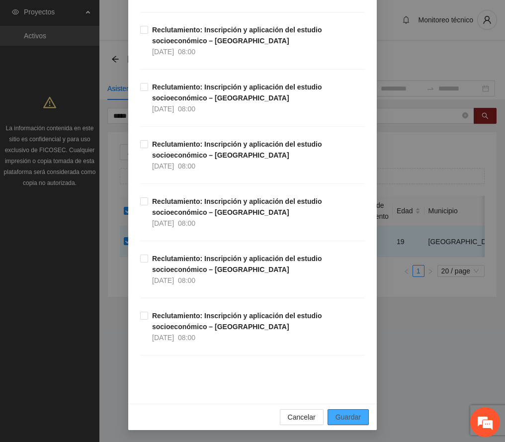
click at [351, 416] on span "Guardar" at bounding box center [348, 417] width 25 height 11
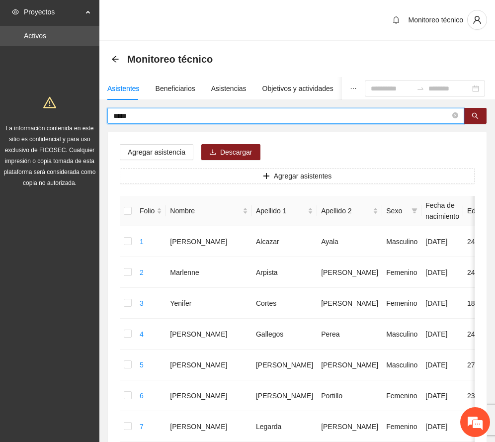
drag, startPoint x: 148, startPoint y: 114, endPoint x: 43, endPoint y: 121, distance: 105.2
type input "******"
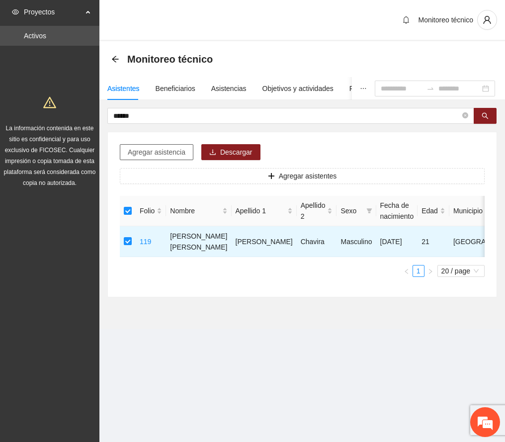
click at [155, 148] on span "Agregar asistencia" at bounding box center [157, 152] width 58 height 11
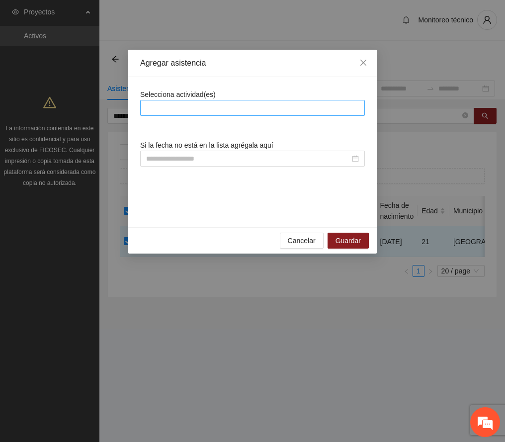
click at [190, 104] on div at bounding box center [253, 108] width 220 height 12
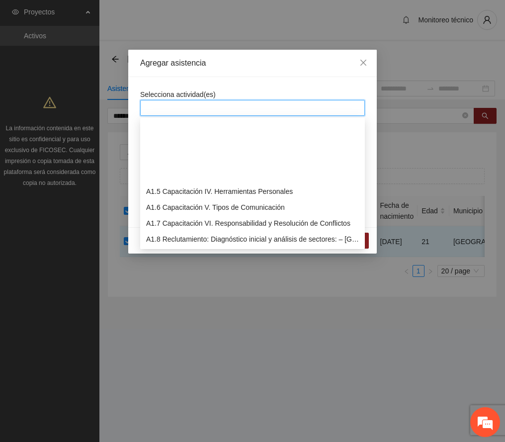
scroll to position [66, 0]
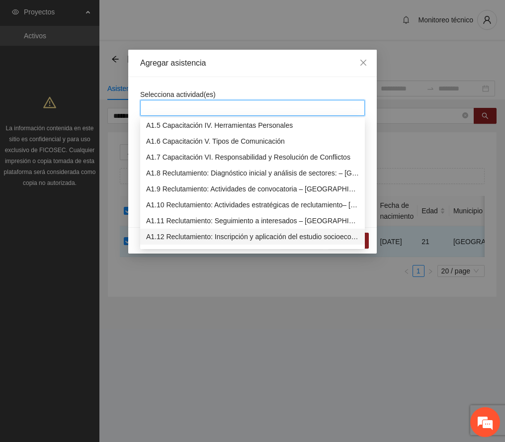
click at [207, 237] on div "A1.12 Reclutamiento: Inscripción y aplicación del estudio socioeconómico – [GEO…" at bounding box center [252, 236] width 213 height 11
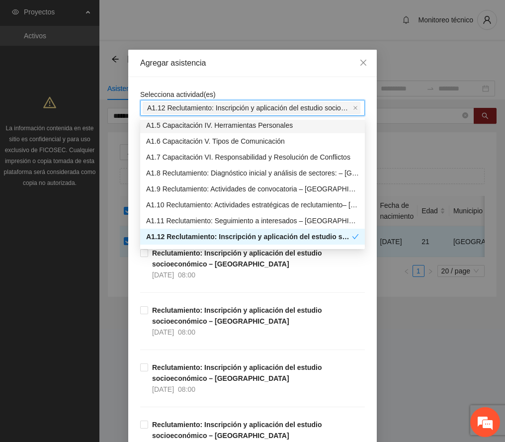
click at [237, 68] on div "Agregar asistencia" at bounding box center [252, 63] width 225 height 11
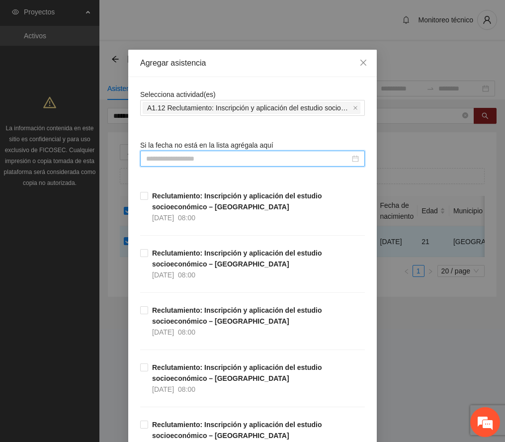
click at [223, 159] on input at bounding box center [248, 158] width 204 height 11
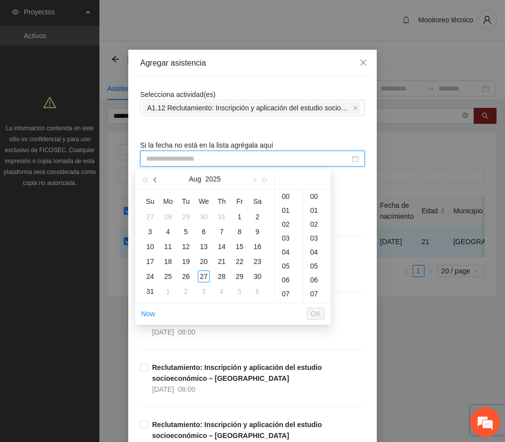
click at [156, 180] on span "button" at bounding box center [156, 180] width 5 height 5
click at [188, 231] on div "8" at bounding box center [186, 232] width 12 height 12
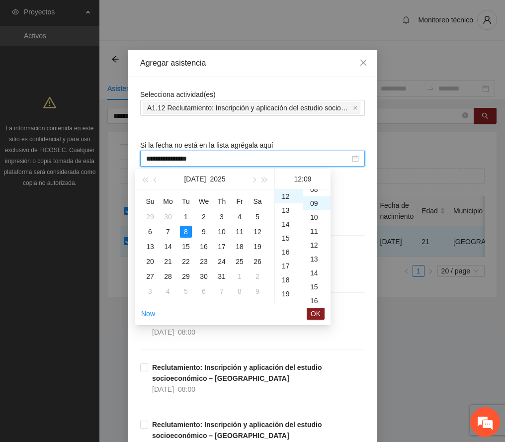
scroll to position [0, 0]
click at [315, 192] on div "00" at bounding box center [316, 197] width 27 height 14
type input "**********"
click at [314, 311] on span "OK" at bounding box center [316, 313] width 10 height 11
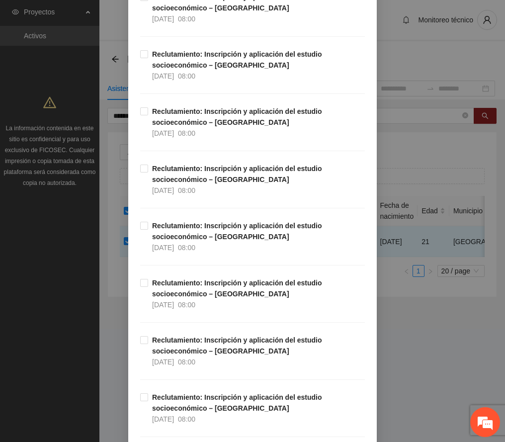
scroll to position [2462, 0]
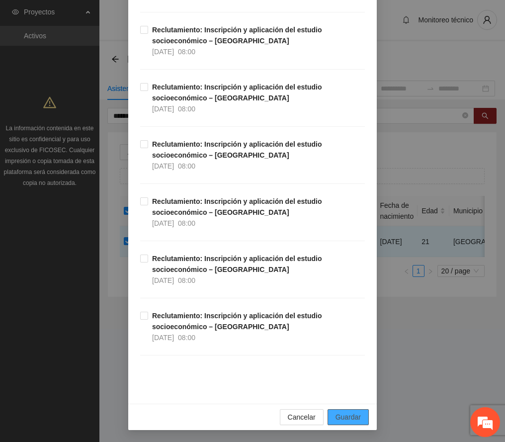
drag, startPoint x: 340, startPoint y: 416, endPoint x: 327, endPoint y: 414, distance: 13.1
click at [340, 416] on span "Guardar" at bounding box center [348, 417] width 25 height 11
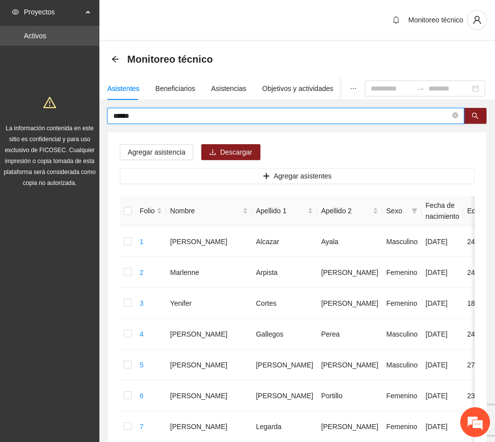
drag, startPoint x: 152, startPoint y: 119, endPoint x: 61, endPoint y: 119, distance: 91.5
type input "********"
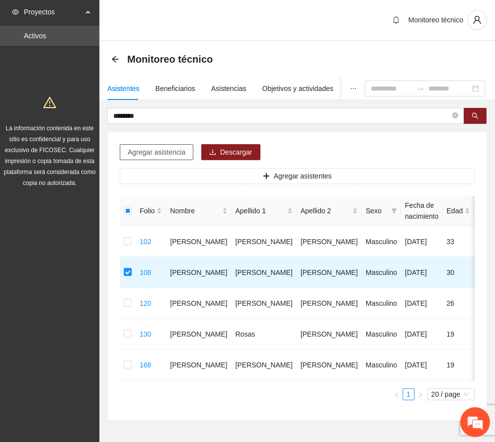
click at [160, 153] on span "Agregar asistencia" at bounding box center [157, 152] width 58 height 11
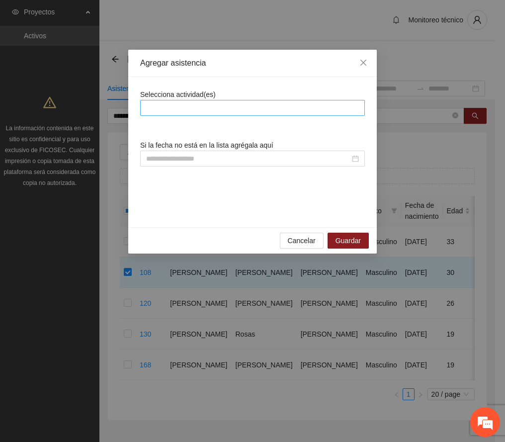
click at [198, 111] on div at bounding box center [253, 108] width 220 height 12
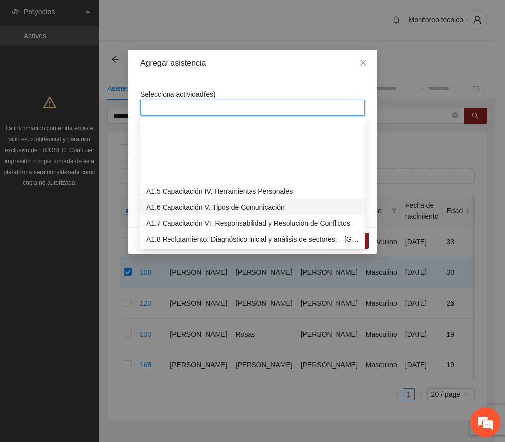
scroll to position [66, 0]
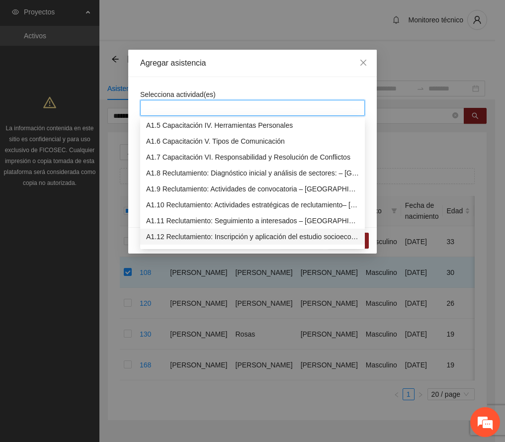
click at [237, 238] on div "A1.12 Reclutamiento: Inscripción y aplicación del estudio socioeconómico – [GEO…" at bounding box center [252, 236] width 213 height 11
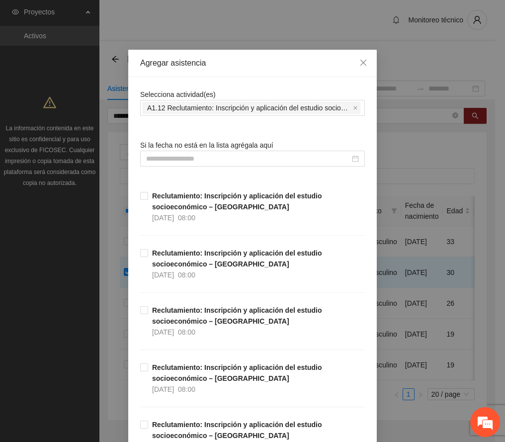
click at [259, 63] on div "Agregar asistencia" at bounding box center [252, 63] width 225 height 11
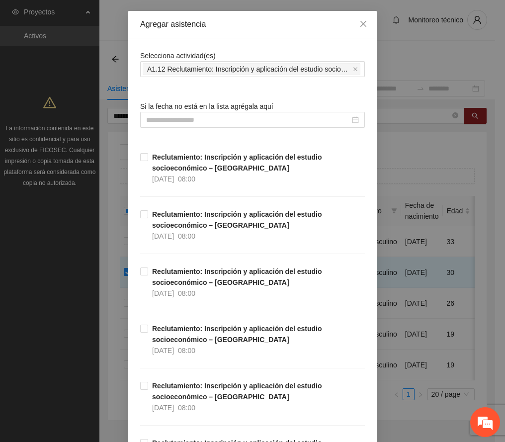
scroll to position [0, 0]
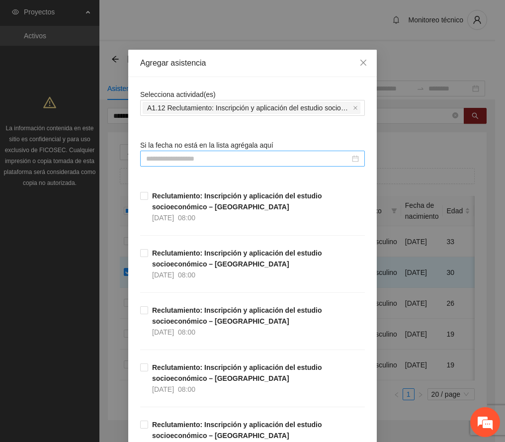
click at [209, 158] on input at bounding box center [248, 158] width 204 height 11
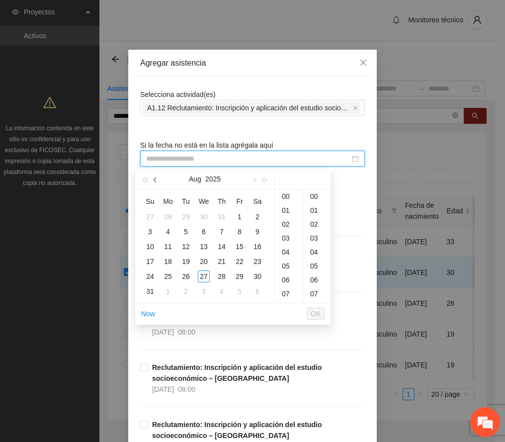
click at [154, 181] on span "button" at bounding box center [156, 180] width 5 height 5
type input "**********"
click at [170, 259] on div "23" at bounding box center [168, 262] width 12 height 12
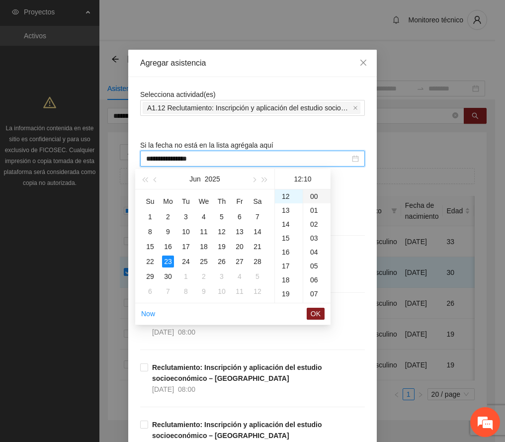
click at [313, 196] on div "00" at bounding box center [316, 197] width 27 height 14
type input "**********"
click at [315, 313] on span "OK" at bounding box center [316, 313] width 10 height 11
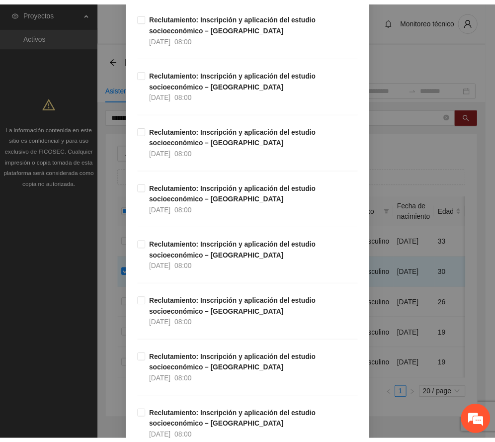
scroll to position [2462, 0]
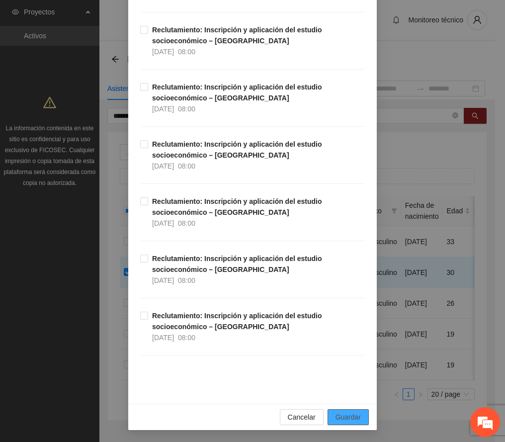
click at [340, 420] on span "Guardar" at bounding box center [348, 417] width 25 height 11
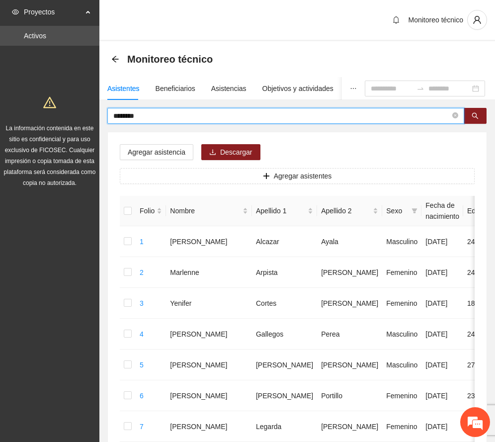
drag, startPoint x: 170, startPoint y: 118, endPoint x: -50, endPoint y: 115, distance: 219.4
click at [0, 115] on html "Proyectos Activos La información contenida en este sitio es confidencial y para…" at bounding box center [247, 221] width 495 height 442
type input "****"
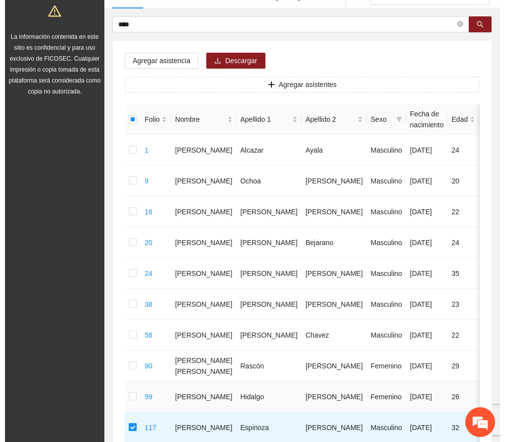
scroll to position [0, 0]
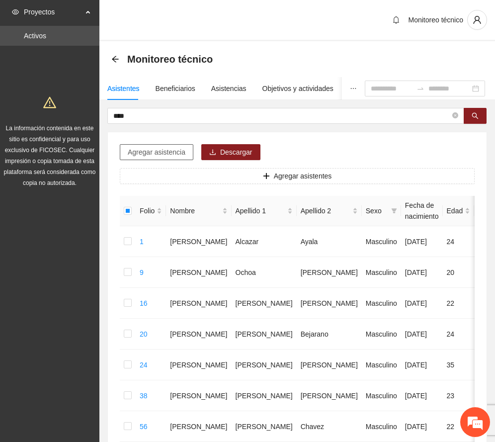
click at [162, 151] on span "Agregar asistencia" at bounding box center [157, 152] width 58 height 11
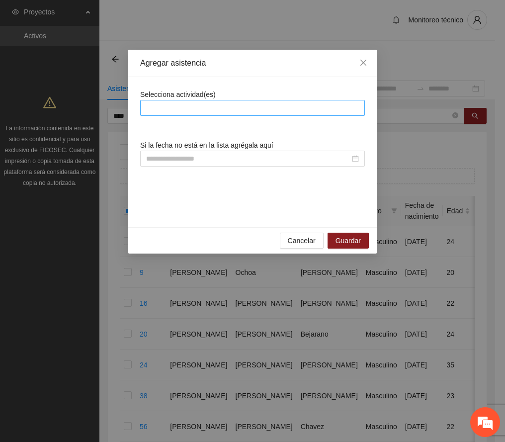
click at [213, 103] on div at bounding box center [253, 108] width 220 height 12
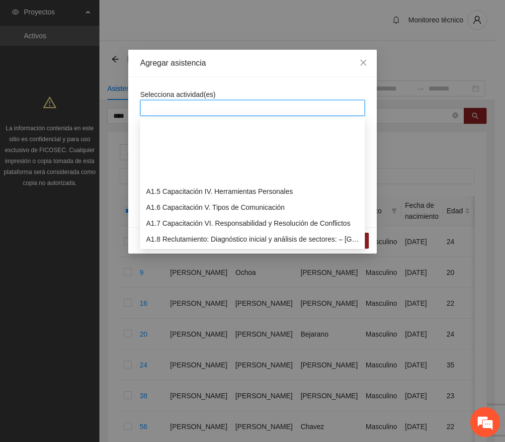
scroll to position [66, 0]
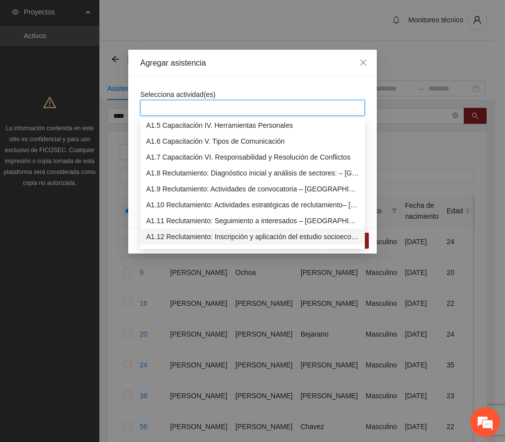
click at [263, 234] on div "A1.12 Reclutamiento: Inscripción y aplicación del estudio socioeconómico – [GEO…" at bounding box center [252, 236] width 213 height 11
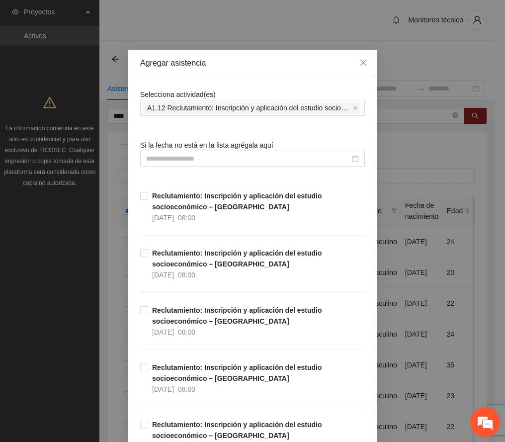
click at [285, 62] on div "Agregar asistencia" at bounding box center [252, 63] width 225 height 11
click at [202, 162] on input at bounding box center [248, 158] width 204 height 11
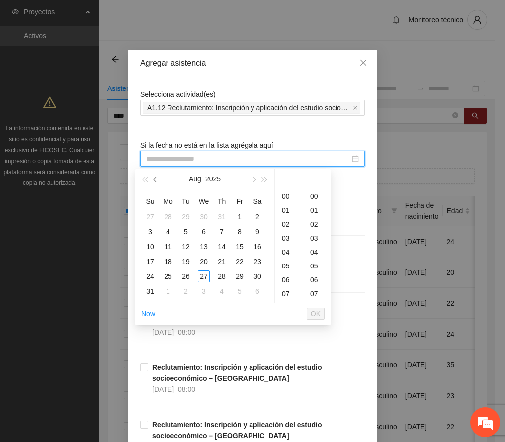
click at [157, 178] on button "button" at bounding box center [155, 179] width 11 height 20
click at [257, 261] on div "26" at bounding box center [258, 262] width 12 height 12
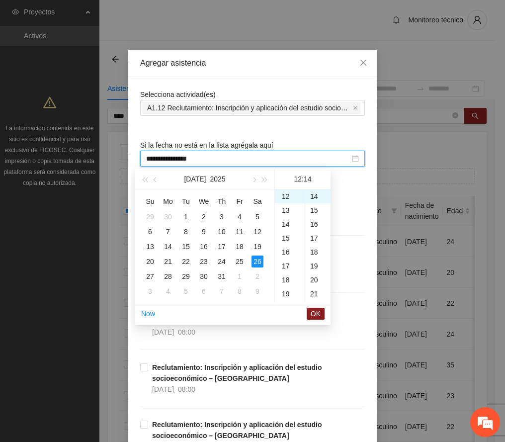
scroll to position [0, 0]
click at [314, 193] on div "00" at bounding box center [316, 197] width 27 height 14
type input "**********"
click at [319, 313] on span "OK" at bounding box center [316, 313] width 10 height 11
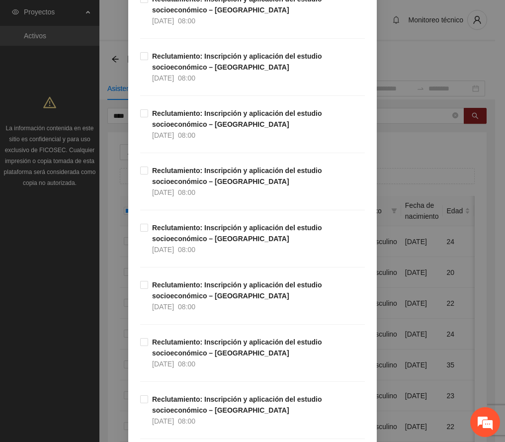
scroll to position [2462, 0]
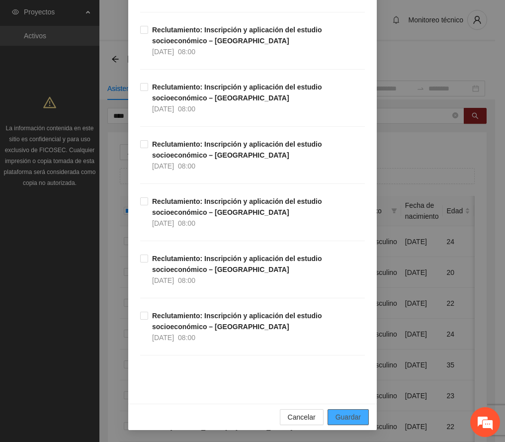
click at [347, 416] on span "Guardar" at bounding box center [348, 417] width 25 height 11
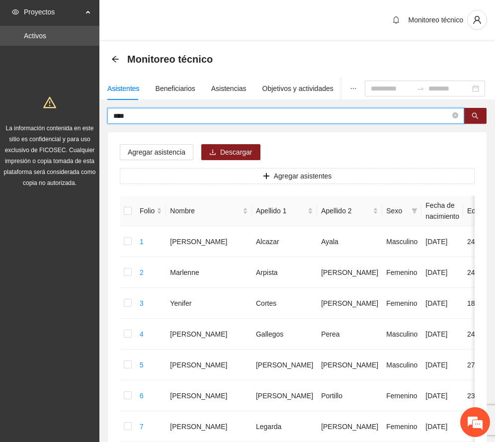
drag, startPoint x: 175, startPoint y: 114, endPoint x: 110, endPoint y: 127, distance: 66.0
type input "*****"
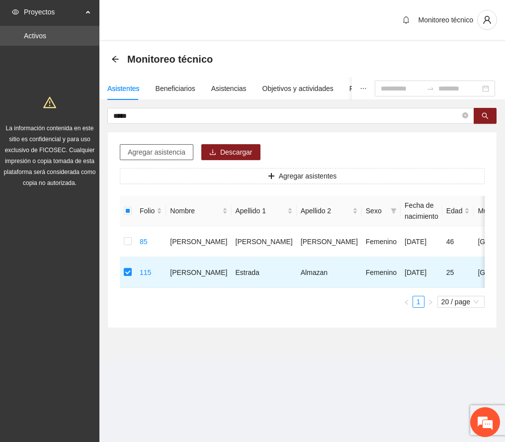
click at [149, 149] on span "Agregar asistencia" at bounding box center [157, 152] width 58 height 11
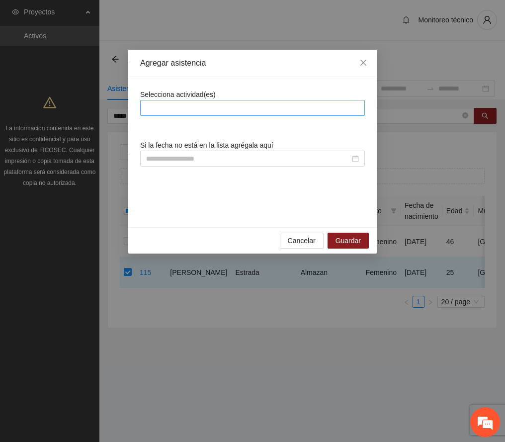
click at [199, 106] on div at bounding box center [253, 108] width 220 height 12
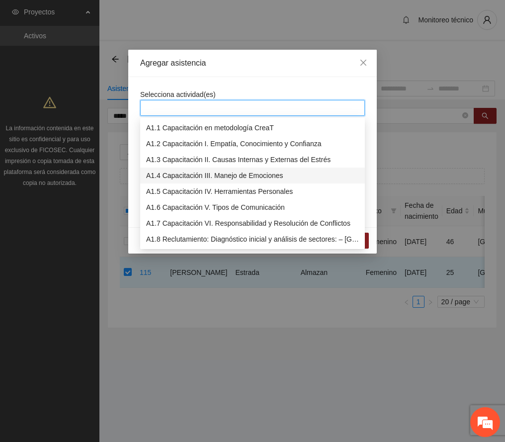
scroll to position [66, 0]
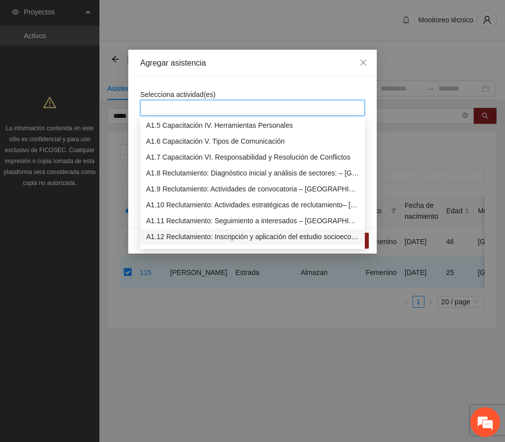
click at [211, 239] on div "A1.12 Reclutamiento: Inscripción y aplicación del estudio socioeconómico – [GEO…" at bounding box center [252, 236] width 213 height 11
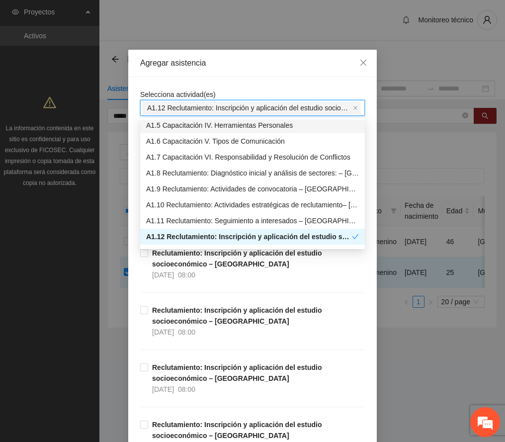
click at [248, 62] on div "Agregar asistencia" at bounding box center [252, 63] width 225 height 11
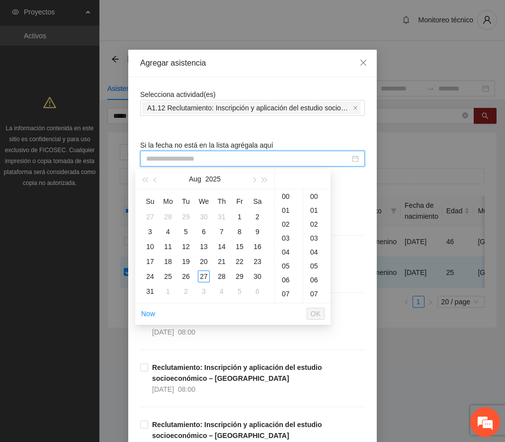
click at [200, 159] on input at bounding box center [248, 158] width 204 height 11
click at [156, 178] on span "button" at bounding box center [156, 180] width 5 height 5
click at [223, 262] on div "26" at bounding box center [222, 262] width 12 height 12
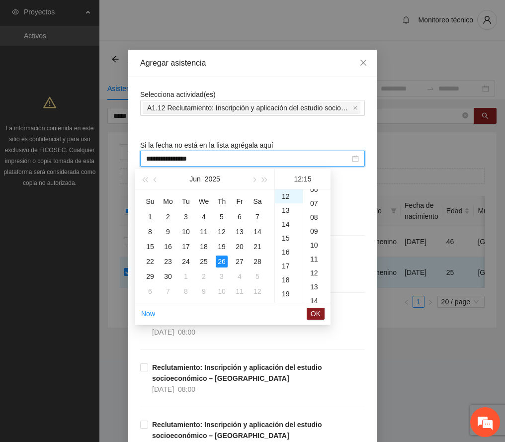
scroll to position [0, 0]
click at [317, 194] on div "00" at bounding box center [316, 197] width 27 height 14
type input "**********"
click at [317, 309] on span "OK" at bounding box center [316, 313] width 10 height 11
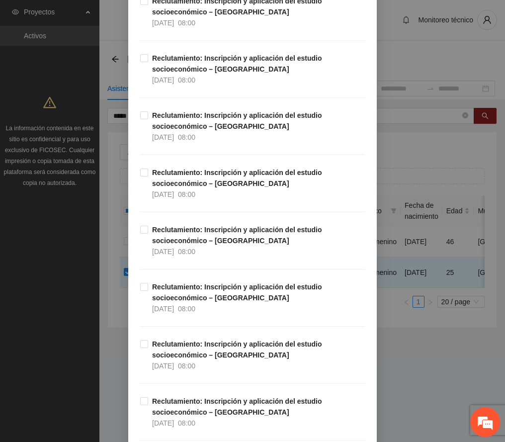
scroll to position [2462, 0]
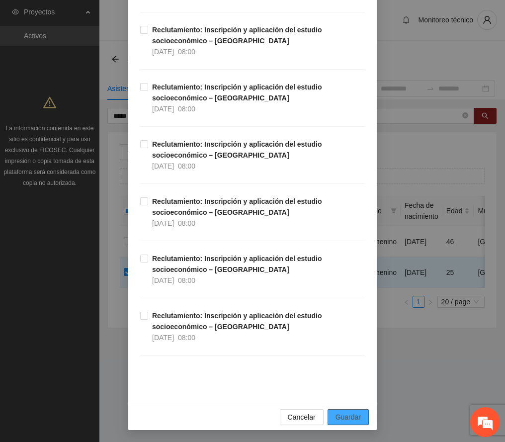
click at [350, 419] on span "Guardar" at bounding box center [348, 417] width 25 height 11
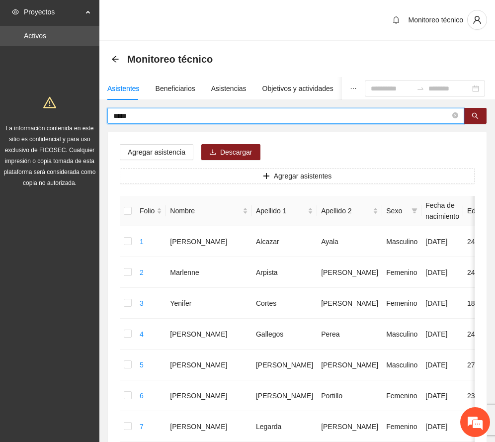
drag, startPoint x: 147, startPoint y: 116, endPoint x: 93, endPoint y: 116, distance: 54.7
type input "*********"
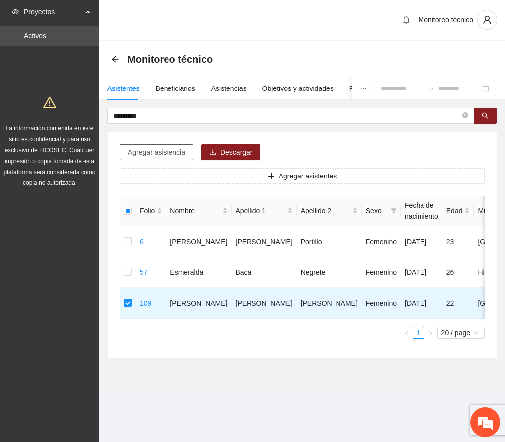
click at [154, 149] on span "Agregar asistencia" at bounding box center [157, 152] width 58 height 11
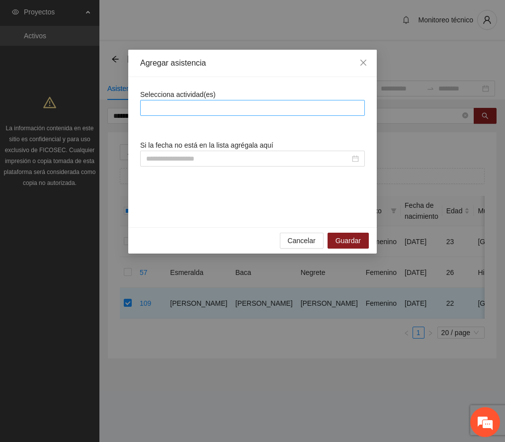
click at [186, 108] on div at bounding box center [253, 108] width 220 height 12
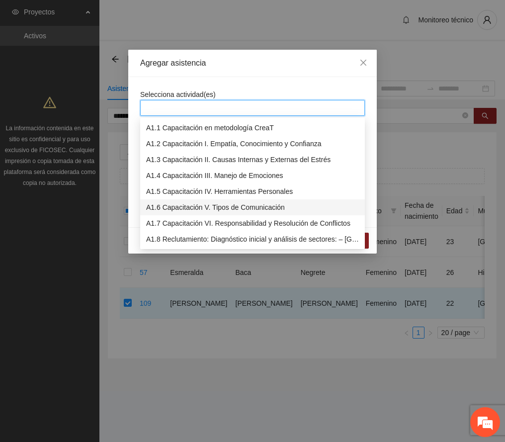
scroll to position [66, 0]
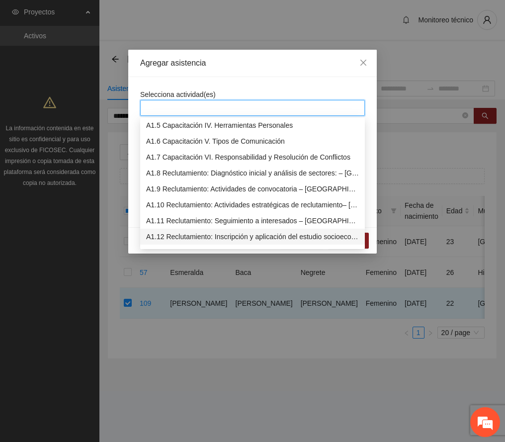
click at [242, 237] on div "A1.12 Reclutamiento: Inscripción y aplicación del estudio socioeconómico – [GEO…" at bounding box center [252, 236] width 213 height 11
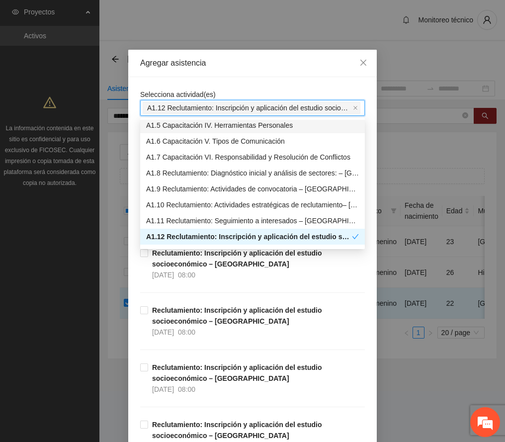
click at [244, 70] on div "Agregar asistencia" at bounding box center [252, 63] width 249 height 27
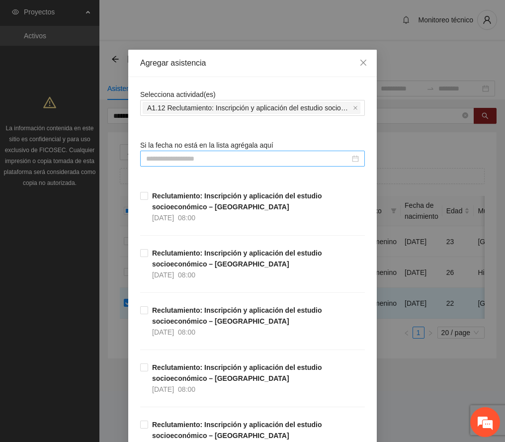
click at [199, 158] on input at bounding box center [248, 158] width 204 height 11
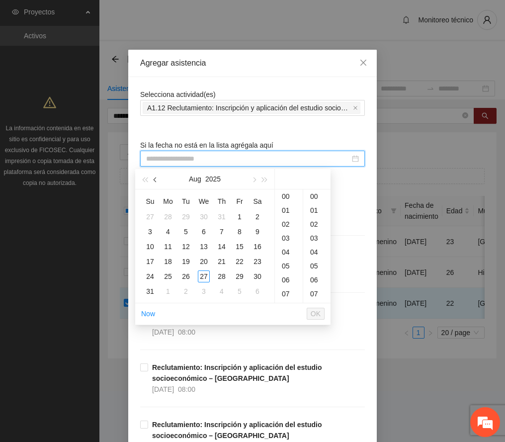
click at [156, 180] on span "button" at bounding box center [156, 180] width 5 height 5
type input "**********"
click at [155, 180] on span "button" at bounding box center [156, 180] width 5 height 5
click at [219, 261] on div "26" at bounding box center [222, 262] width 12 height 12
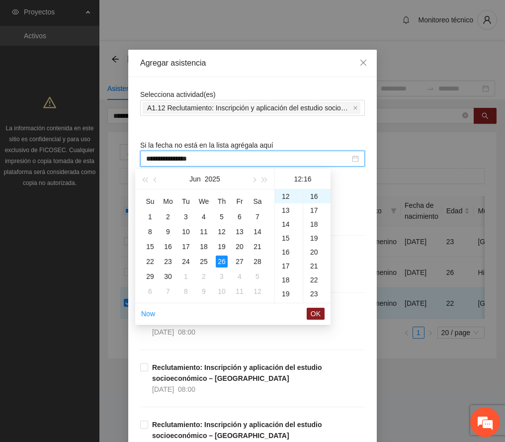
scroll to position [0, 0]
click at [315, 196] on div "00" at bounding box center [316, 197] width 27 height 14
type input "**********"
click at [317, 308] on button "OK" at bounding box center [316, 314] width 18 height 12
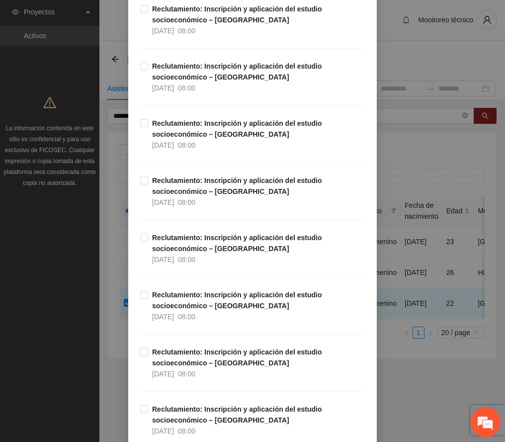
scroll to position [2462, 0]
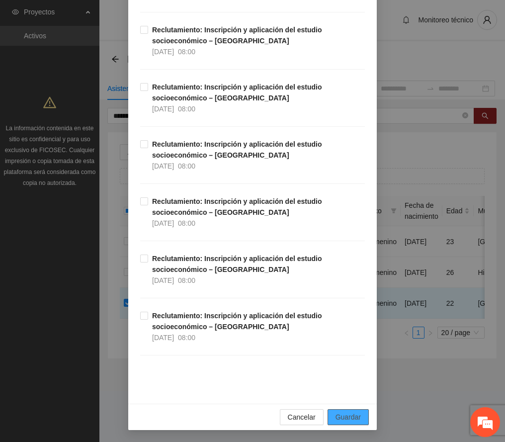
click at [343, 420] on span "Guardar" at bounding box center [348, 417] width 25 height 11
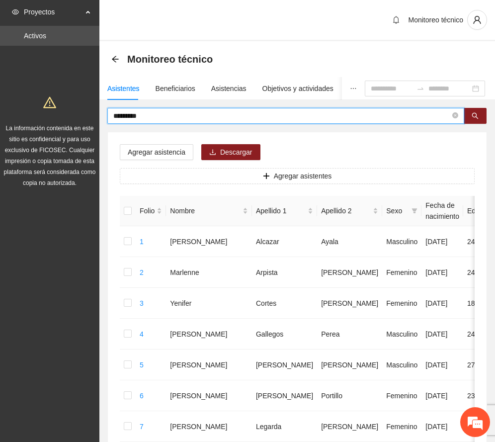
drag, startPoint x: 162, startPoint y: 113, endPoint x: 62, endPoint y: 118, distance: 100.1
type input "*******"
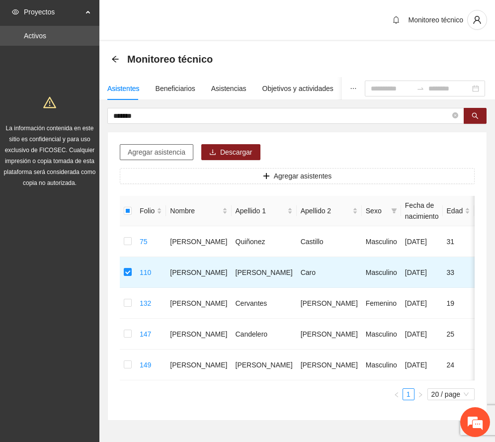
click at [180, 150] on span "Agregar asistencia" at bounding box center [157, 152] width 58 height 11
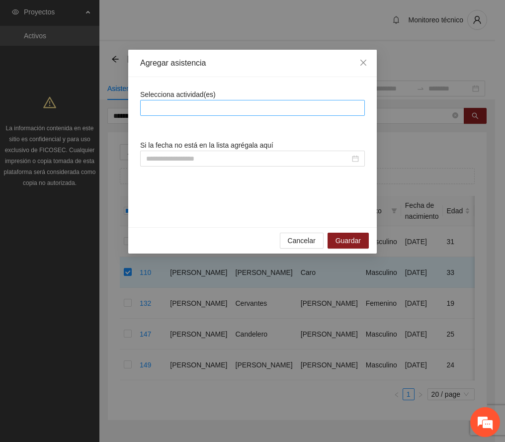
click at [231, 104] on div at bounding box center [253, 108] width 220 height 12
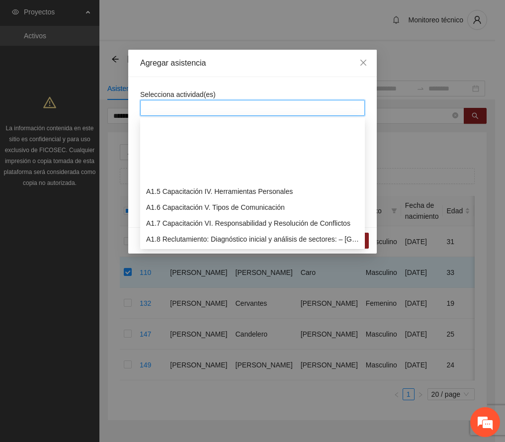
scroll to position [66, 0]
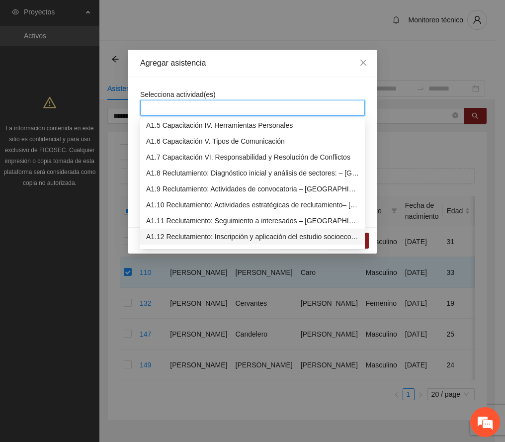
click at [254, 233] on div "A1.12 Reclutamiento: Inscripción y aplicación del estudio socioeconómico – [GEO…" at bounding box center [252, 236] width 213 height 11
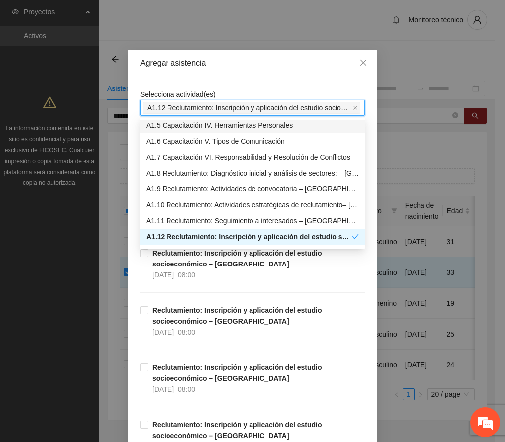
click at [273, 56] on div "Agregar asistencia" at bounding box center [252, 63] width 249 height 27
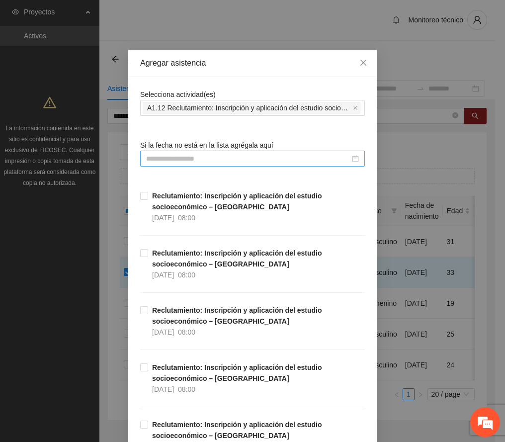
click at [223, 154] on input at bounding box center [248, 158] width 204 height 11
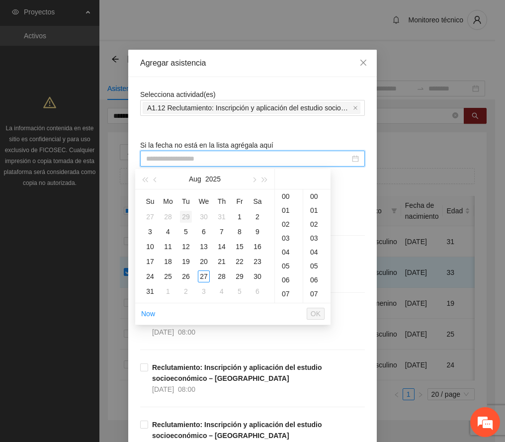
type input "**********"
click at [153, 177] on button "button" at bounding box center [155, 179] width 11 height 20
click at [155, 178] on span "button" at bounding box center [156, 180] width 5 height 5
click at [257, 260] on div "28" at bounding box center [258, 262] width 12 height 12
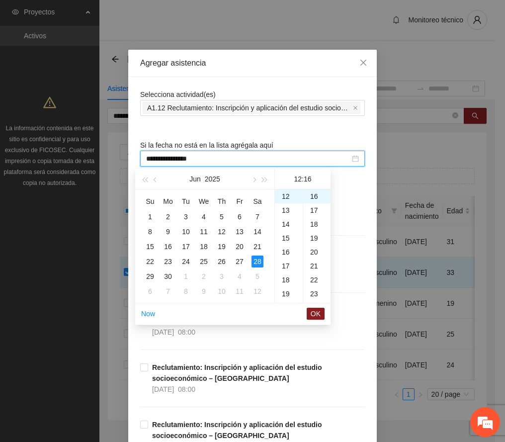
scroll to position [0, 0]
click at [315, 194] on div "00" at bounding box center [316, 197] width 27 height 14
type input "**********"
click at [321, 313] on button "OK" at bounding box center [316, 314] width 18 height 12
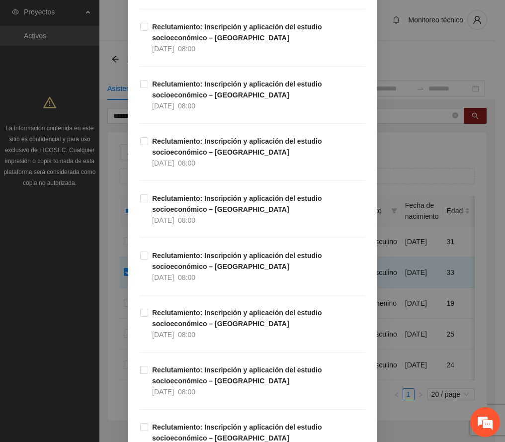
scroll to position [2462, 0]
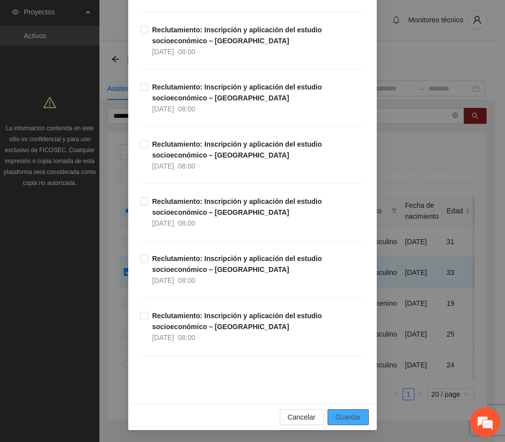
click at [348, 420] on span "Guardar" at bounding box center [348, 417] width 25 height 11
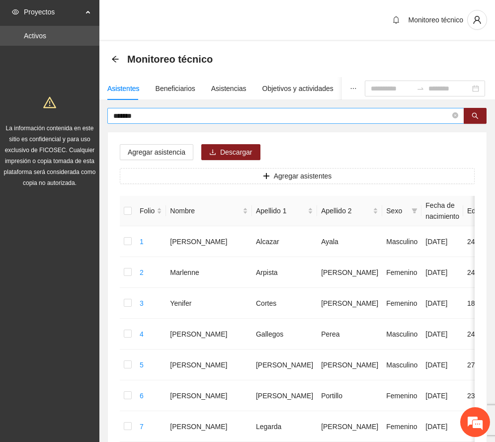
click at [152, 112] on input "*******" at bounding box center [281, 115] width 337 height 11
drag, startPoint x: 148, startPoint y: 117, endPoint x: 68, endPoint y: 112, distance: 79.8
type input "*****"
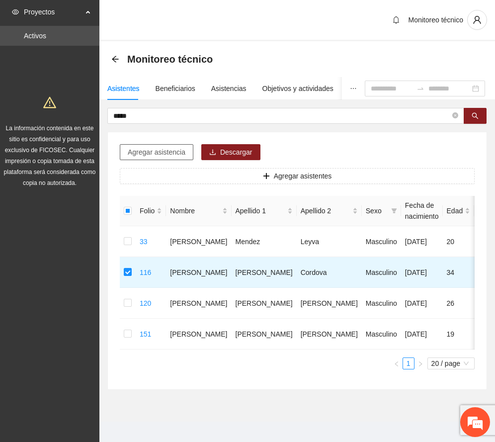
click at [166, 150] on span "Agregar asistencia" at bounding box center [157, 152] width 58 height 11
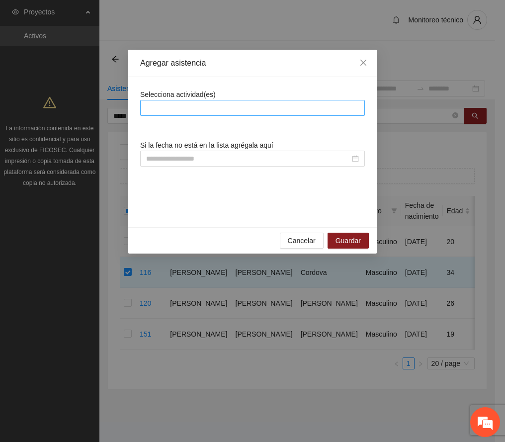
click at [182, 101] on div at bounding box center [252, 108] width 225 height 16
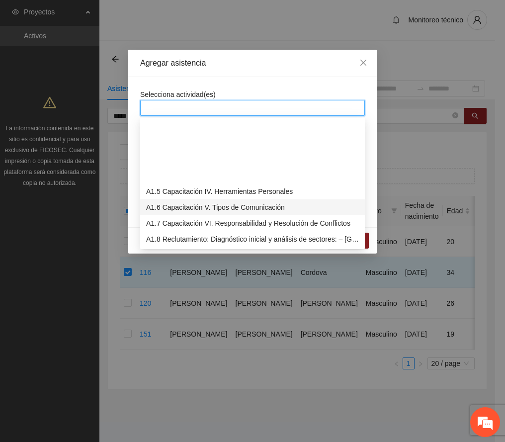
scroll to position [66, 0]
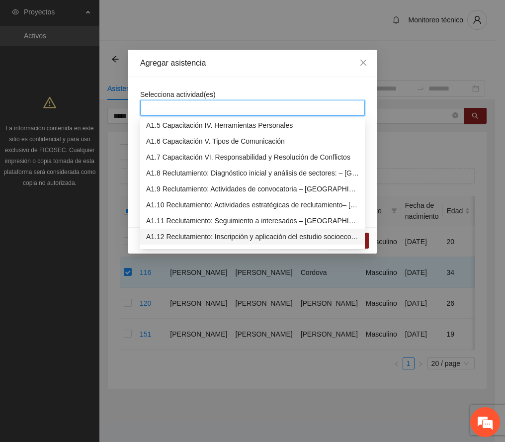
click at [225, 238] on div "A1.12 Reclutamiento: Inscripción y aplicación del estudio socioeconómico – [GEO…" at bounding box center [252, 236] width 213 height 11
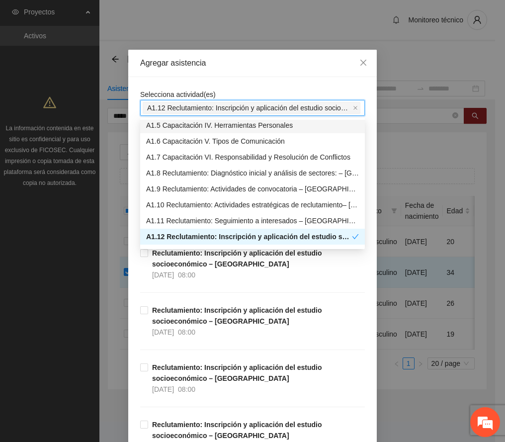
click at [233, 68] on div "Agregar asistencia" at bounding box center [252, 63] width 225 height 11
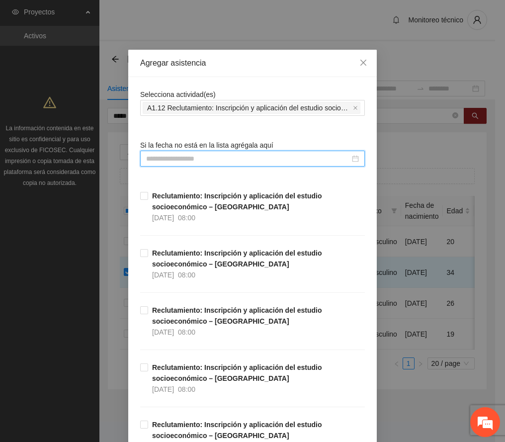
click at [190, 164] on input at bounding box center [248, 158] width 204 height 11
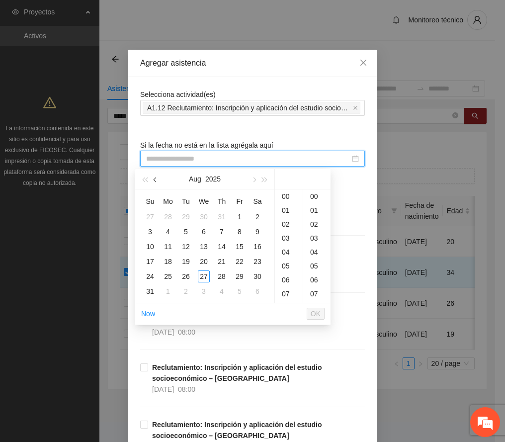
click at [157, 179] on span "button" at bounding box center [156, 180] width 5 height 5
click at [218, 246] on div "17" at bounding box center [222, 247] width 12 height 12
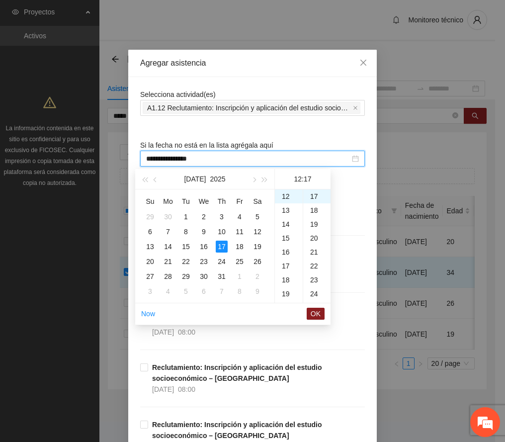
scroll to position [0, 0]
click at [315, 194] on div "00" at bounding box center [316, 197] width 27 height 14
type input "**********"
drag, startPoint x: 314, startPoint y: 313, endPoint x: 329, endPoint y: 290, distance: 27.7
click at [315, 312] on span "OK" at bounding box center [316, 313] width 10 height 11
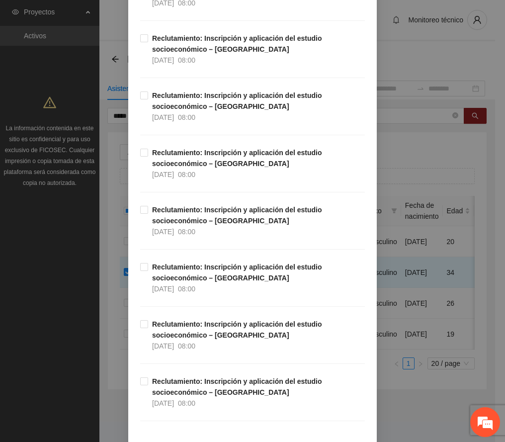
scroll to position [2462, 0]
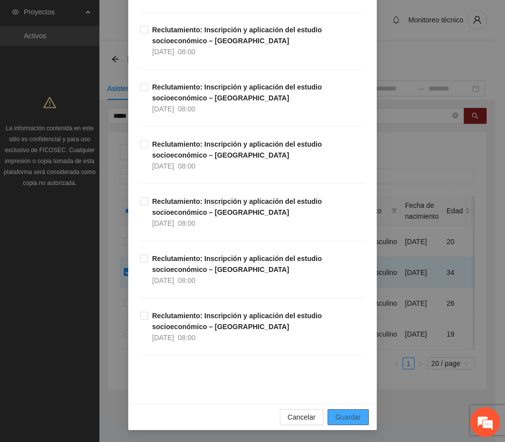
drag, startPoint x: 343, startPoint y: 416, endPoint x: 120, endPoint y: 363, distance: 229.1
click at [342, 416] on span "Guardar" at bounding box center [348, 417] width 25 height 11
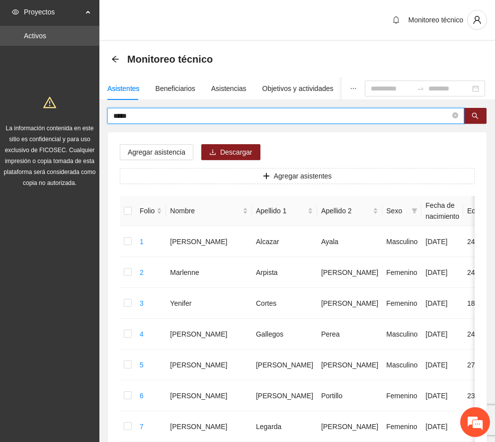
drag, startPoint x: 151, startPoint y: 118, endPoint x: 52, endPoint y: 124, distance: 99.7
type input "*****"
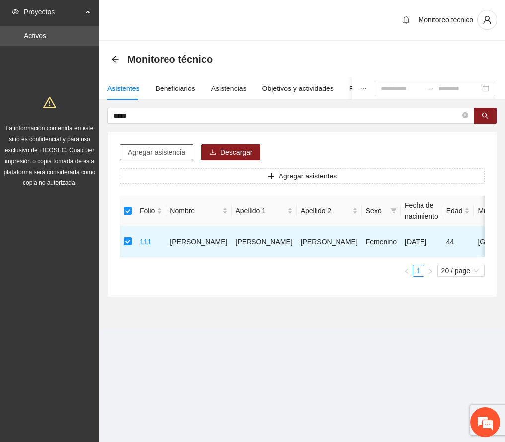
click at [160, 153] on span "Agregar asistencia" at bounding box center [157, 152] width 58 height 11
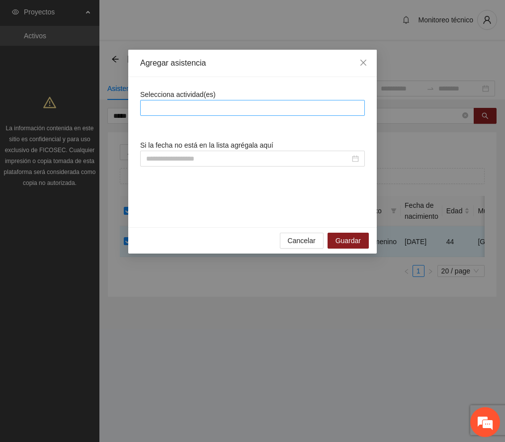
click at [219, 106] on div at bounding box center [253, 108] width 220 height 12
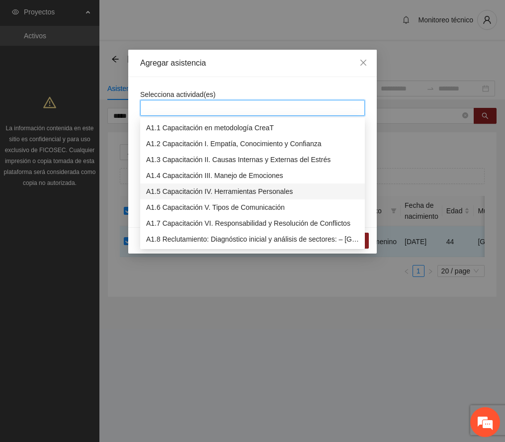
scroll to position [66, 0]
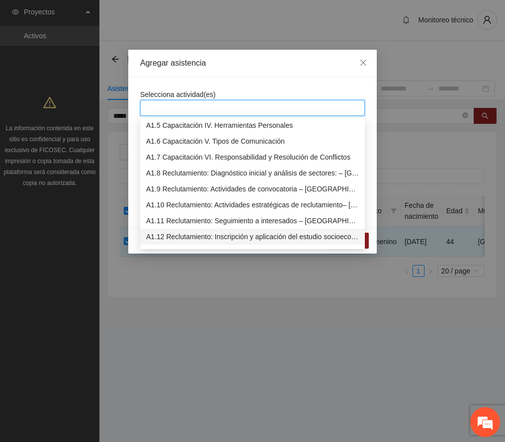
click at [262, 237] on div "A1.12 Reclutamiento: Inscripción y aplicación del estudio socioeconómico – [GEO…" at bounding box center [252, 236] width 213 height 11
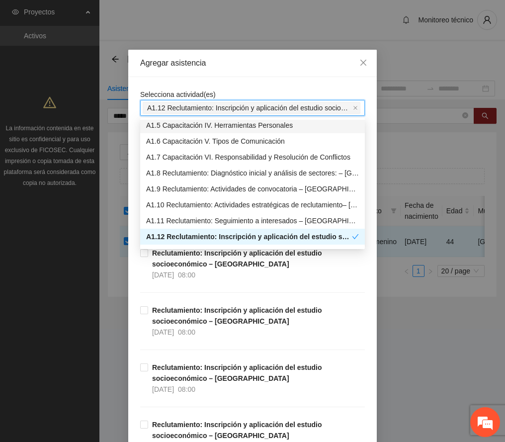
click at [288, 67] on div "Agregar asistencia" at bounding box center [252, 63] width 225 height 11
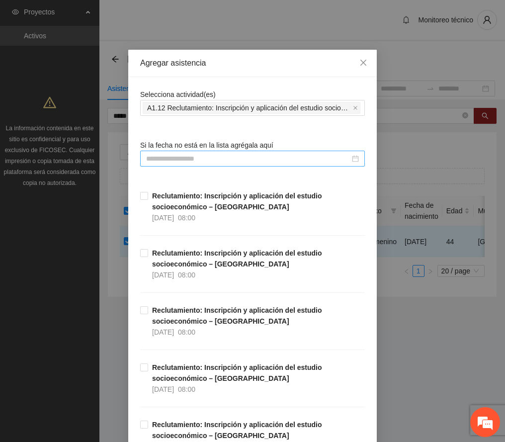
click at [207, 159] on input at bounding box center [248, 158] width 204 height 11
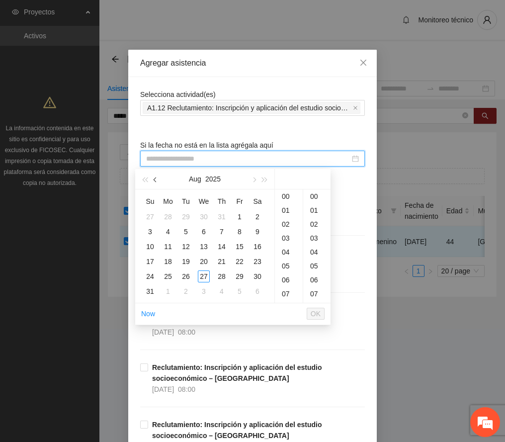
click at [153, 180] on button "button" at bounding box center [155, 179] width 11 height 20
click at [239, 217] on div "4" at bounding box center [240, 217] width 12 height 12
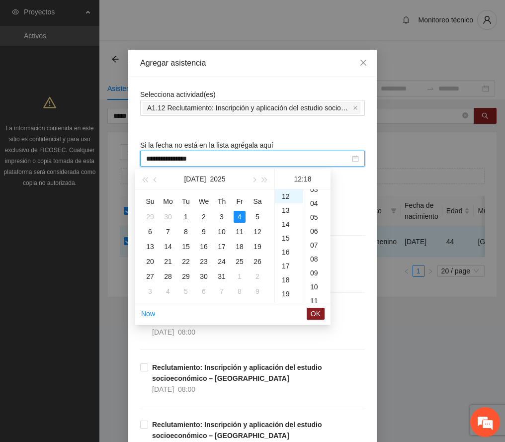
scroll to position [0, 0]
click at [314, 194] on div "00" at bounding box center [316, 197] width 27 height 14
type input "**********"
click at [315, 313] on span "OK" at bounding box center [316, 313] width 10 height 11
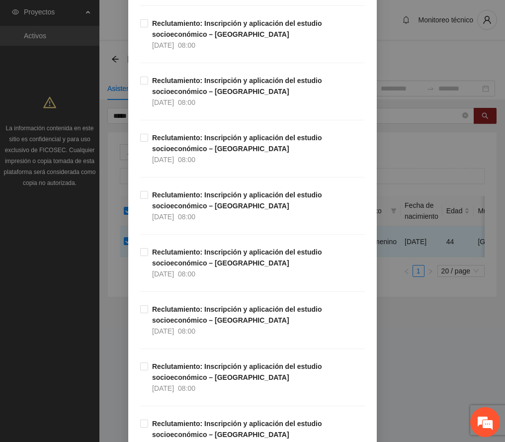
scroll to position [2462, 0]
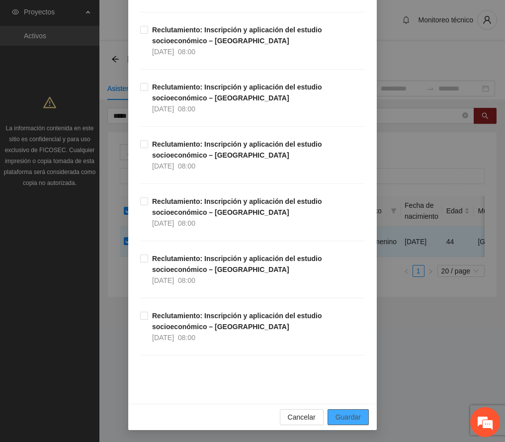
click at [351, 418] on span "Guardar" at bounding box center [348, 417] width 25 height 11
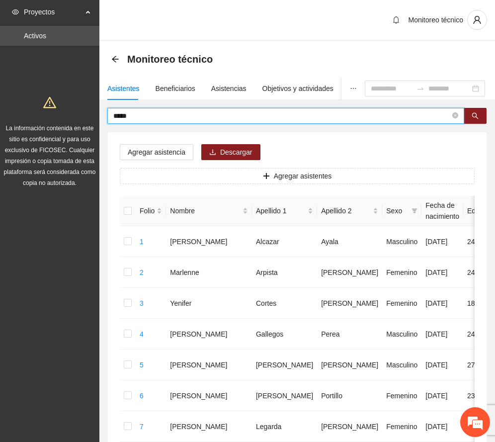
drag, startPoint x: 137, startPoint y: 117, endPoint x: 100, endPoint y: 116, distance: 36.8
type input "*****"
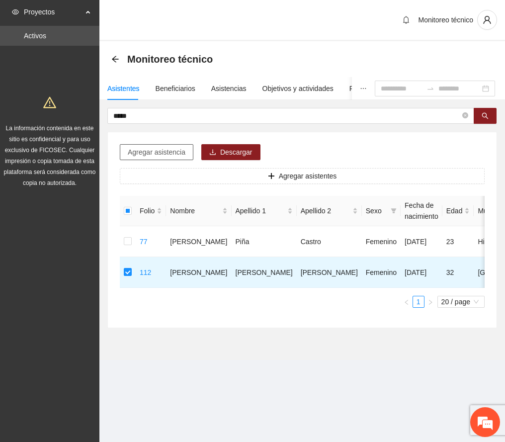
click at [160, 151] on span "Agregar asistencia" at bounding box center [157, 152] width 58 height 11
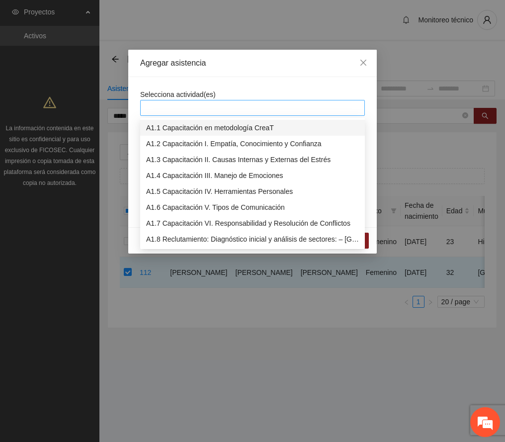
click at [222, 104] on div at bounding box center [253, 108] width 220 height 12
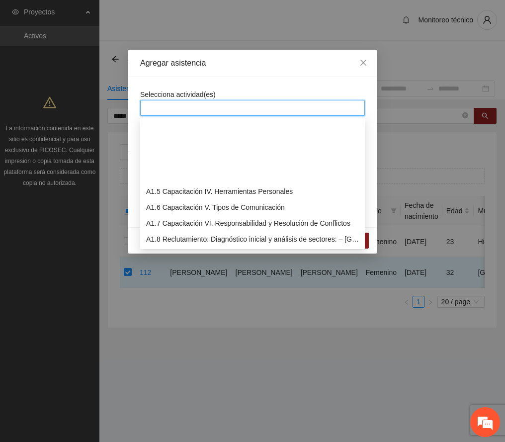
scroll to position [66, 0]
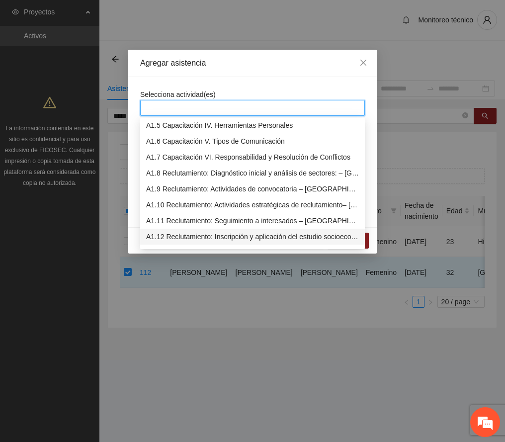
click at [225, 237] on div "A1.12 Reclutamiento: Inscripción y aplicación del estudio socioeconómico – [GEO…" at bounding box center [252, 236] width 213 height 11
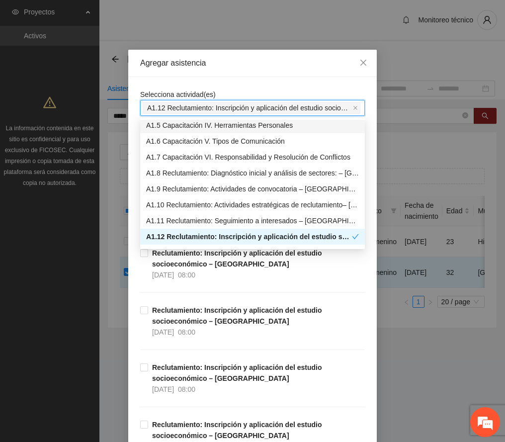
click at [251, 60] on div "Agregar asistencia" at bounding box center [252, 63] width 225 height 11
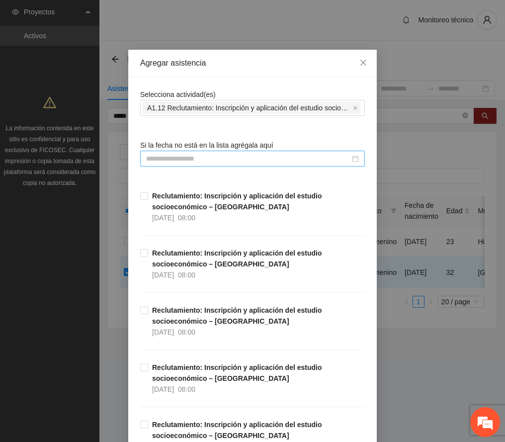
click at [224, 158] on input at bounding box center [248, 158] width 204 height 11
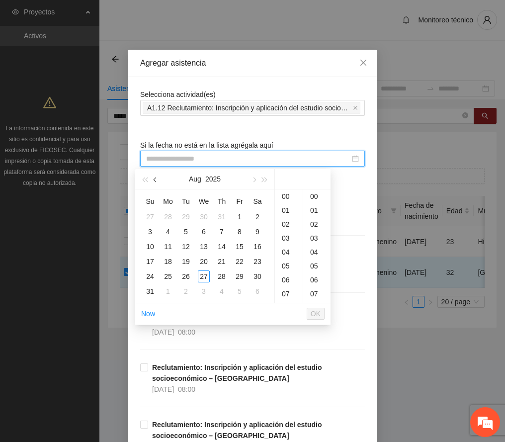
click at [154, 178] on span "button" at bounding box center [156, 180] width 5 height 5
click at [256, 262] on div "28" at bounding box center [258, 262] width 12 height 12
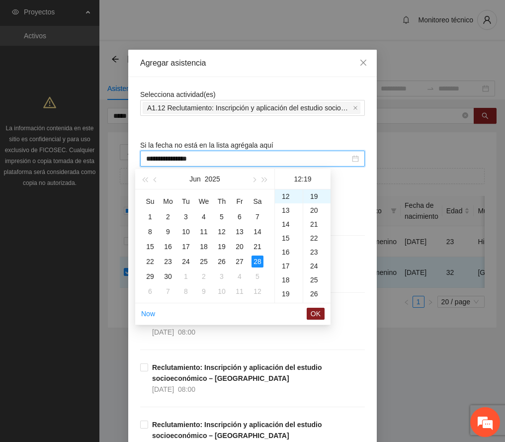
scroll to position [0, 0]
click at [317, 194] on div "00" at bounding box center [316, 197] width 27 height 14
type input "**********"
click at [318, 312] on span "OK" at bounding box center [316, 313] width 10 height 11
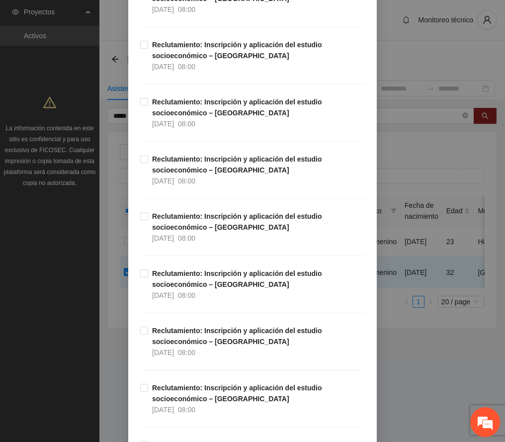
scroll to position [2462, 0]
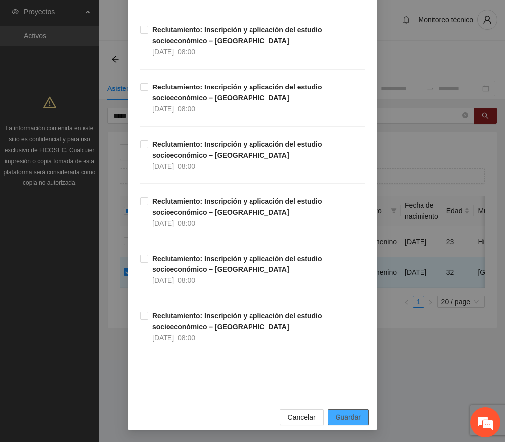
click at [345, 416] on span "Guardar" at bounding box center [348, 417] width 25 height 11
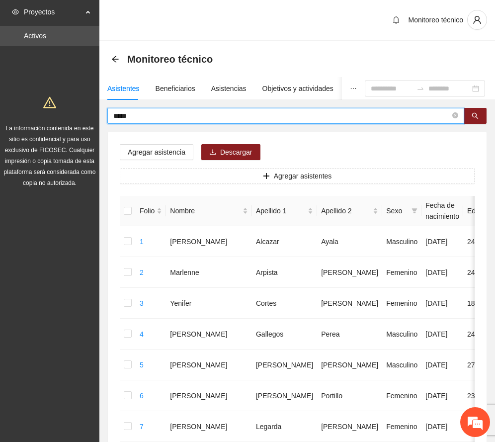
drag, startPoint x: 179, startPoint y: 114, endPoint x: -11, endPoint y: 106, distance: 190.7
click at [0, 106] on html "Proyectos Activos La información contenida en este sitio es confidencial y para…" at bounding box center [247, 221] width 495 height 442
type input "*****"
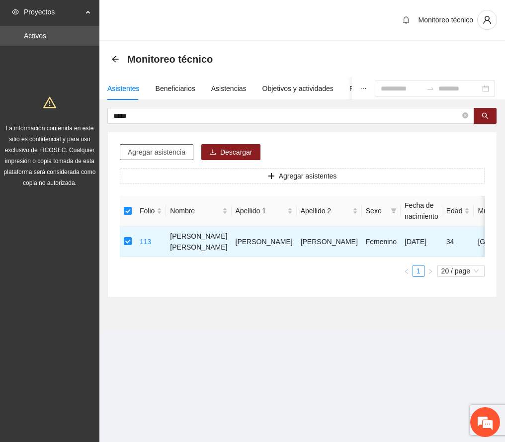
click at [172, 155] on span "Agregar asistencia" at bounding box center [157, 152] width 58 height 11
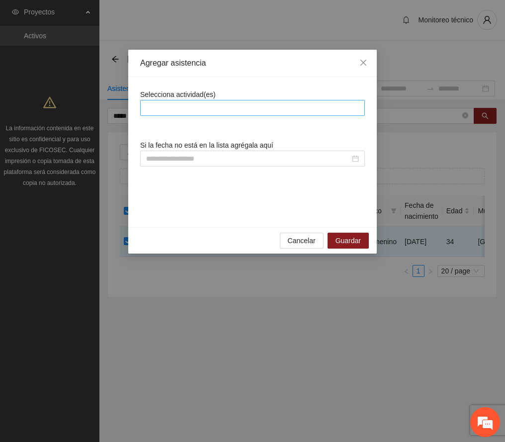
click at [212, 112] on div at bounding box center [253, 108] width 220 height 12
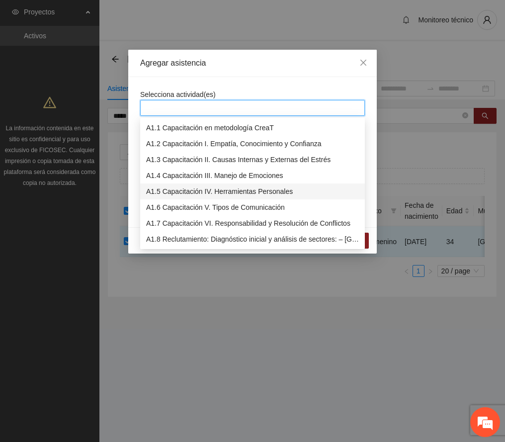
scroll to position [66, 0]
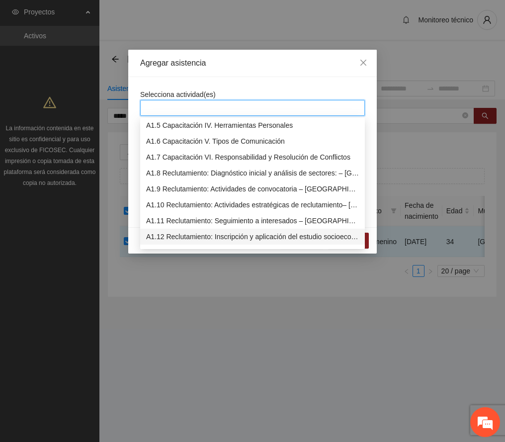
click at [249, 235] on div "A1.12 Reclutamiento: Inscripción y aplicación del estudio socioeconómico – [GEO…" at bounding box center [252, 236] width 213 height 11
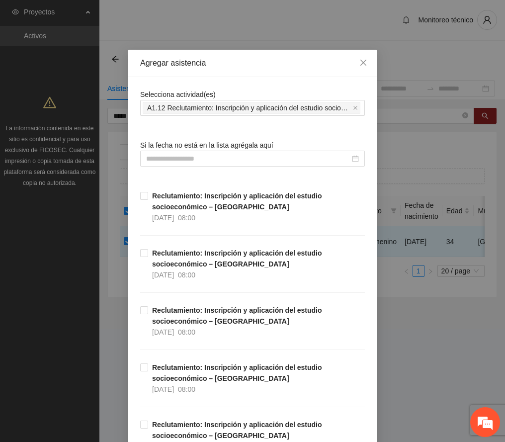
click at [255, 68] on div "Agregar asistencia" at bounding box center [252, 63] width 225 height 11
click at [221, 160] on input at bounding box center [248, 158] width 204 height 11
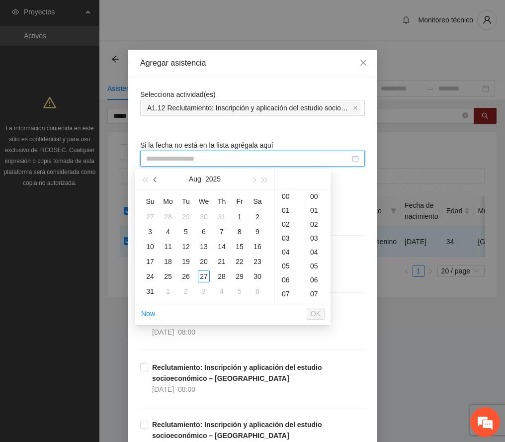
click at [155, 180] on span "button" at bounding box center [156, 180] width 5 height 5
type input "**********"
click at [169, 230] on div "7" at bounding box center [168, 232] width 12 height 12
click at [313, 197] on div "00" at bounding box center [316, 197] width 27 height 14
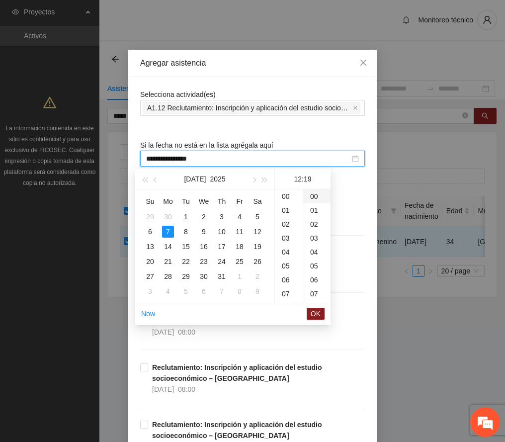
type input "**********"
click at [312, 316] on span "OK" at bounding box center [316, 313] width 10 height 11
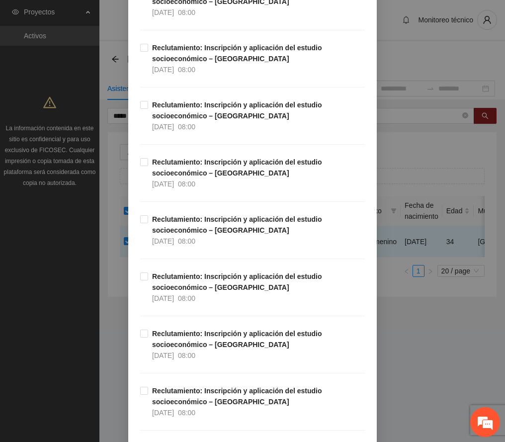
scroll to position [2462, 0]
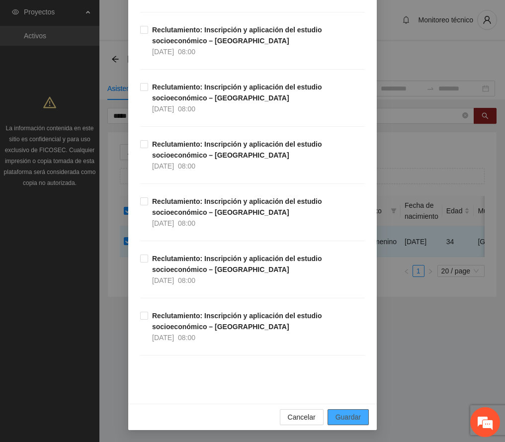
click at [346, 416] on span "Guardar" at bounding box center [348, 417] width 25 height 11
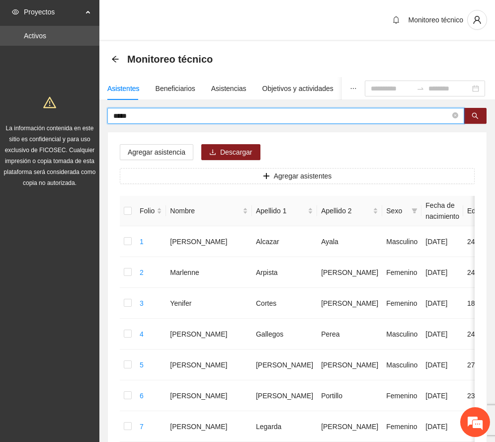
drag, startPoint x: 153, startPoint y: 118, endPoint x: 48, endPoint y: 117, distance: 105.5
type input "*****"
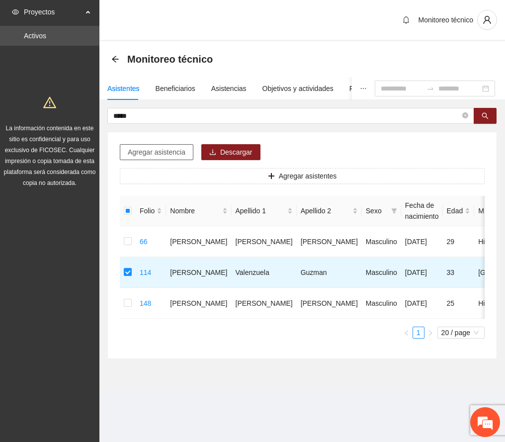
click at [160, 149] on span "Agregar asistencia" at bounding box center [157, 152] width 58 height 11
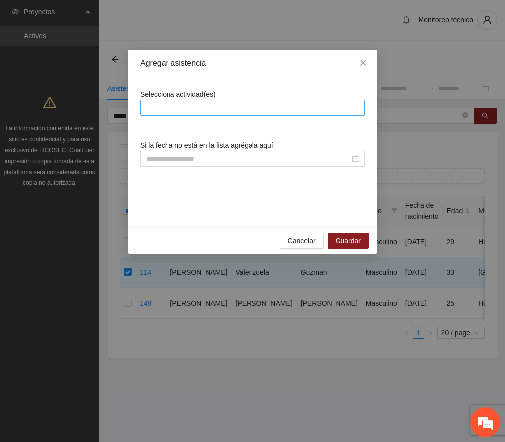
click at [240, 108] on div at bounding box center [253, 108] width 220 height 12
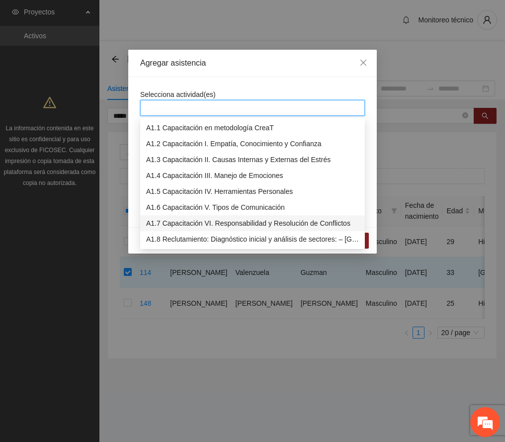
scroll to position [66, 0]
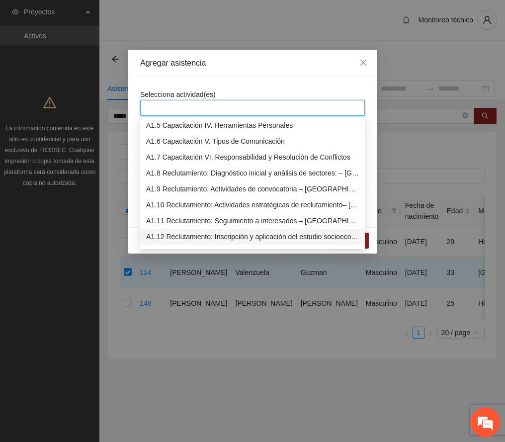
click at [255, 231] on div "A1.12 Reclutamiento: Inscripción y aplicación del estudio socioeconómico – [GEO…" at bounding box center [252, 236] width 213 height 11
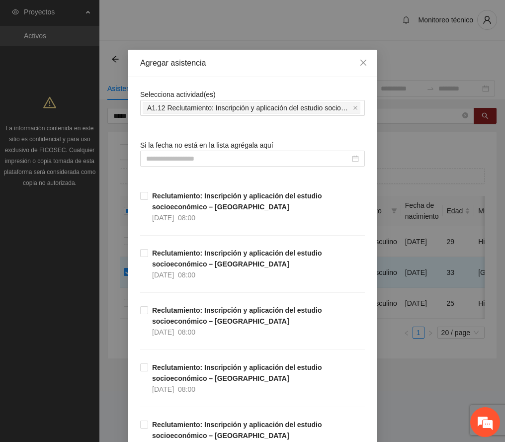
click at [275, 59] on div "Agregar asistencia" at bounding box center [252, 63] width 225 height 11
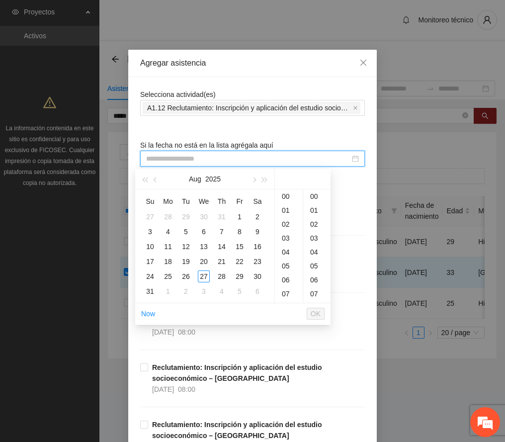
click at [239, 158] on input at bounding box center [248, 158] width 204 height 11
type input "**********"
click at [156, 181] on span "button" at bounding box center [156, 180] width 5 height 5
type input "**********"
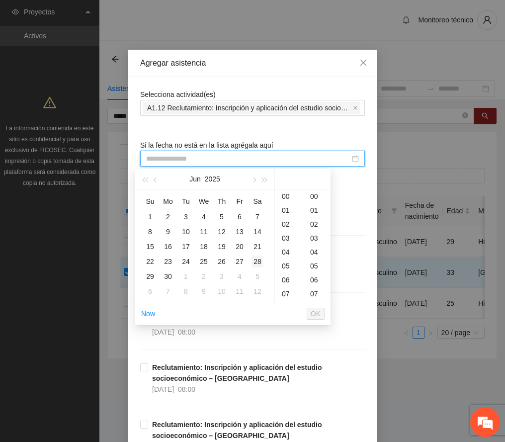
click at [258, 264] on div "28" at bounding box center [258, 262] width 12 height 12
click at [315, 193] on div "00" at bounding box center [316, 197] width 27 height 14
type input "**********"
click at [315, 313] on span "OK" at bounding box center [316, 313] width 10 height 11
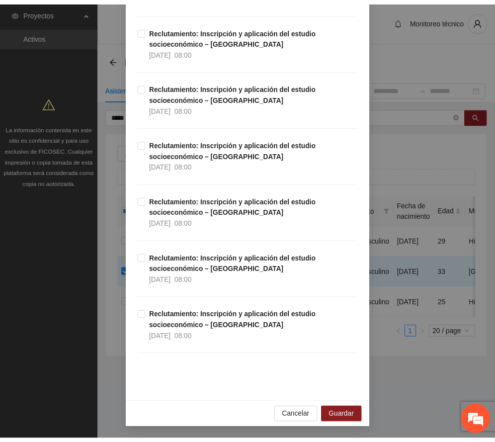
scroll to position [2462, 0]
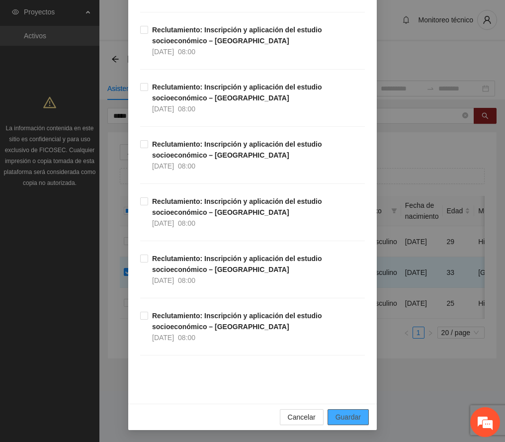
click at [347, 412] on span "Guardar" at bounding box center [348, 417] width 25 height 11
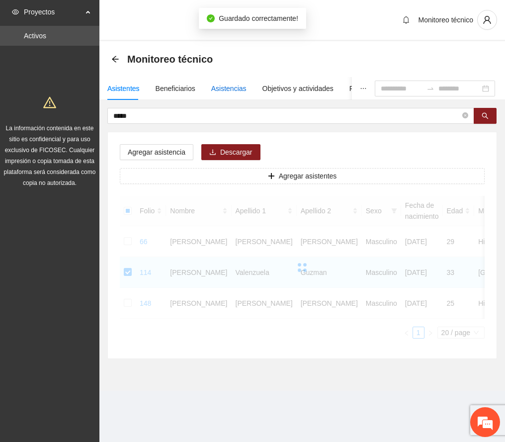
click at [235, 90] on div "Asistencias" at bounding box center [228, 88] width 35 height 11
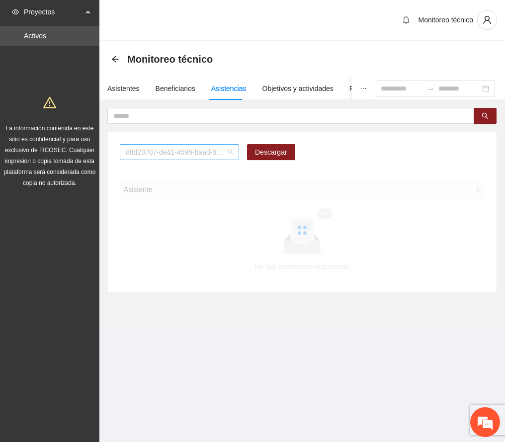
click at [232, 156] on span "d8d23707-de41-4596-baad-64ba8266e133" at bounding box center [179, 152] width 107 height 15
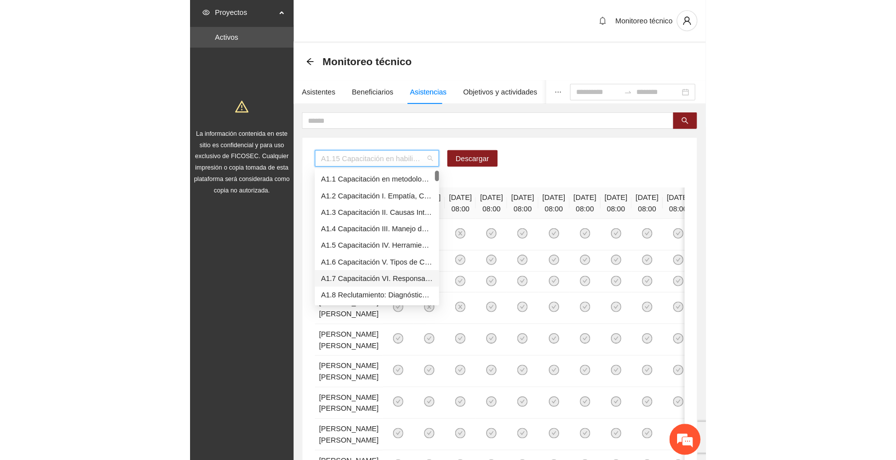
scroll to position [66, 0]
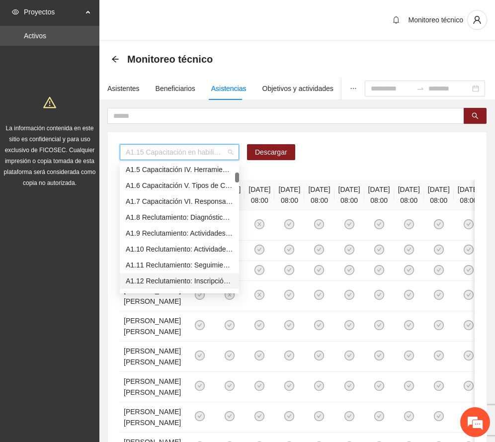
click at [168, 281] on div "A1.12 Reclutamiento: Inscripción y aplicación del estudio socioeconómico – [GEO…" at bounding box center [179, 281] width 107 height 11
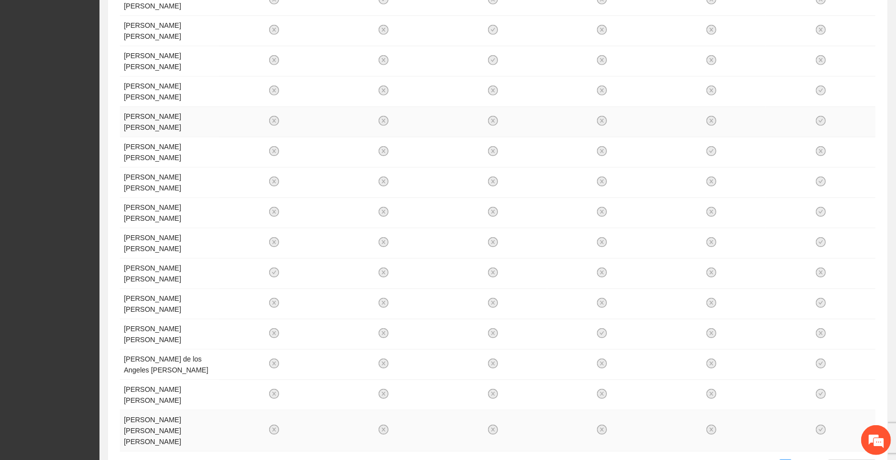
scroll to position [358, 0]
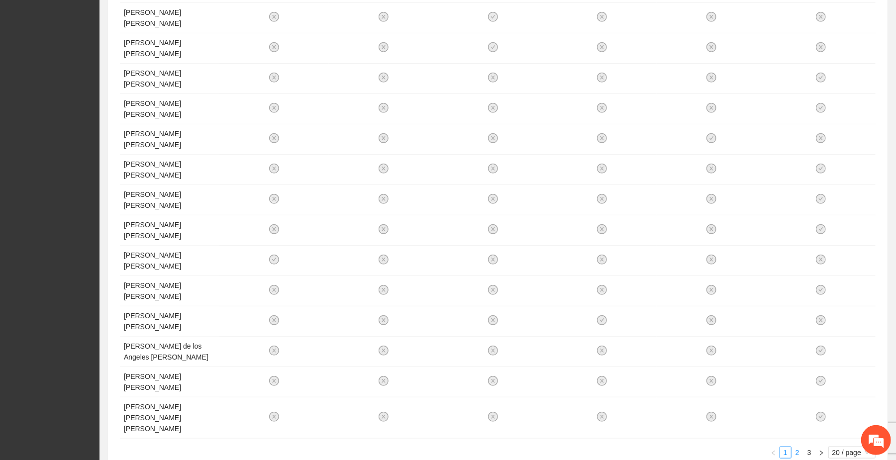
click at [505, 442] on link "2" at bounding box center [797, 452] width 11 height 11
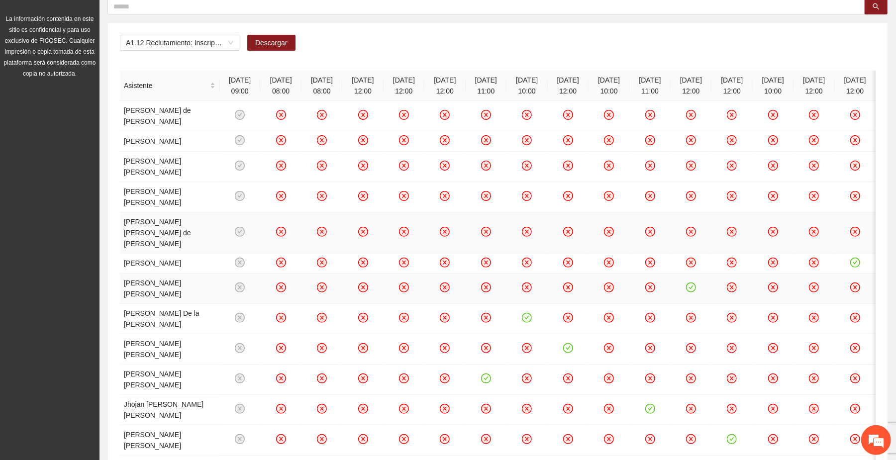
scroll to position [132, 0]
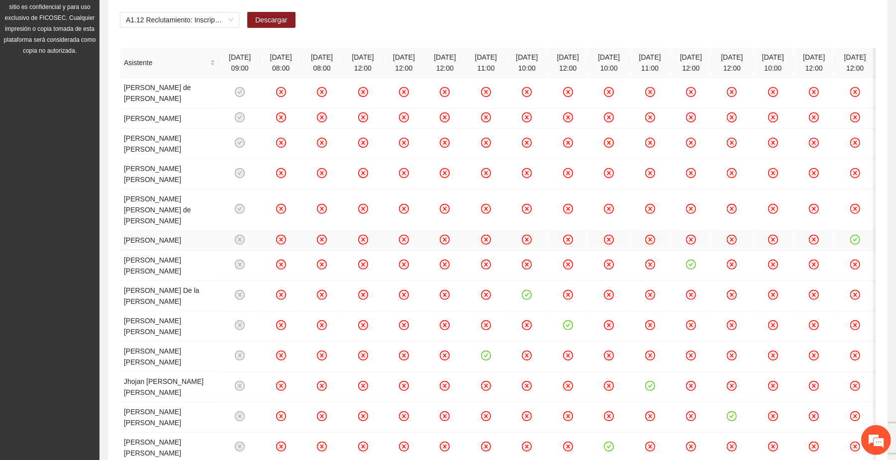
click at [505, 244] on icon "check-circle" at bounding box center [855, 239] width 8 height 8
click at [441, 244] on icon "close-circle" at bounding box center [445, 239] width 8 height 8
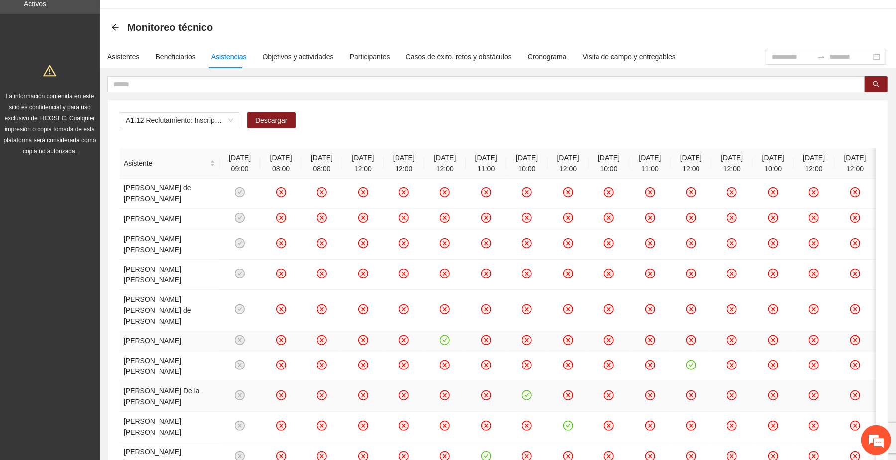
scroll to position [0, 0]
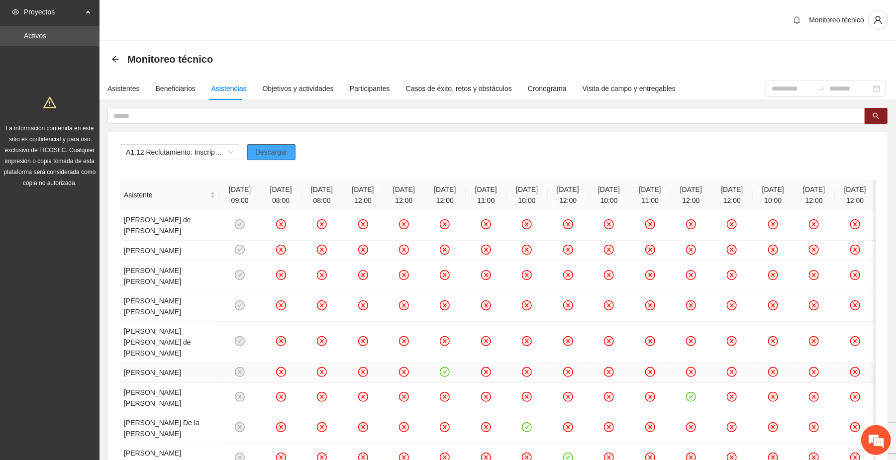
click at [278, 150] on span "Descargar" at bounding box center [271, 152] width 32 height 11
